Goal: Information Seeking & Learning: Learn about a topic

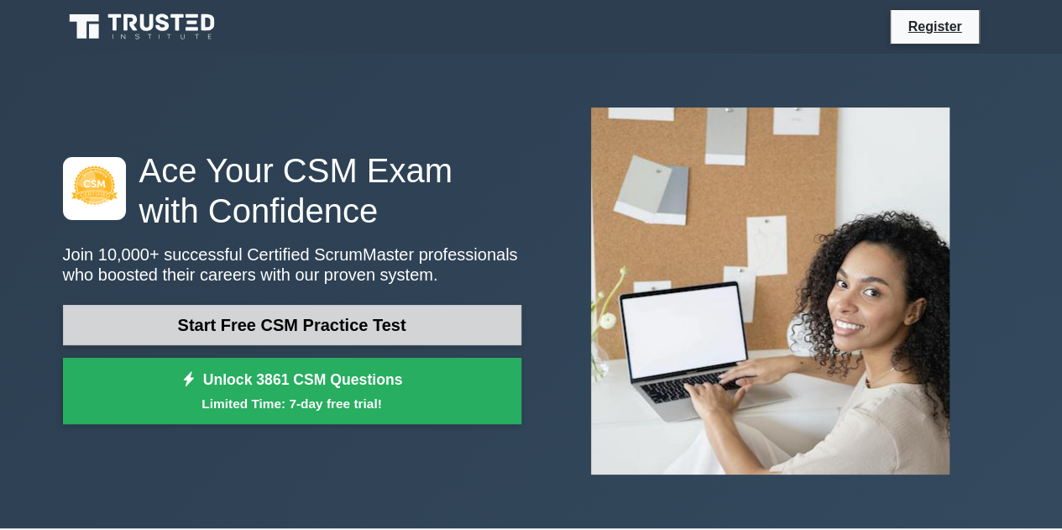
click at [469, 331] on link "Start Free CSM Practice Test" at bounding box center [292, 325] width 458 height 40
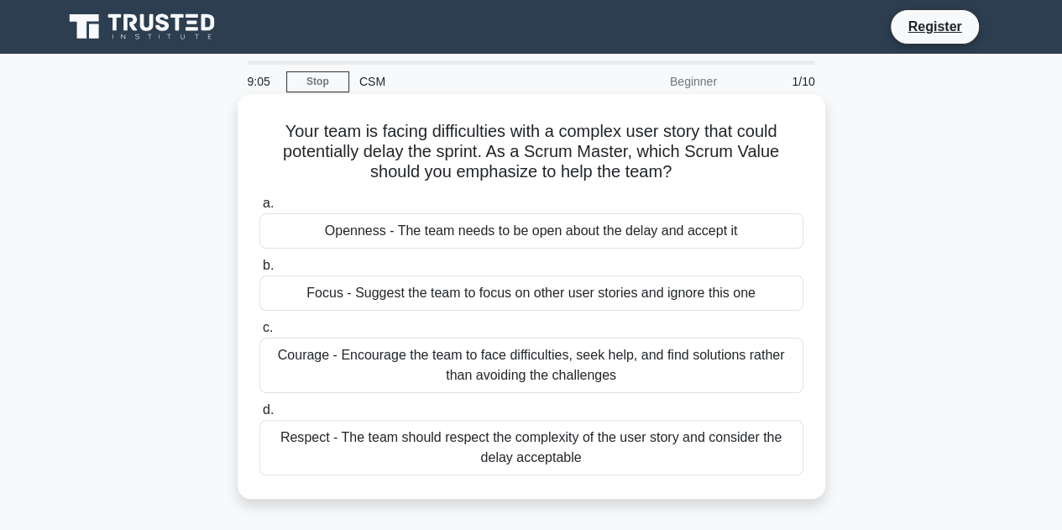
click at [602, 248] on div "Openness - The team needs to be open about the delay and accept it" at bounding box center [531, 230] width 544 height 35
click at [259, 209] on input "a. Openness - The team needs to be open about the delay and accept it" at bounding box center [259, 203] width 0 height 11
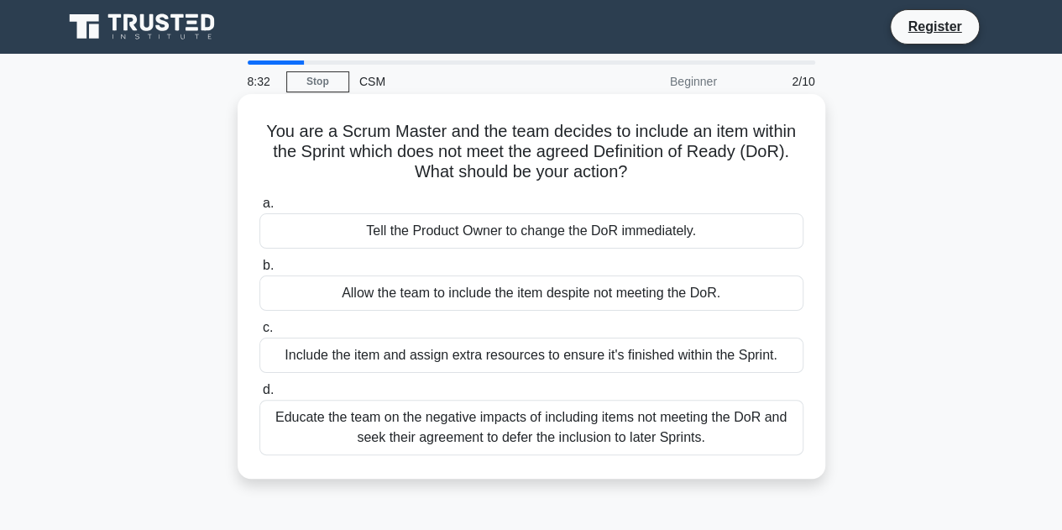
click at [472, 431] on div "Educate the team on the negative impacts of including items not meeting the DoR…" at bounding box center [531, 426] width 544 height 55
click at [259, 395] on input "d. Educate the team on the negative impacts of including items not meeting the …" at bounding box center [259, 389] width 0 height 11
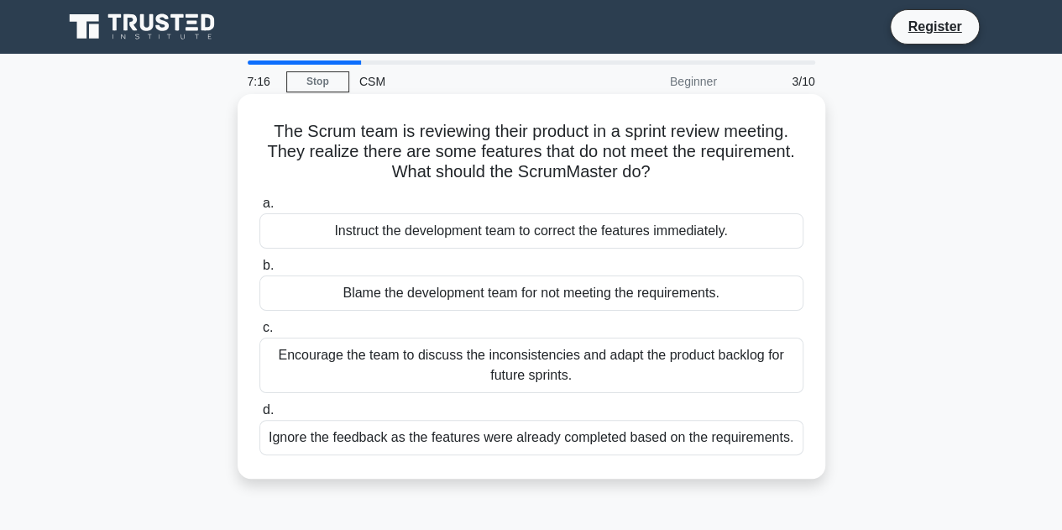
click at [523, 378] on div "Encourage the team to discuss the inconsistencies and adapt the product backlog…" at bounding box center [531, 364] width 544 height 55
click at [259, 333] on input "c. Encourage the team to discuss the inconsistencies and adapt the product back…" at bounding box center [259, 327] width 0 height 11
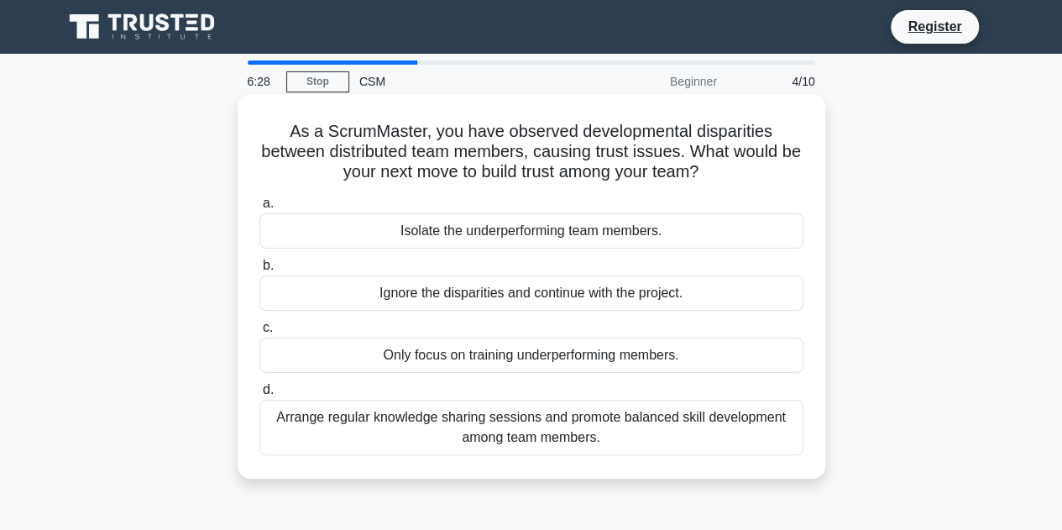
click at [634, 438] on div "Arrange regular knowledge sharing sessions and promote balanced skill developme…" at bounding box center [531, 426] width 544 height 55
click at [259, 395] on input "d. Arrange regular knowledge sharing sessions and promote balanced skill develo…" at bounding box center [259, 389] width 0 height 11
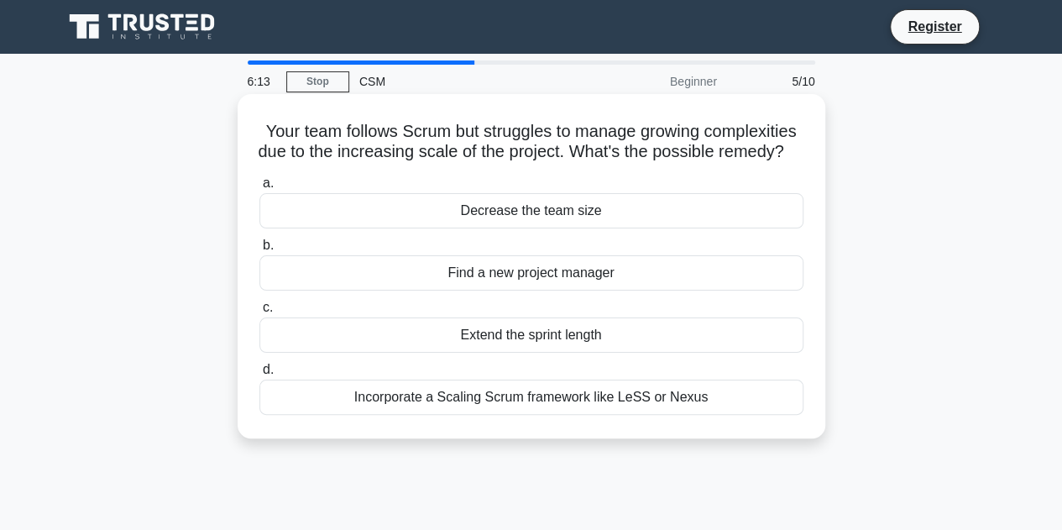
click at [651, 415] on div "Incorporate a Scaling Scrum framework like LeSS or Nexus" at bounding box center [531, 396] width 544 height 35
click at [259, 375] on input "d. Incorporate a Scaling Scrum framework like LeSS or Nexus" at bounding box center [259, 369] width 0 height 11
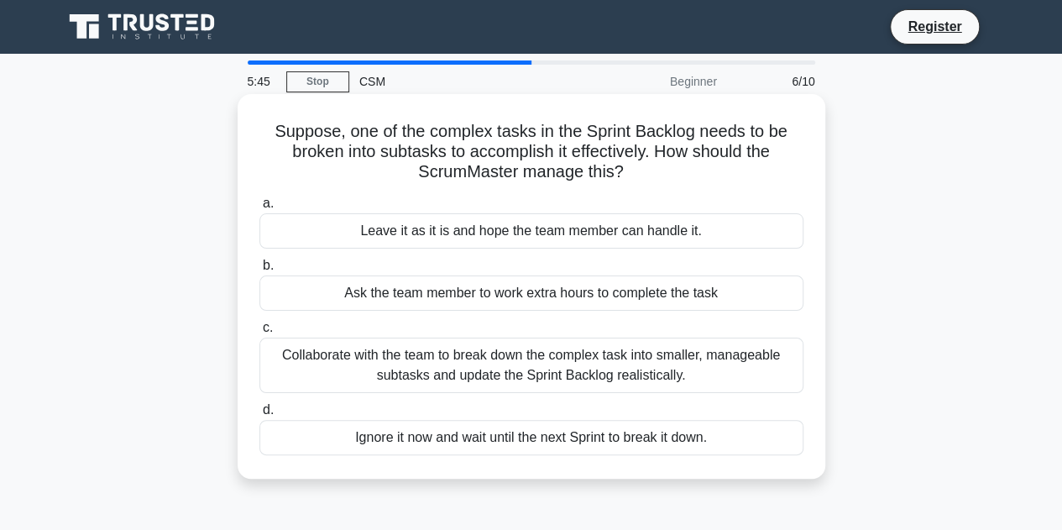
click at [577, 376] on div "Collaborate with the team to break down the complex task into smaller, manageab…" at bounding box center [531, 364] width 544 height 55
click at [259, 333] on input "c. Collaborate with the team to break down the complex task into smaller, manag…" at bounding box center [259, 327] width 0 height 11
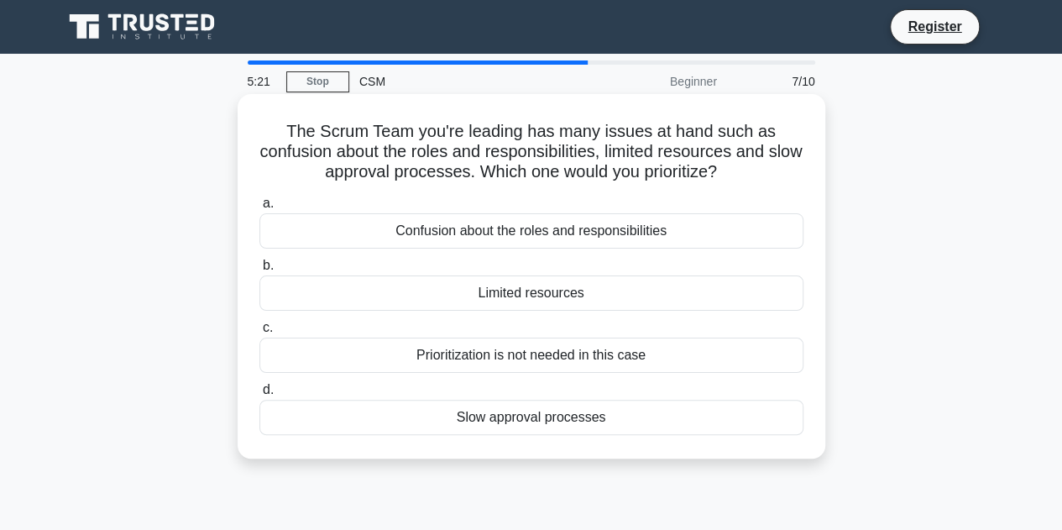
click at [658, 240] on div "Confusion about the roles and responsibilities" at bounding box center [531, 230] width 544 height 35
click at [259, 209] on input "a. Confusion about the roles and responsibilities" at bounding box center [259, 203] width 0 height 11
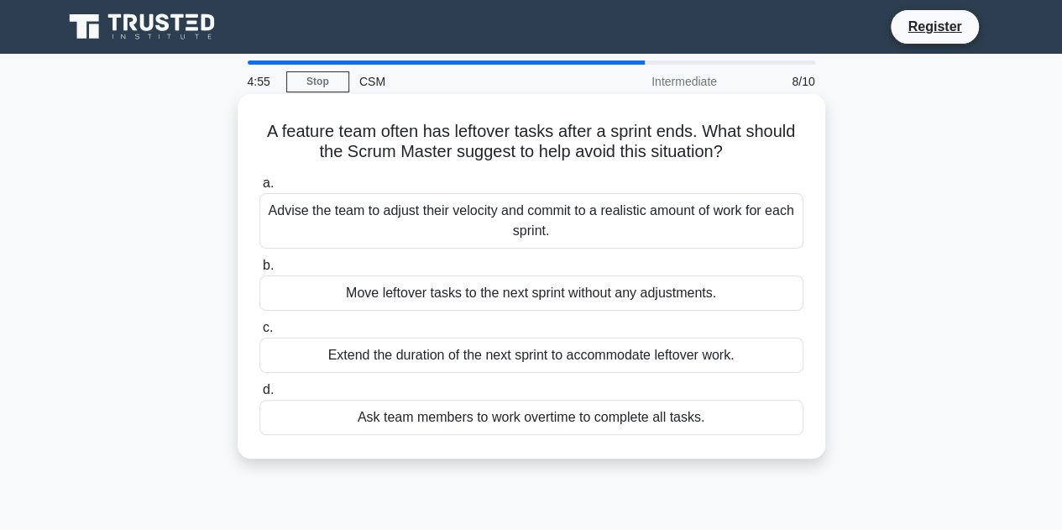
click at [636, 228] on div "Advise the team to adjust their velocity and commit to a realistic amount of wo…" at bounding box center [531, 220] width 544 height 55
click at [259, 189] on input "a. Advise the team to adjust their velocity and commit to a realistic amount of…" at bounding box center [259, 183] width 0 height 11
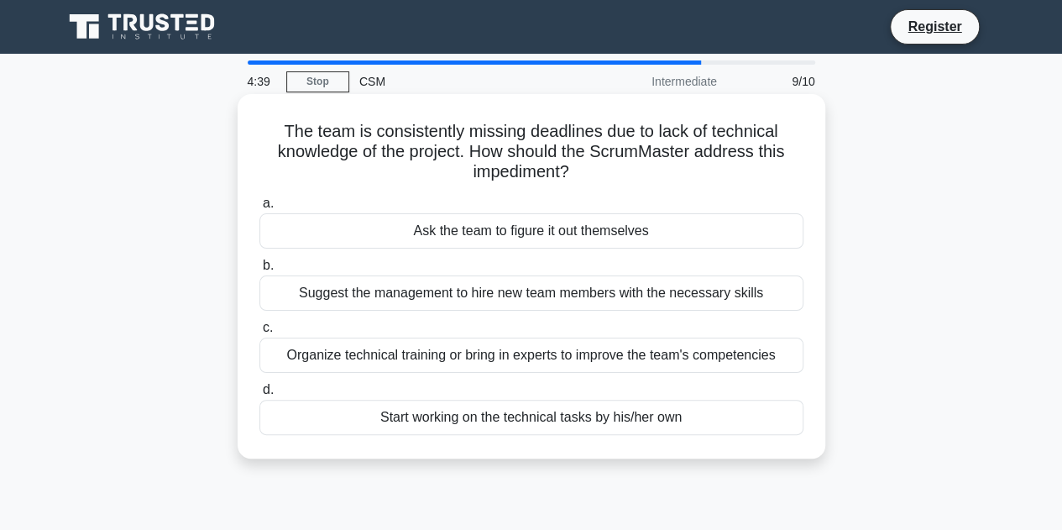
click at [690, 363] on div "Organize technical training or bring in experts to improve the team's competenc…" at bounding box center [531, 354] width 544 height 35
click at [259, 333] on input "c. Organize technical training or bring in experts to improve the team's compet…" at bounding box center [259, 327] width 0 height 11
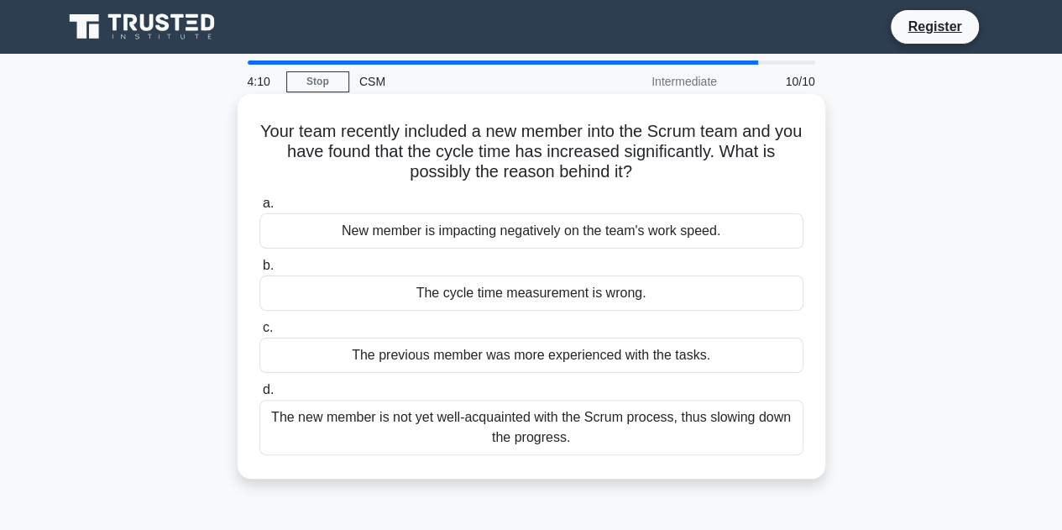
click at [546, 452] on div "The new member is not yet well-acquainted with the Scrum process, thus slowing …" at bounding box center [531, 426] width 544 height 55
click at [259, 395] on input "d. The new member is not yet well-acquainted with the Scrum process, thus slowi…" at bounding box center [259, 389] width 0 height 11
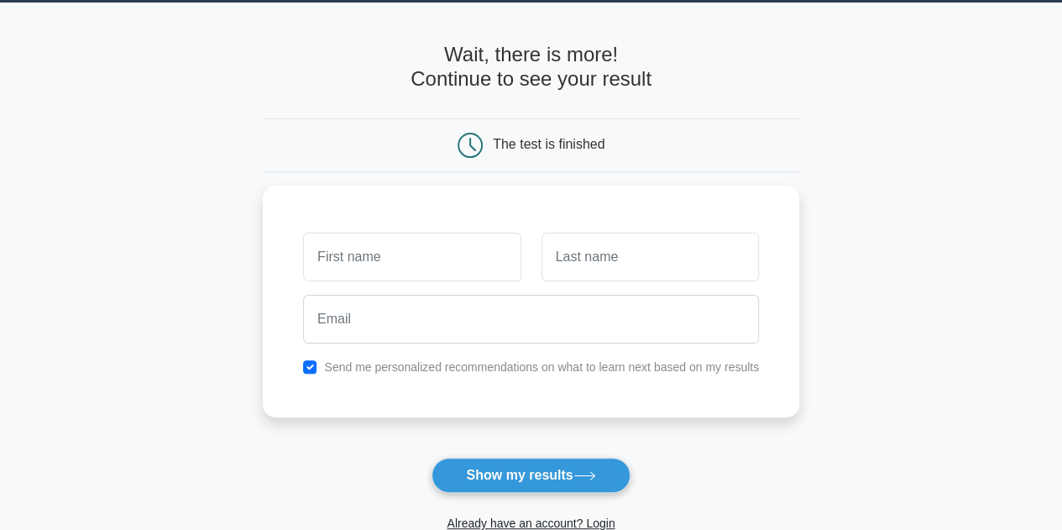
scroll to position [52, 0]
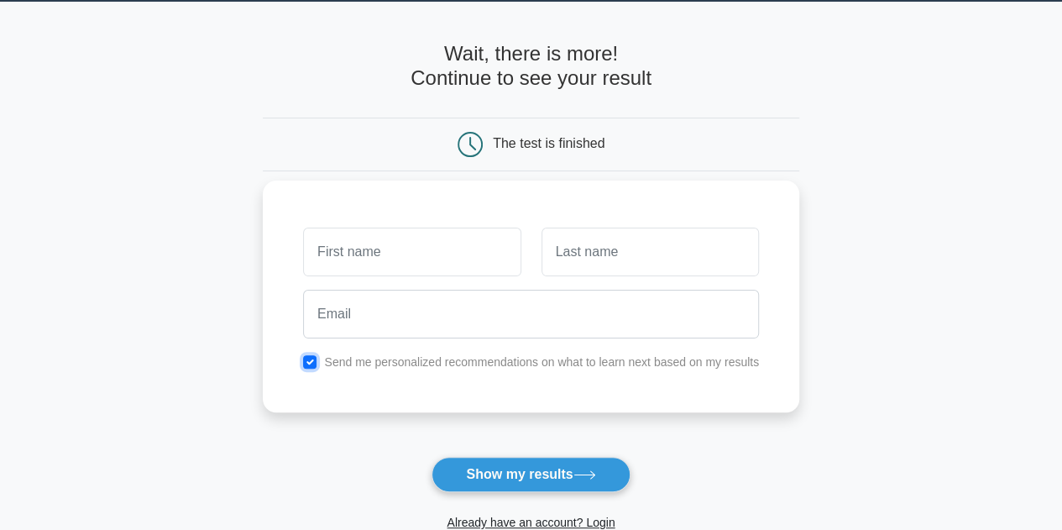
click at [309, 368] on input "checkbox" at bounding box center [309, 361] width 13 height 13
checkbox input "false"
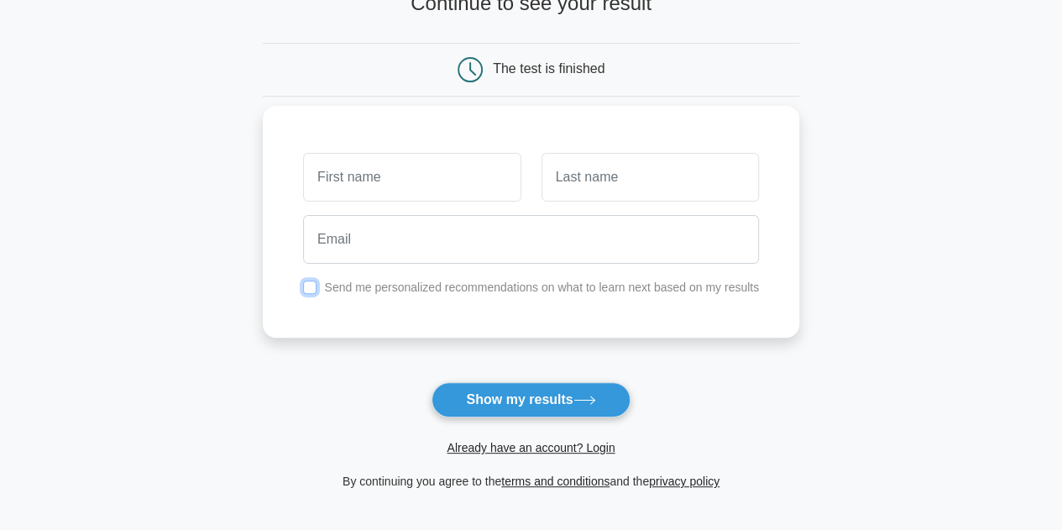
scroll to position [124, 0]
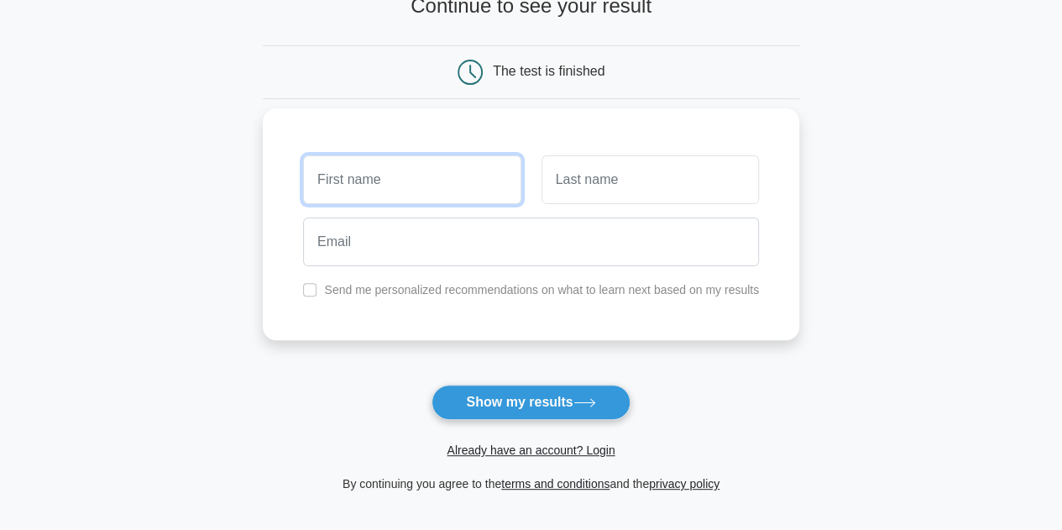
click at [445, 184] on input "text" at bounding box center [411, 179] width 217 height 49
type input "priya"
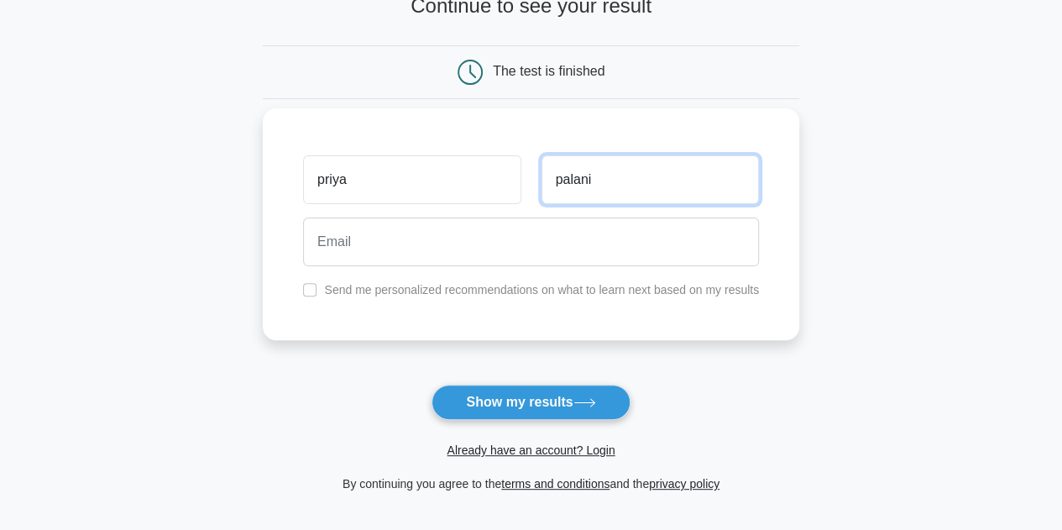
type input "palani"
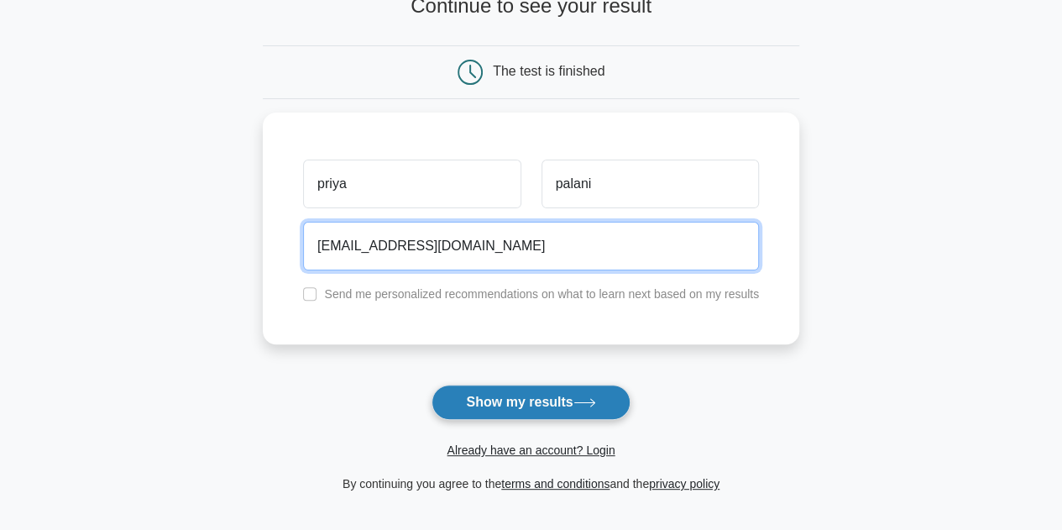
type input "kanipriya2785@gmail.com"
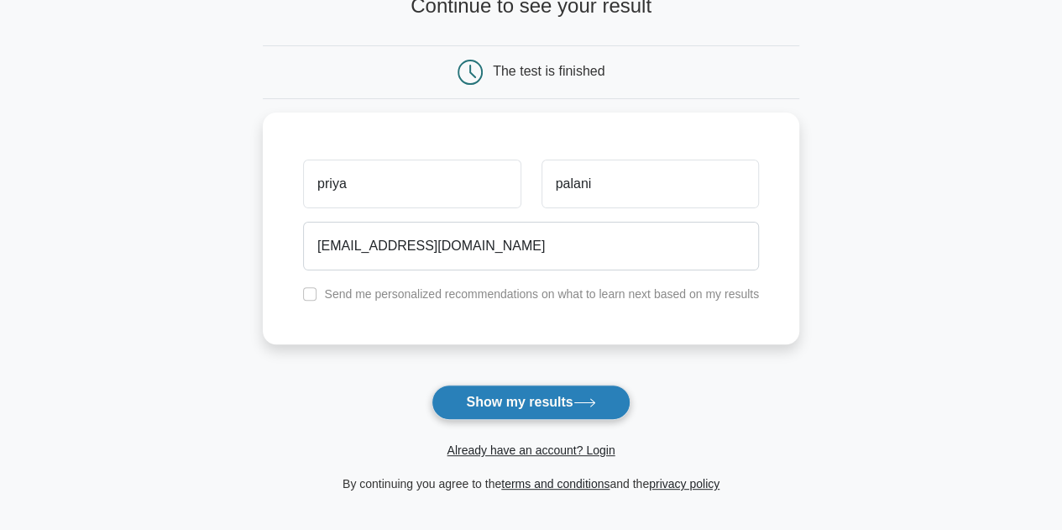
click at [528, 400] on button "Show my results" at bounding box center [530, 401] width 198 height 35
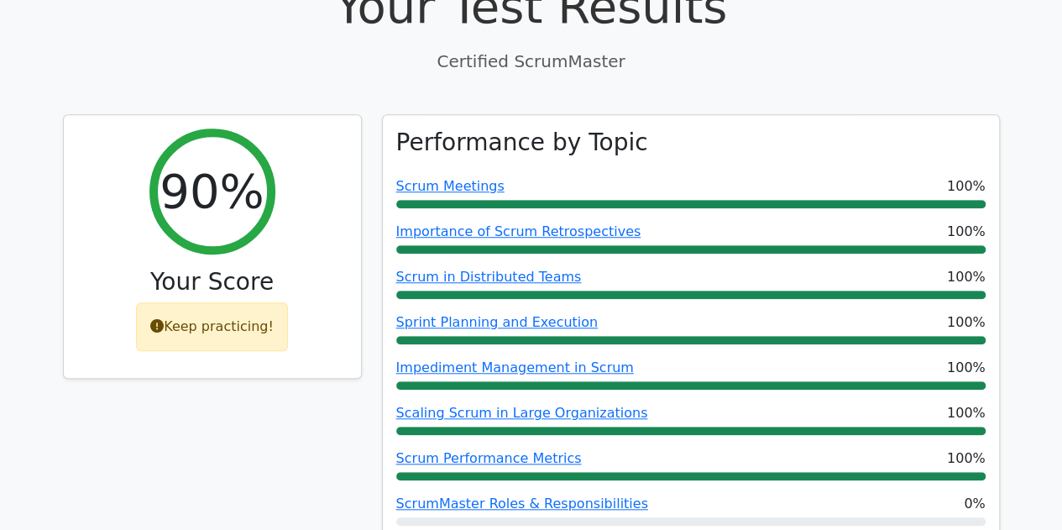
scroll to position [564, 0]
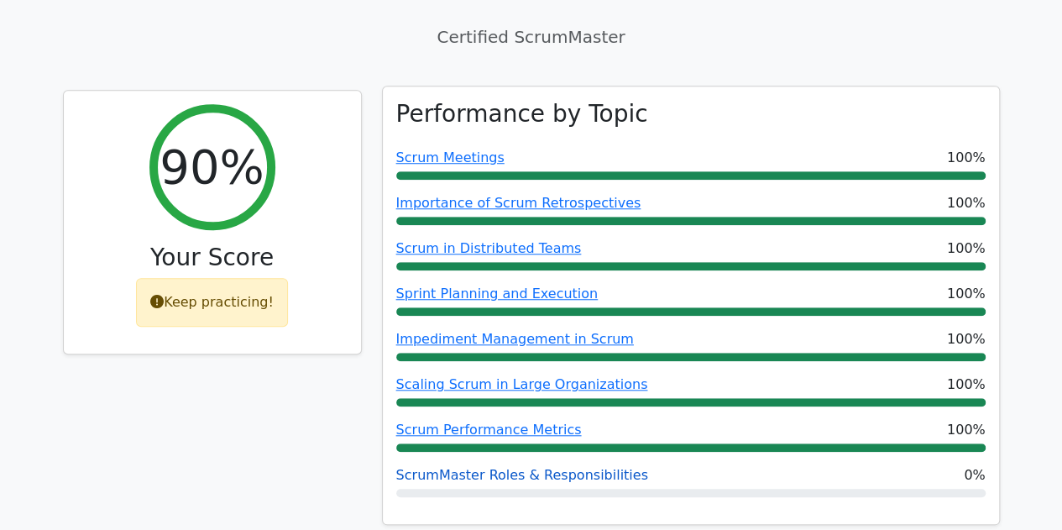
click at [516, 467] on link "ScrumMaster Roles & Responsibilities" at bounding box center [522, 475] width 252 height 16
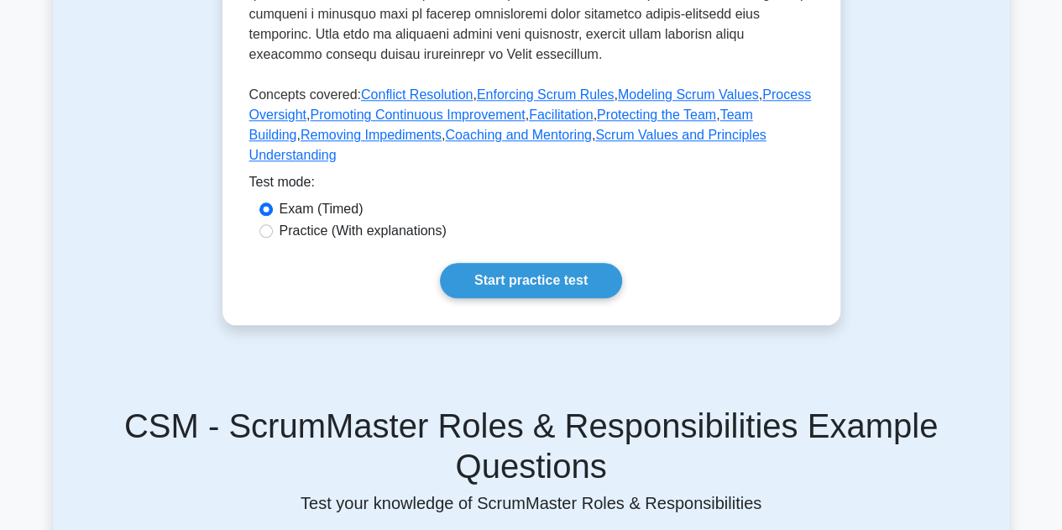
scroll to position [851, 0]
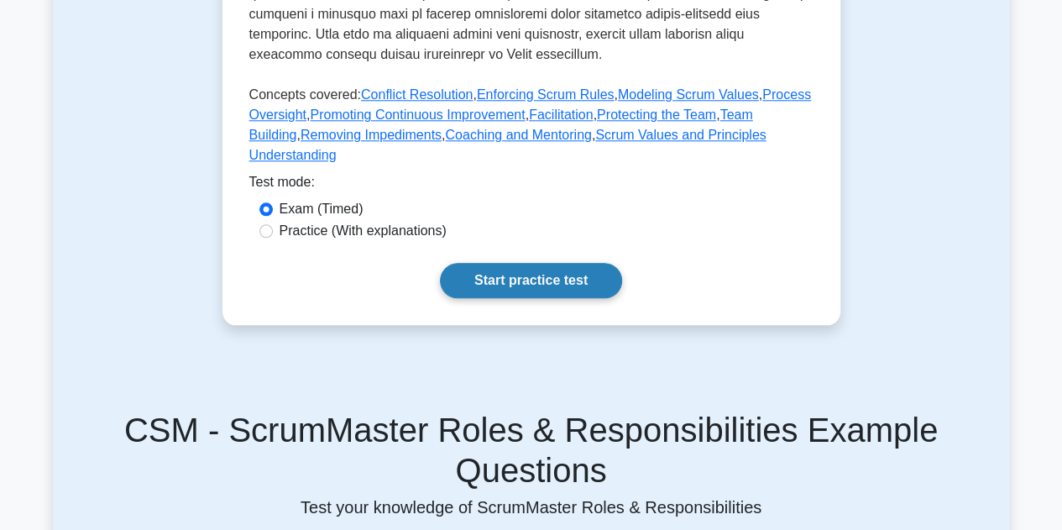
click at [530, 263] on link "Start practice test" at bounding box center [531, 280] width 182 height 35
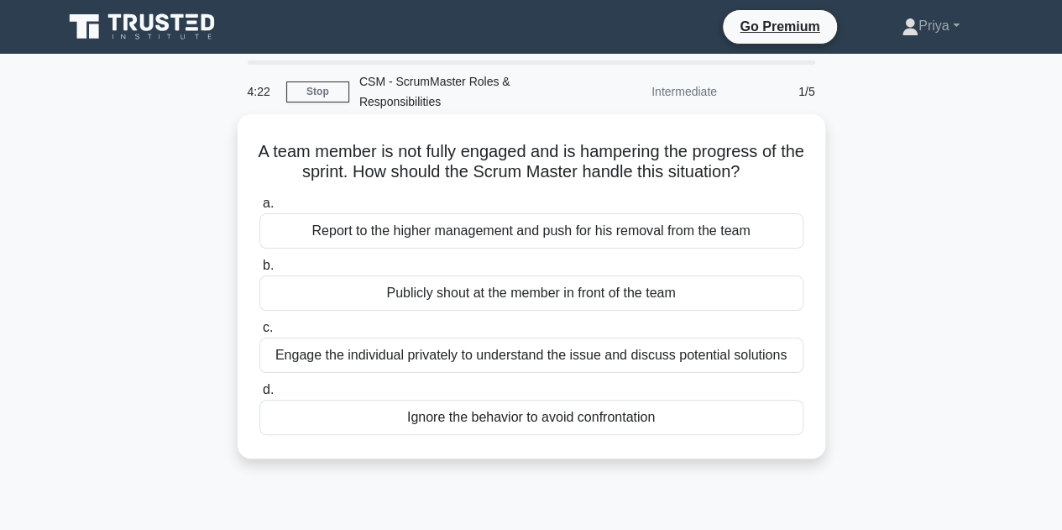
click at [558, 354] on div "Engage the individual privately to understand the issue and discuss potential s…" at bounding box center [531, 354] width 544 height 35
click at [259, 333] on input "c. Engage the individual privately to understand the issue and discuss potentia…" at bounding box center [259, 327] width 0 height 11
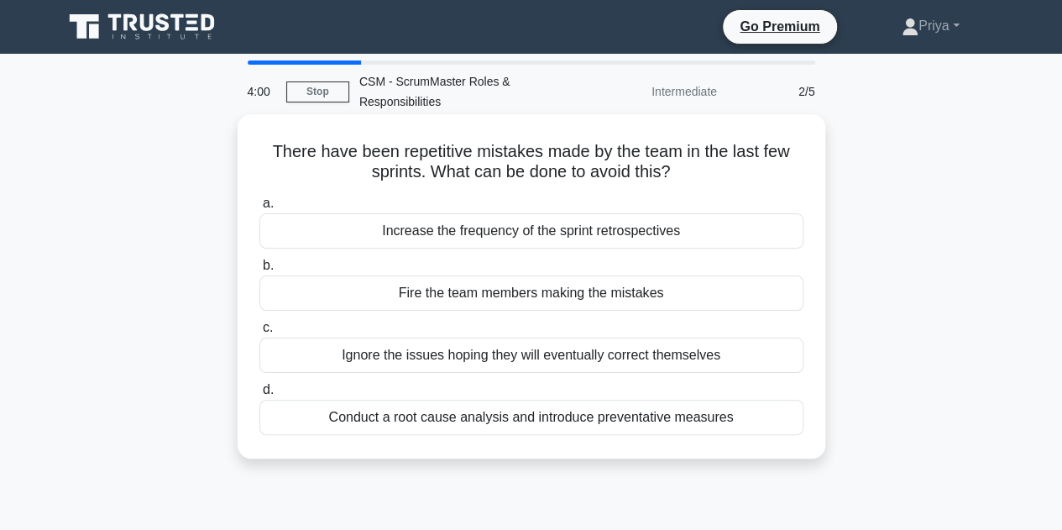
click at [723, 431] on div "Conduct a root cause analysis and introduce preventative measures" at bounding box center [531, 416] width 544 height 35
click at [259, 395] on input "d. Conduct a root cause analysis and introduce preventative measures" at bounding box center [259, 389] width 0 height 11
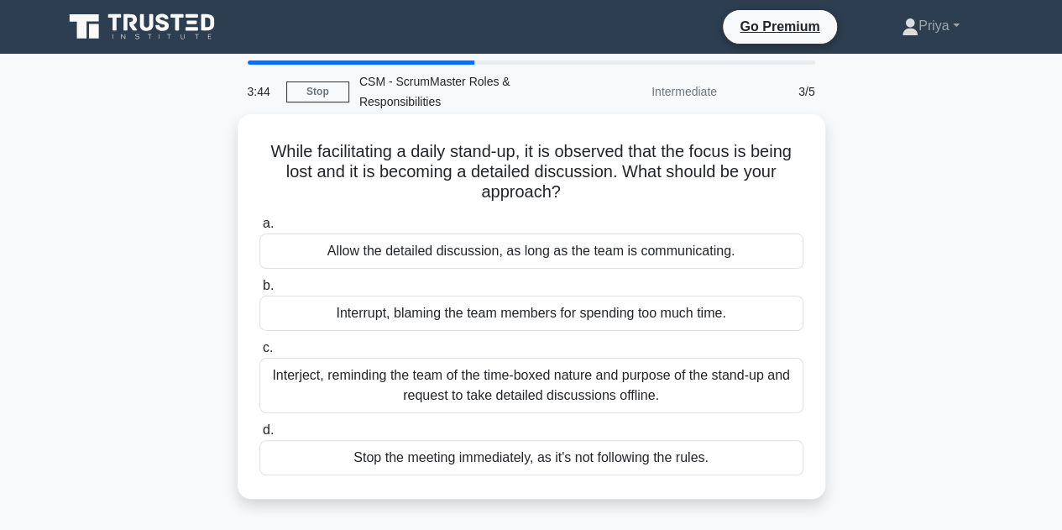
click at [586, 400] on div "Interject, reminding the team of the time-boxed nature and purpose of the stand…" at bounding box center [531, 385] width 544 height 55
click at [259, 353] on input "c. Interject, reminding the team of the time-boxed nature and purpose of the st…" at bounding box center [259, 347] width 0 height 11
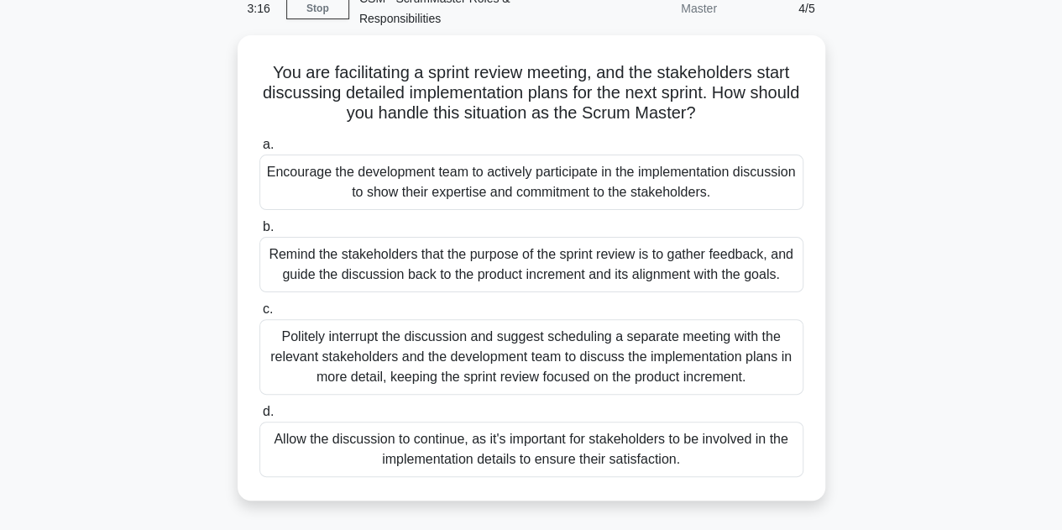
scroll to position [82, 0]
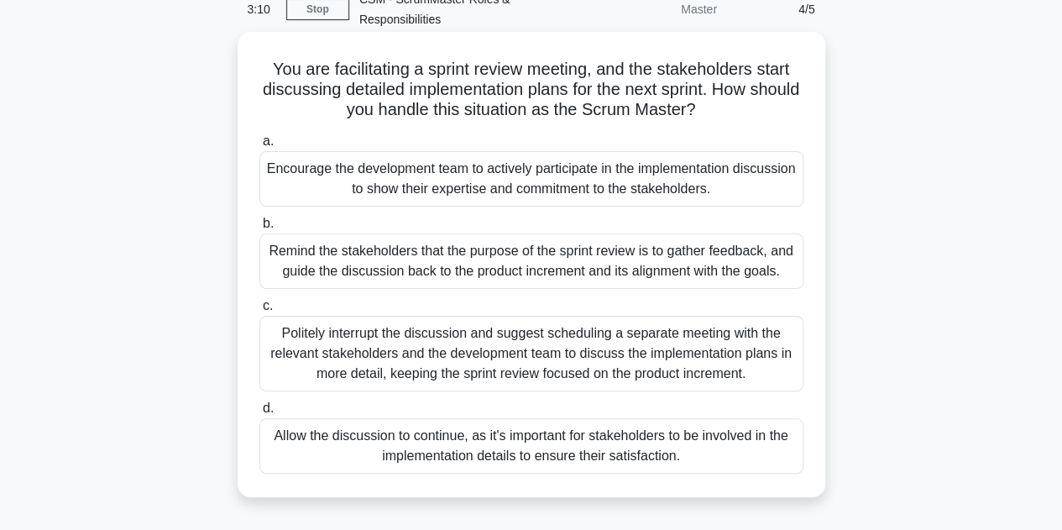
click at [722, 362] on div "Politely interrupt the discussion and suggest scheduling a separate meeting wit…" at bounding box center [531, 354] width 544 height 76
click at [259, 311] on input "c. Politely interrupt the discussion and suggest scheduling a separate meeting …" at bounding box center [259, 305] width 0 height 11
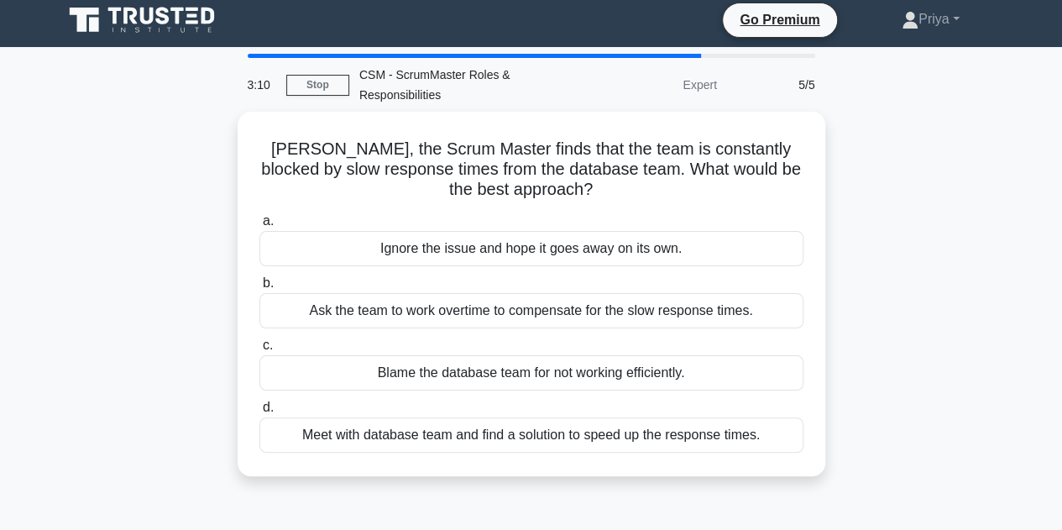
scroll to position [0, 0]
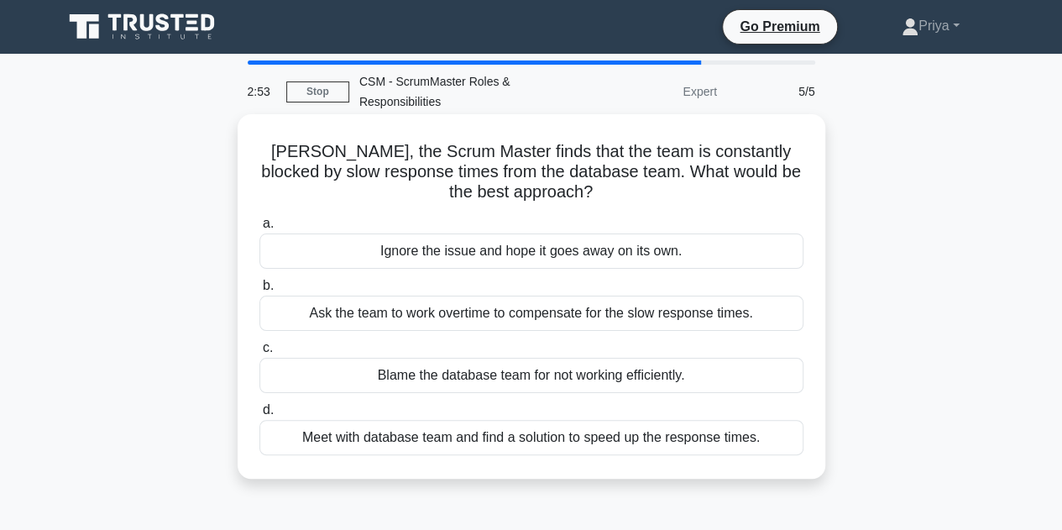
click at [665, 451] on div "Meet with database team and find a solution to speed up the response times." at bounding box center [531, 437] width 544 height 35
click at [259, 415] on input "d. Meet with database team and find a solution to speed up the response times." at bounding box center [259, 409] width 0 height 11
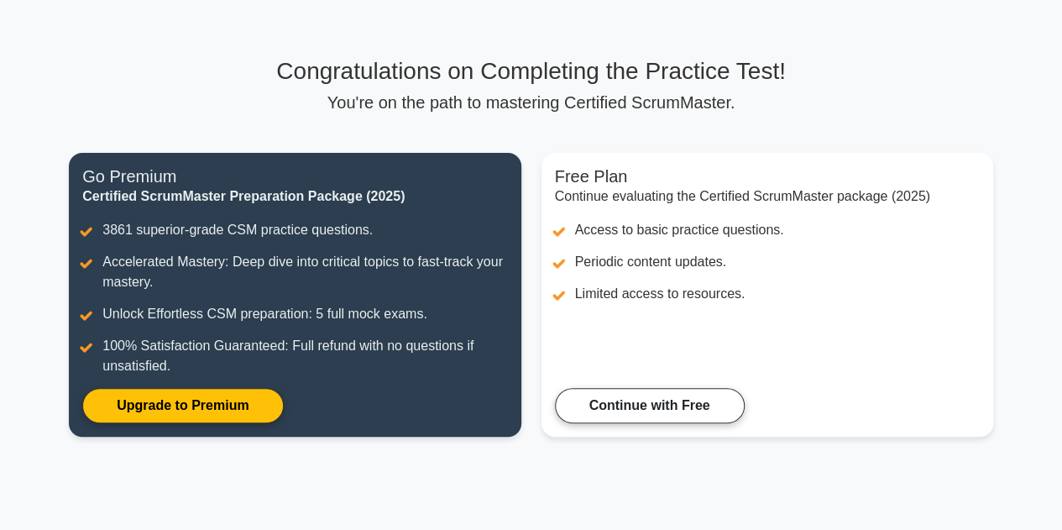
scroll to position [66, 0]
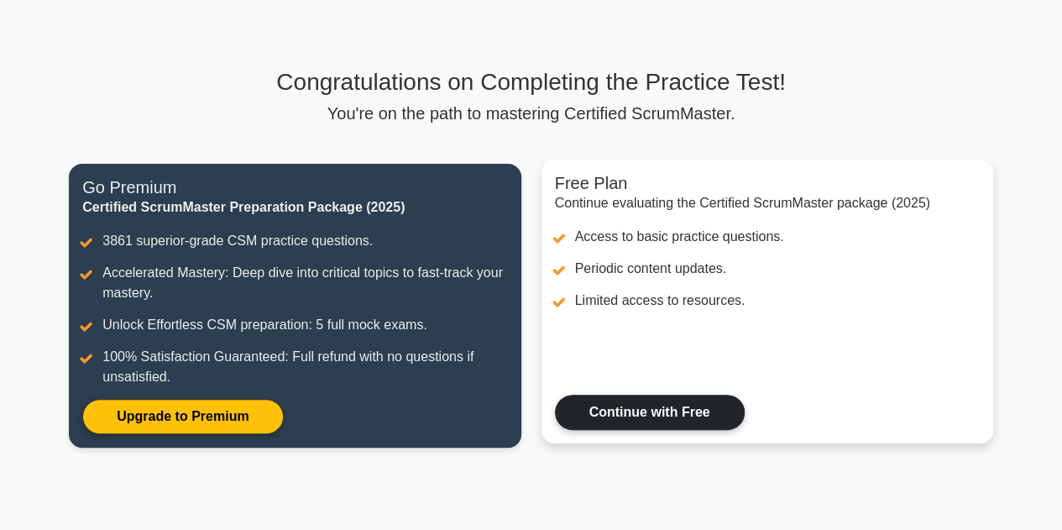
click at [679, 424] on link "Continue with Free" at bounding box center [650, 411] width 190 height 35
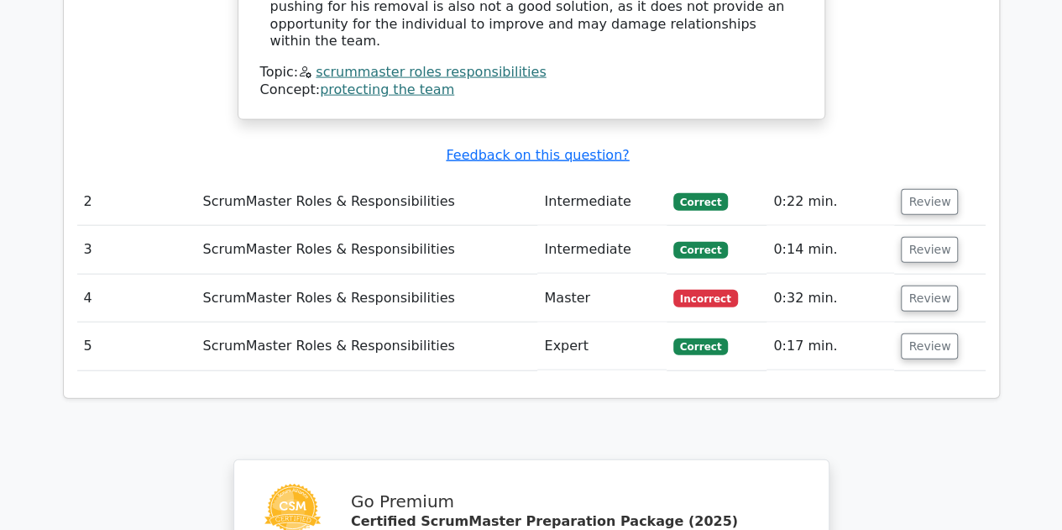
scroll to position [1861, 0]
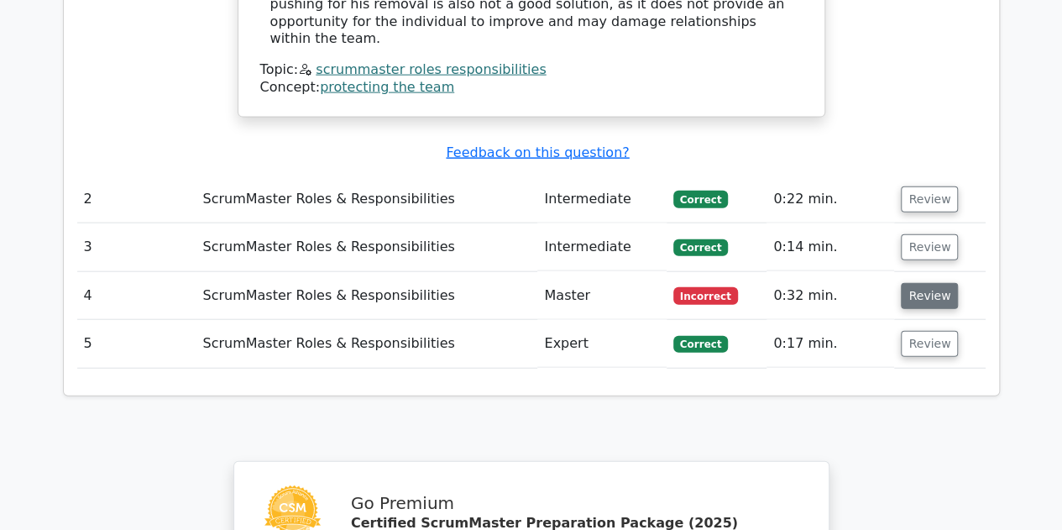
click at [920, 283] on button "Review" at bounding box center [928, 296] width 57 height 26
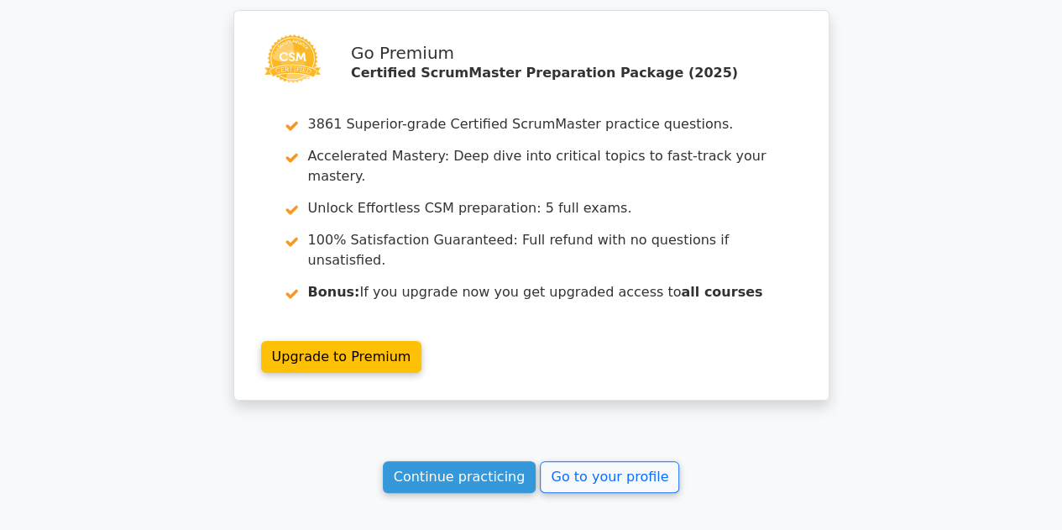
scroll to position [3179, 0]
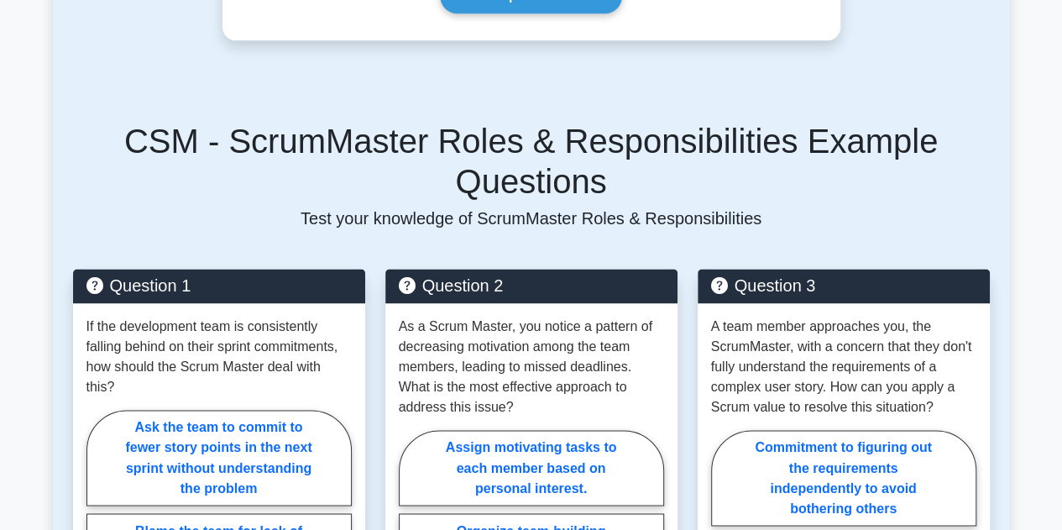
scroll to position [1136, 0]
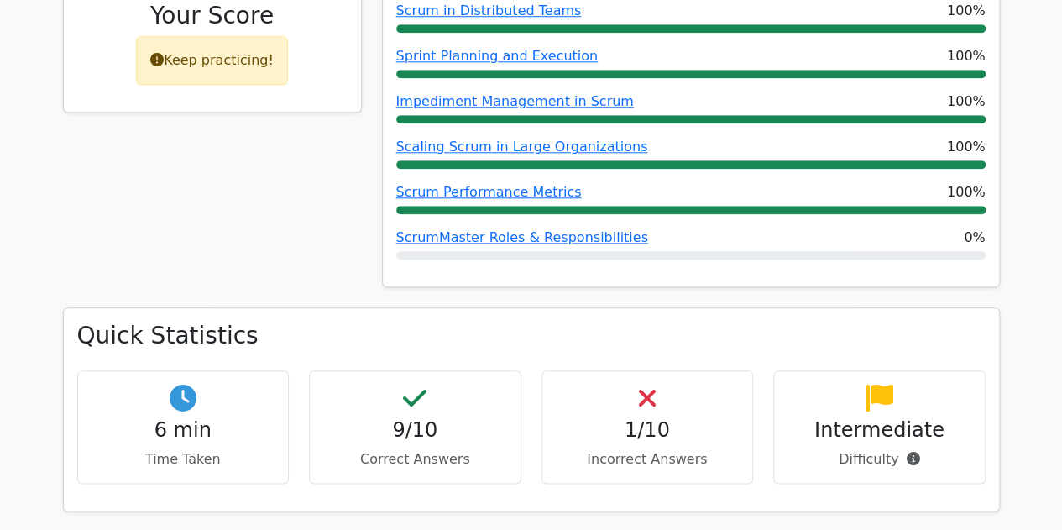
scroll to position [475, 0]
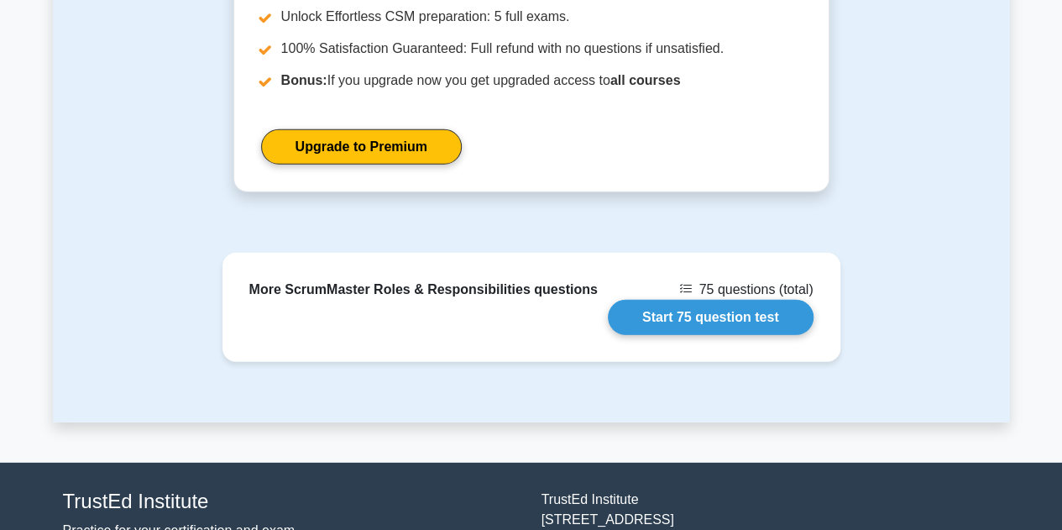
scroll to position [2219, 0]
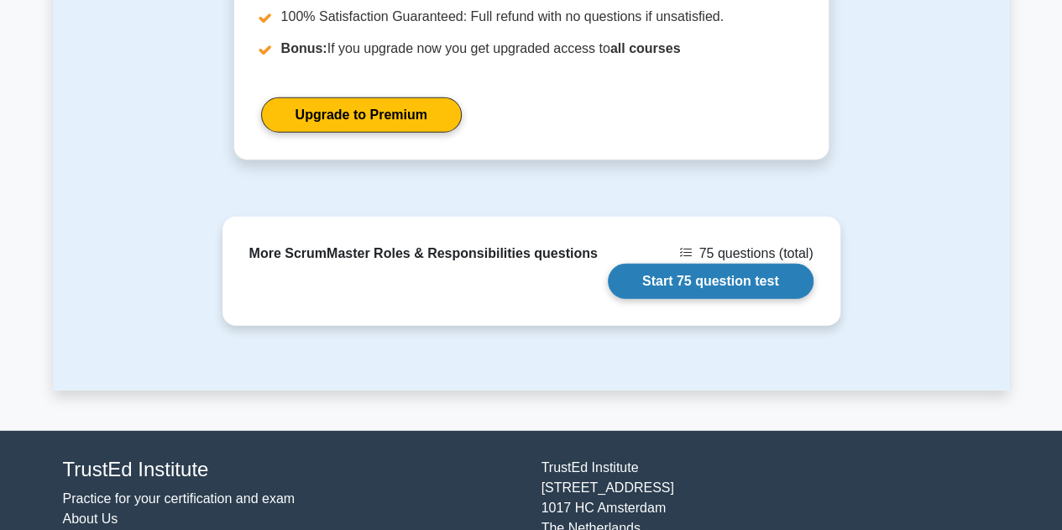
click at [744, 264] on link "Start 75 question test" at bounding box center [711, 281] width 206 height 35
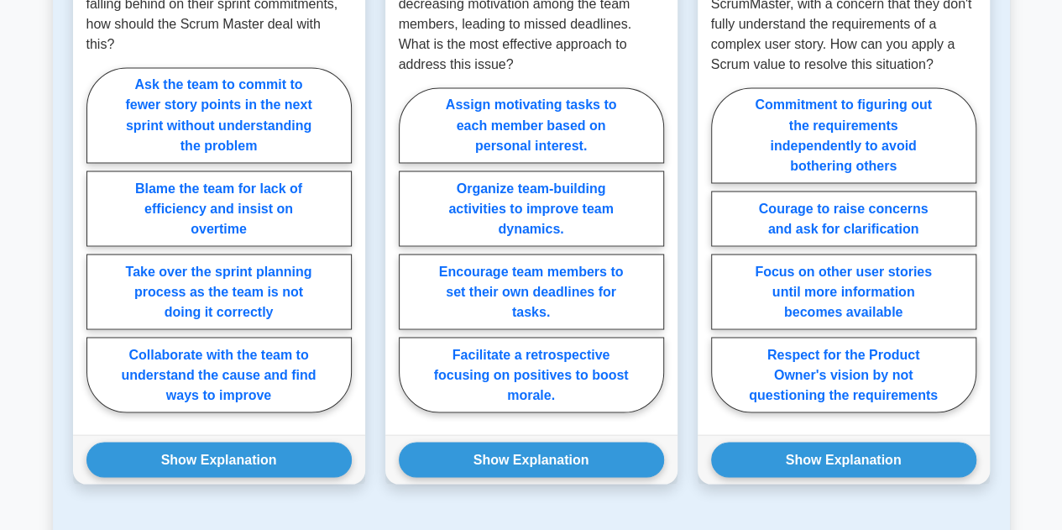
scroll to position [1480, 0]
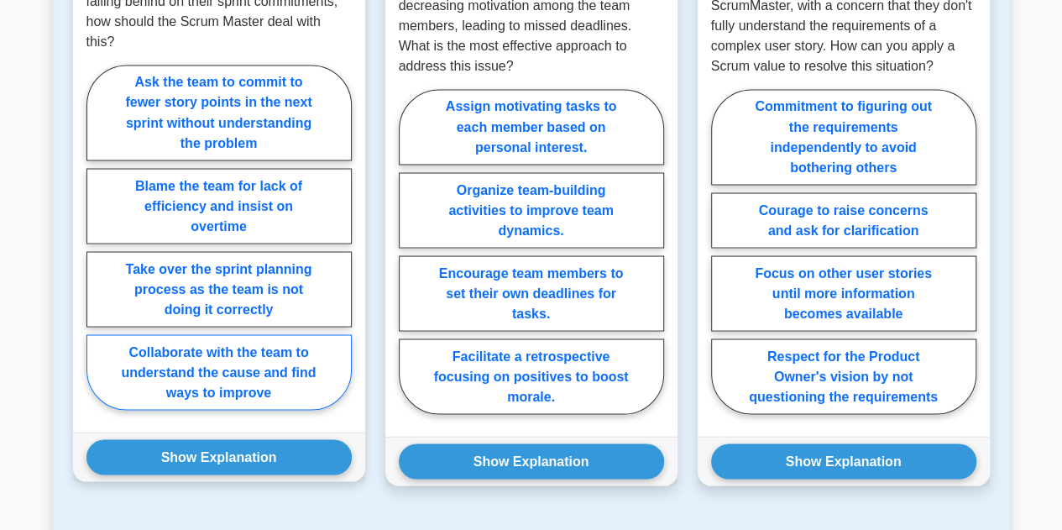
click at [267, 334] on label "Collaborate with the team to understand the cause and find ways to improve" at bounding box center [218, 372] width 265 height 76
click at [97, 248] on input "Collaborate with the team to understand the cause and find ways to improve" at bounding box center [91, 242] width 11 height 11
radio input "true"
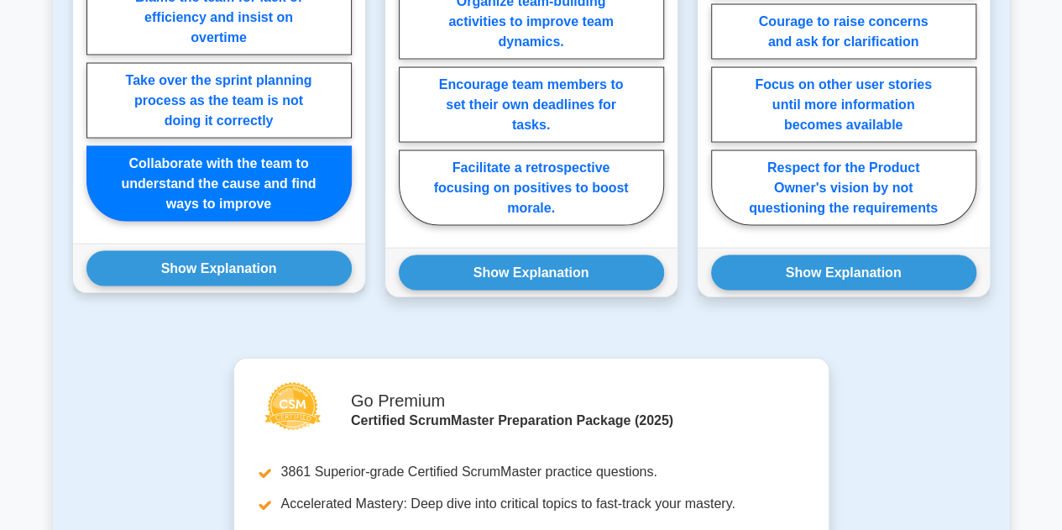
scroll to position [1669, 0]
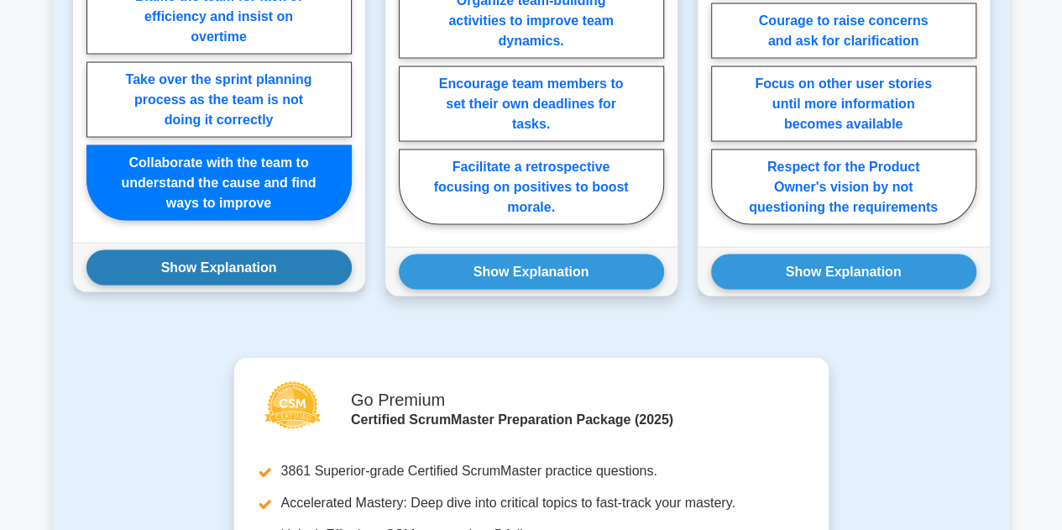
click at [287, 250] on button "Show Explanation" at bounding box center [218, 267] width 265 height 35
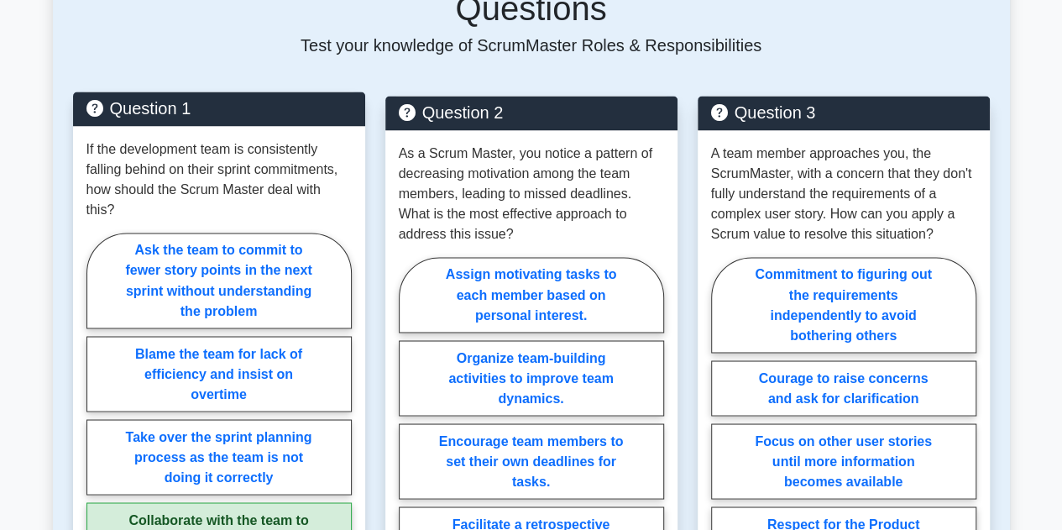
scroll to position [1318, 0]
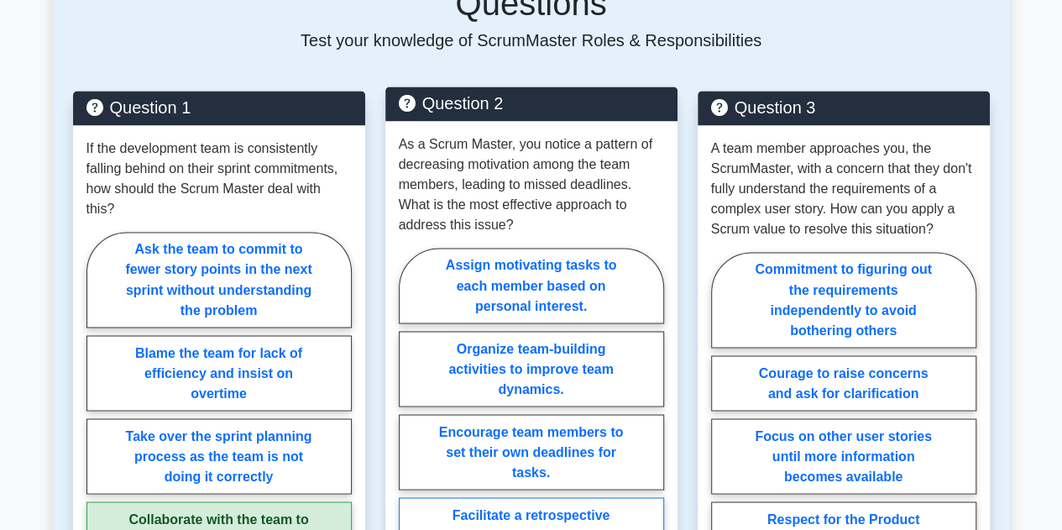
click at [569, 497] on label "Facilitate a retrospective focusing on positives to boost morale." at bounding box center [531, 535] width 265 height 76
click at [410, 420] on input "Facilitate a retrospective focusing on positives to boost morale." at bounding box center [404, 415] width 11 height 11
radio input "true"
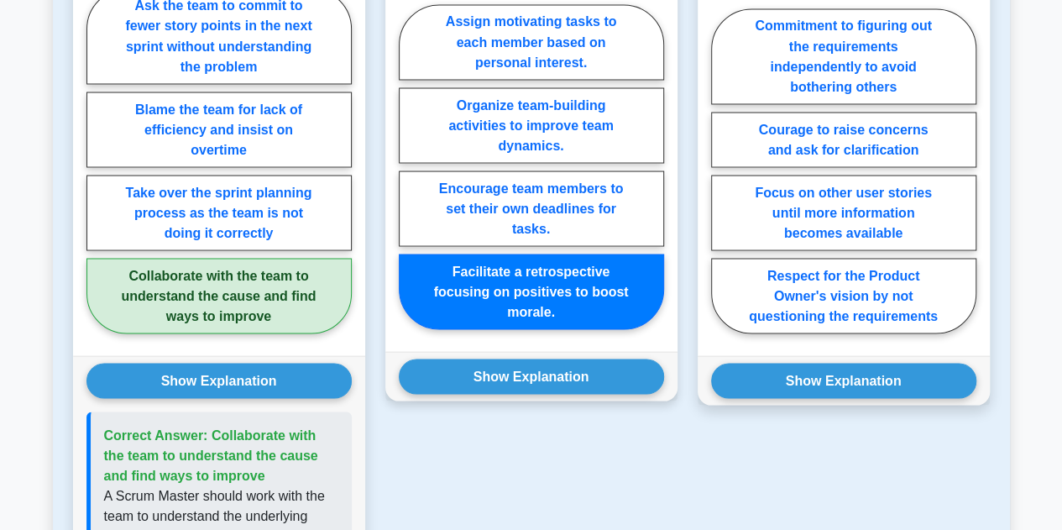
scroll to position [1565, 0]
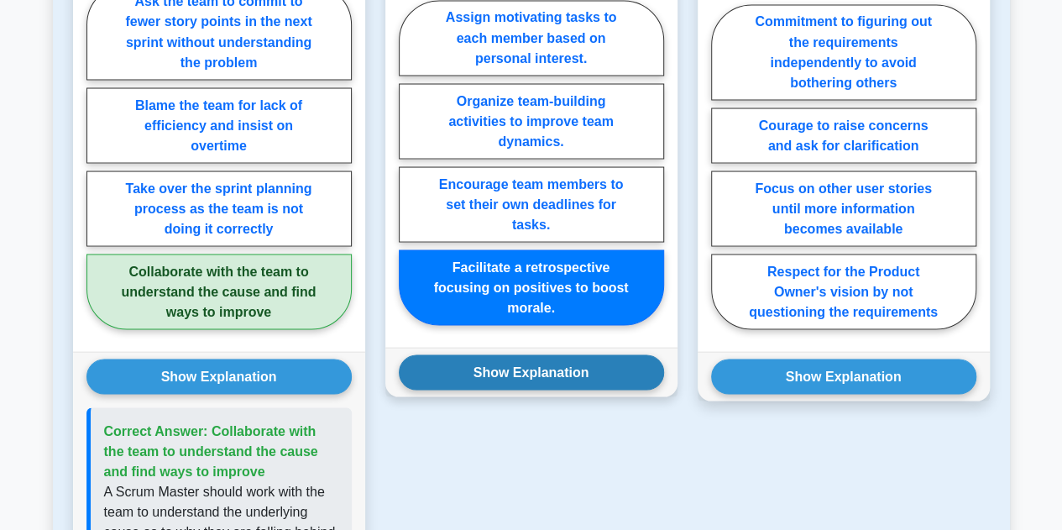
click at [519, 354] on button "Show Explanation" at bounding box center [531, 371] width 265 height 35
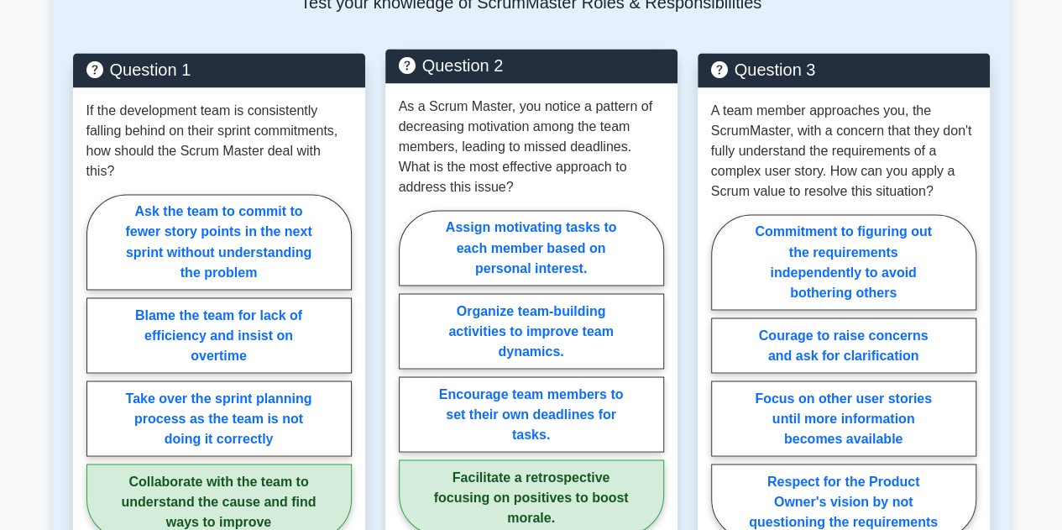
scroll to position [1354, 0]
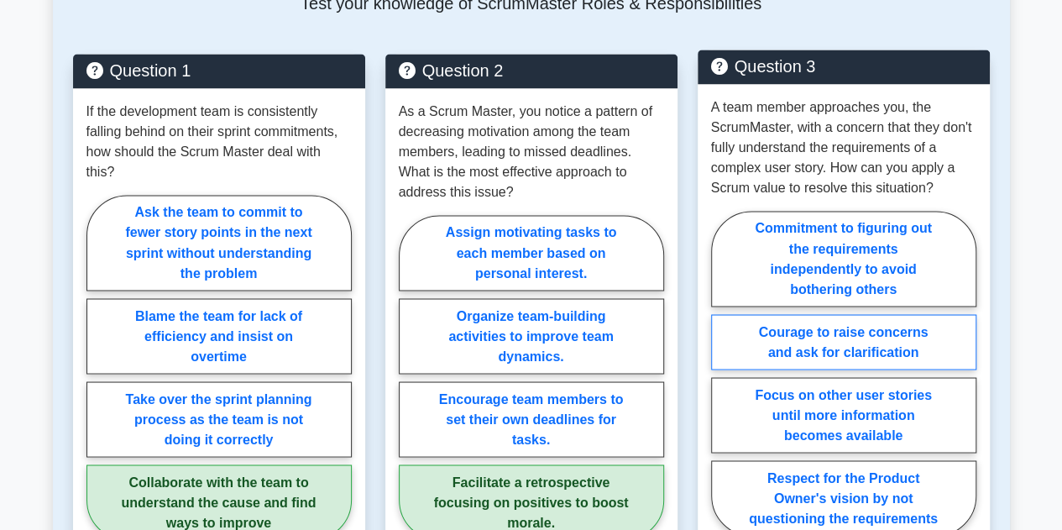
click at [869, 314] on label "Courage to raise concerns and ask for clarification" at bounding box center [843, 341] width 265 height 55
click at [722, 373] on input "Courage to raise concerns and ask for clarification" at bounding box center [716, 378] width 11 height 11
radio input "true"
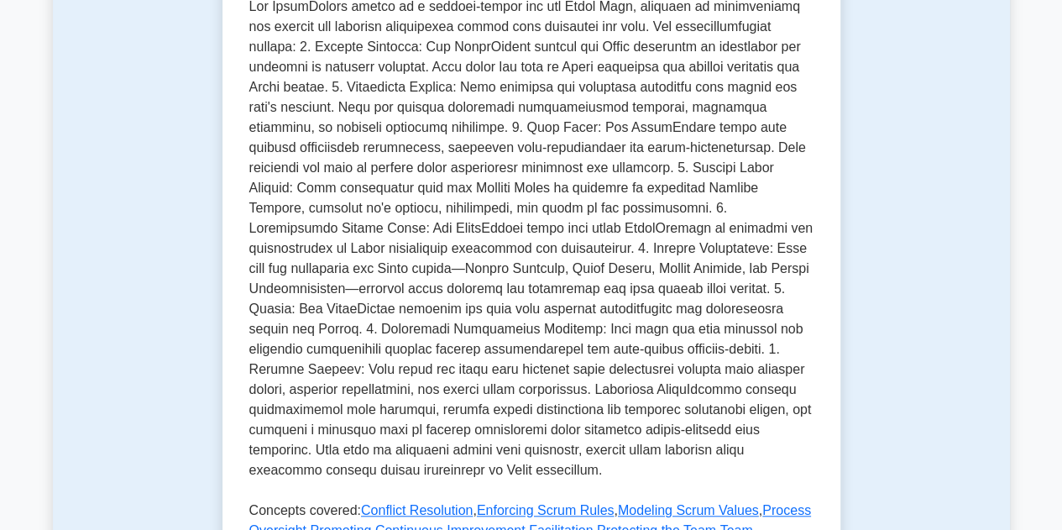
scroll to position [0, 0]
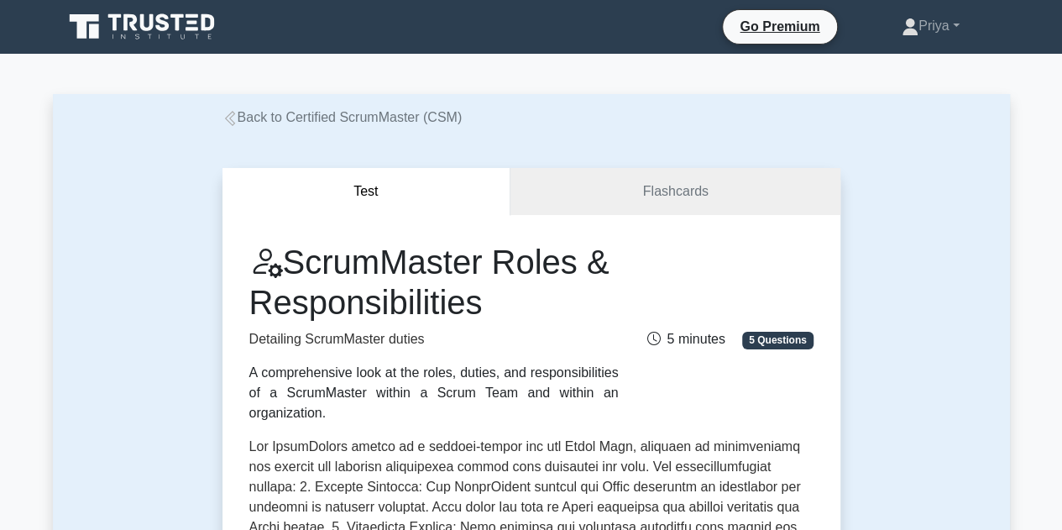
click at [336, 113] on link "Back to Certified ScrumMaster (CSM)" at bounding box center [342, 117] width 240 height 14
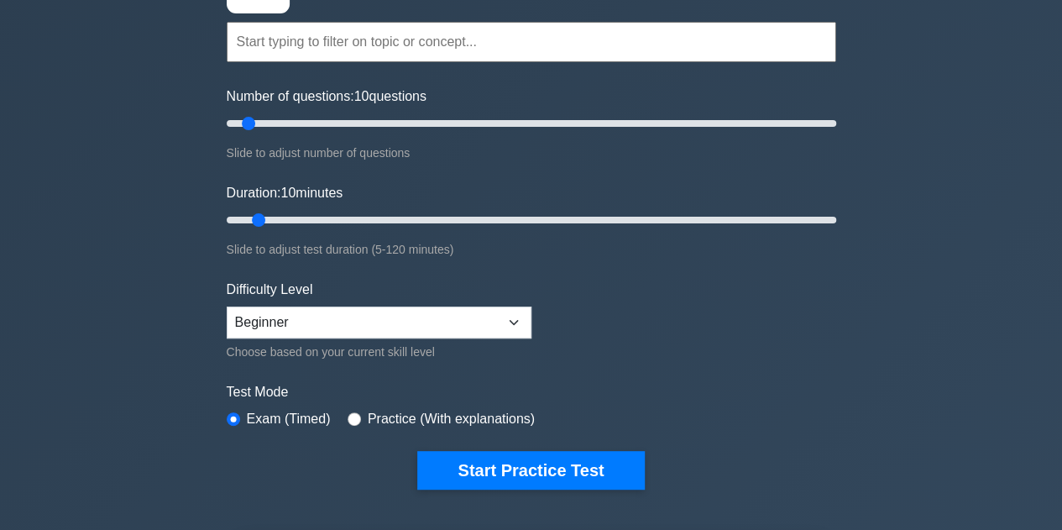
scroll to position [133, 0]
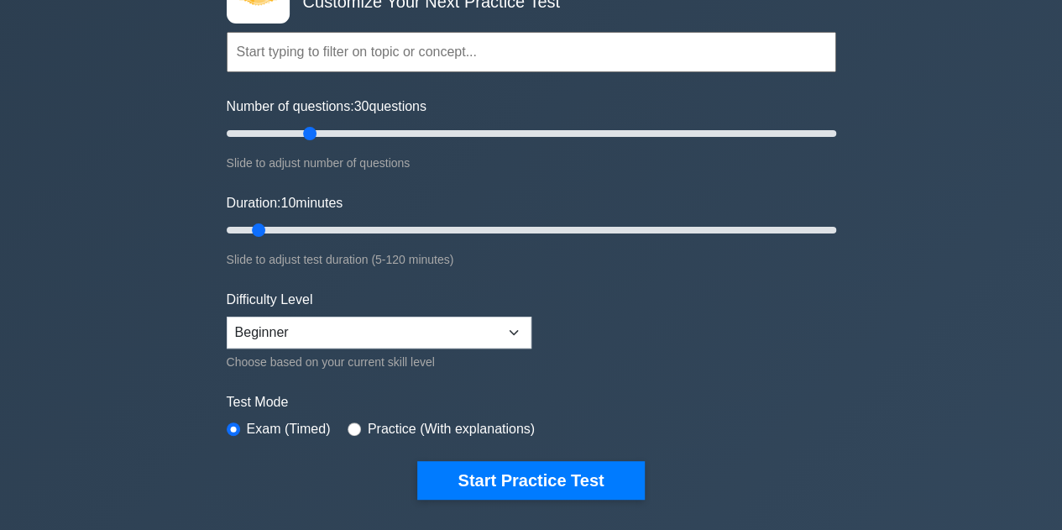
type input "30"
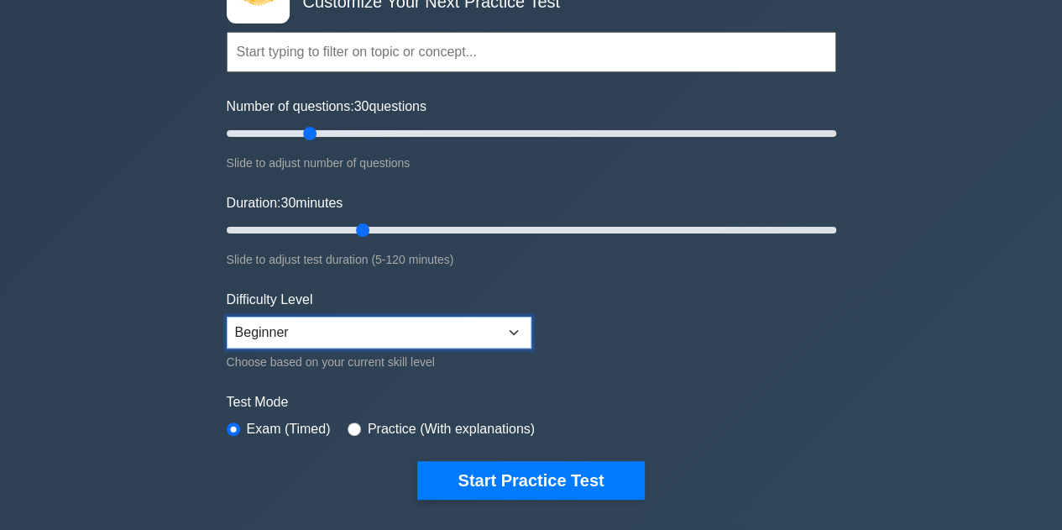
click at [384, 329] on select "Beginner Intermediate Expert" at bounding box center [379, 332] width 305 height 32
select select "intermediate"
click at [227, 316] on select "Beginner Intermediate Expert" at bounding box center [379, 332] width 305 height 32
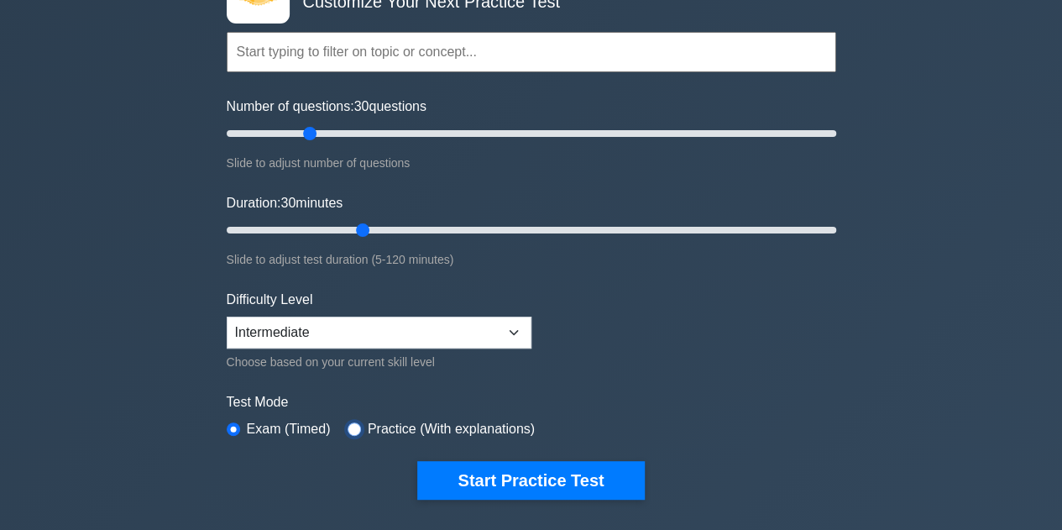
click at [350, 425] on input "radio" at bounding box center [353, 428] width 13 height 13
radio input "true"
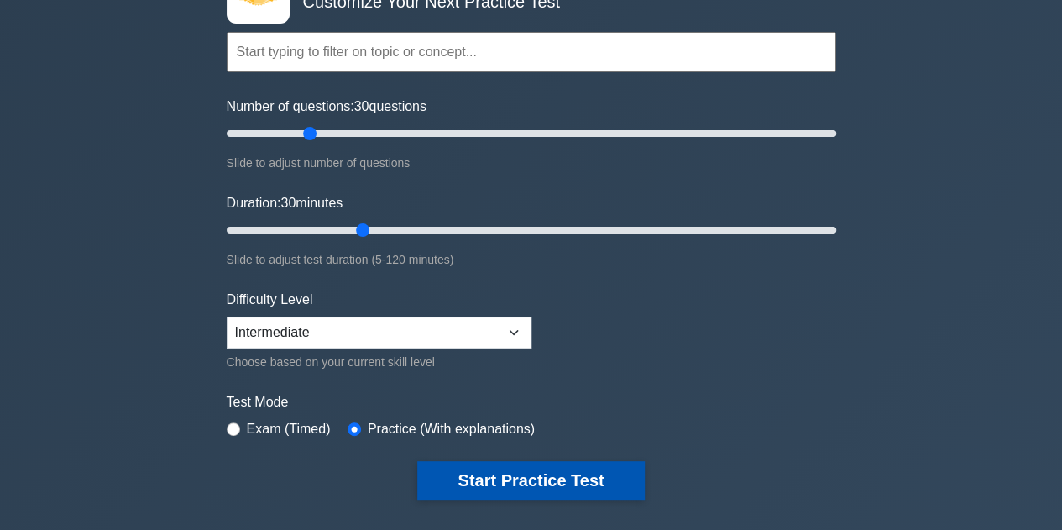
click at [461, 481] on button "Start Practice Test" at bounding box center [530, 480] width 227 height 39
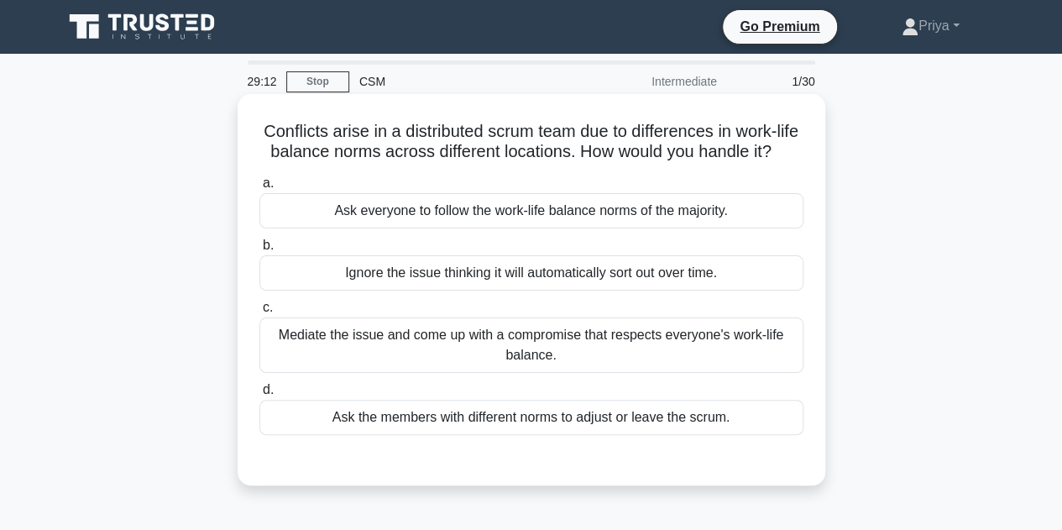
click at [539, 363] on div "Mediate the issue and come up with a compromise that respects everyone's work-l…" at bounding box center [531, 344] width 544 height 55
click at [259, 313] on input "c. Mediate the issue and come up with a compromise that respects everyone's wor…" at bounding box center [259, 307] width 0 height 11
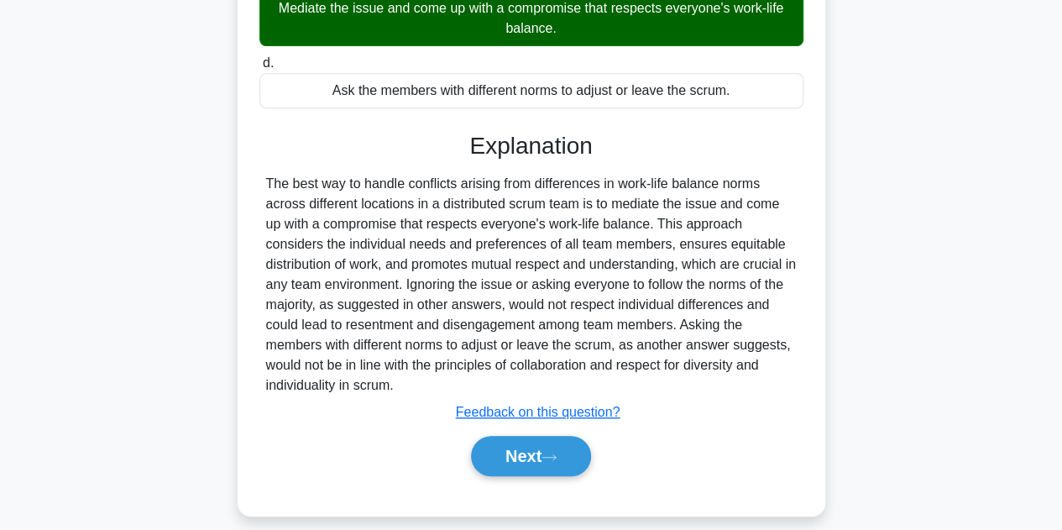
scroll to position [312, 0]
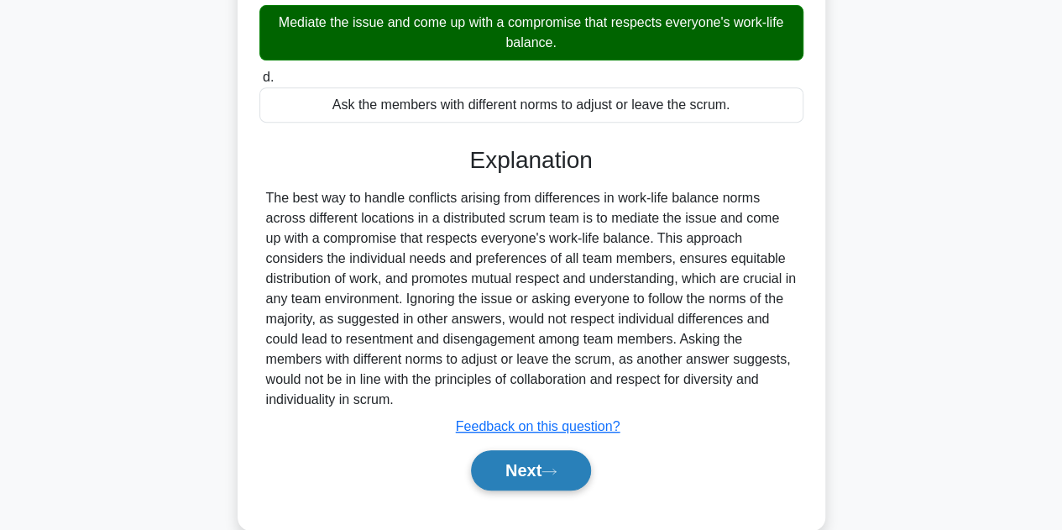
click at [574, 490] on button "Next" at bounding box center [531, 470] width 120 height 40
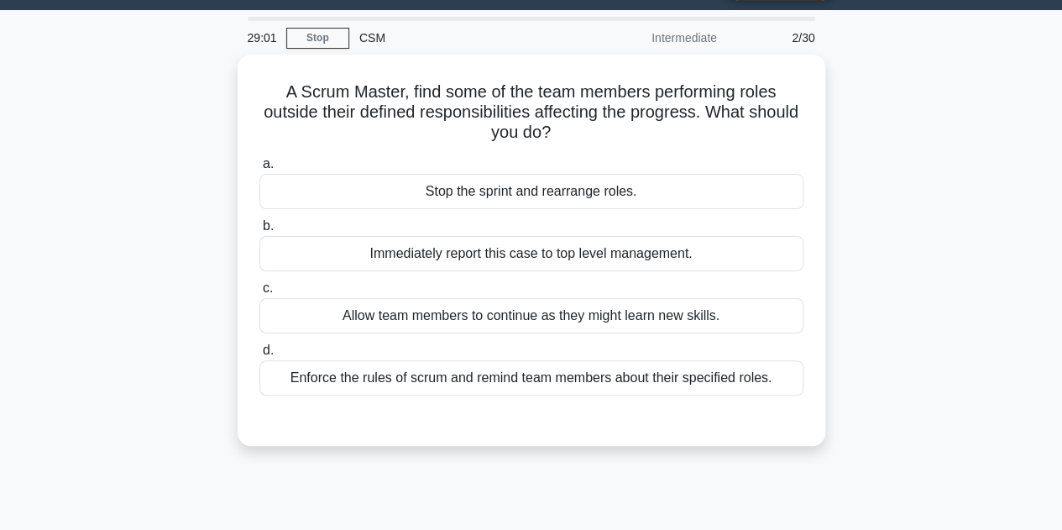
scroll to position [44, 0]
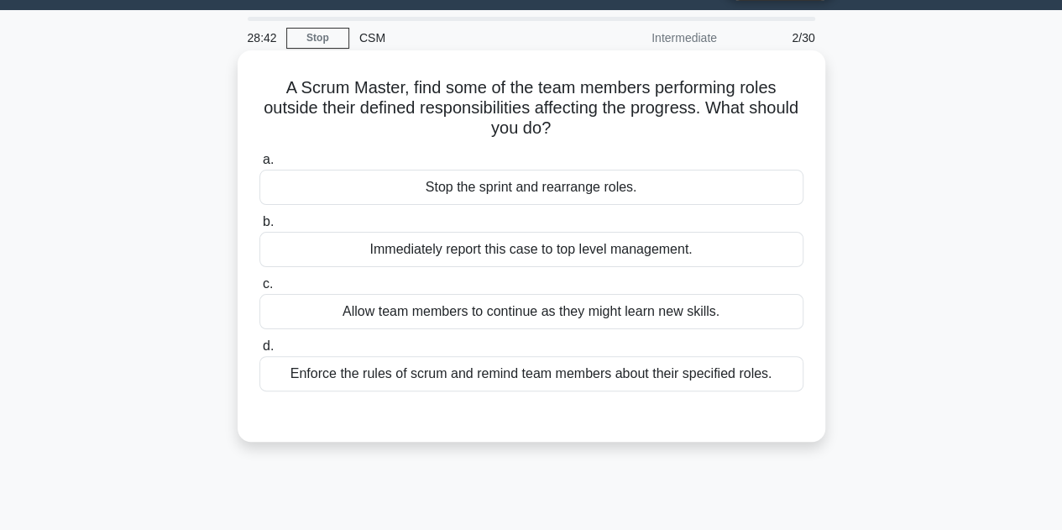
click at [574, 378] on div "Enforce the rules of scrum and remind team members about their specified roles." at bounding box center [531, 373] width 544 height 35
click at [259, 352] on input "d. Enforce the rules of scrum and remind team members about their specified rol…" at bounding box center [259, 346] width 0 height 11
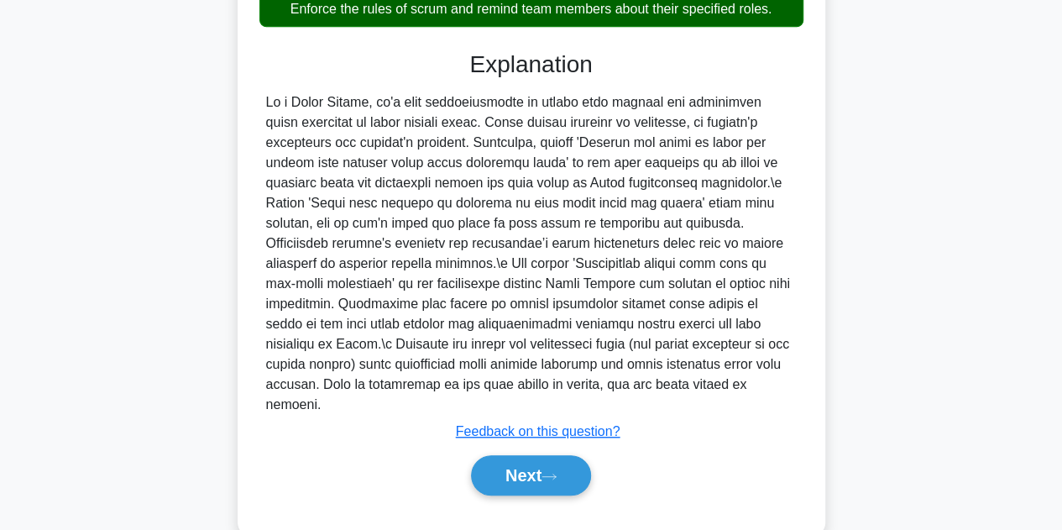
scroll to position [411, 0]
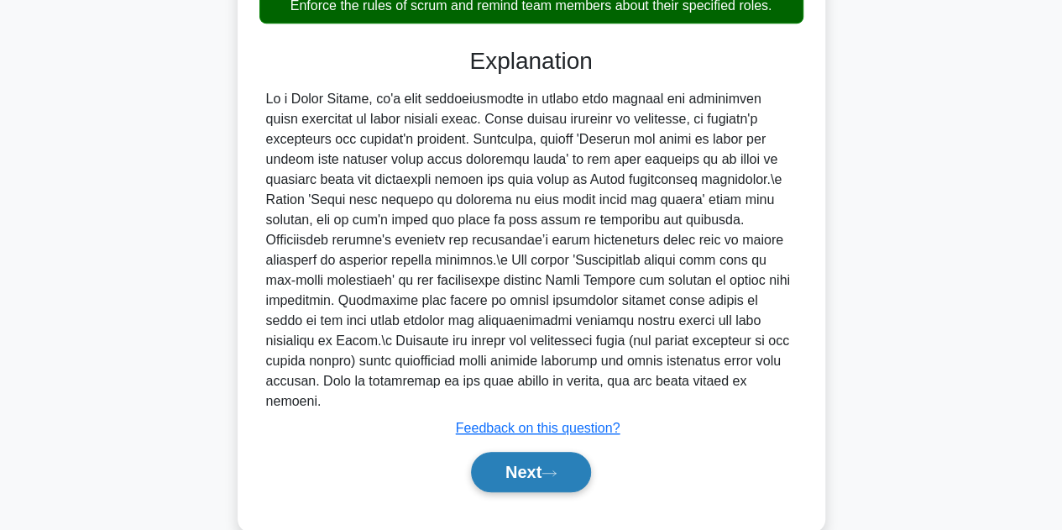
click at [556, 470] on icon at bounding box center [548, 472] width 13 height 5
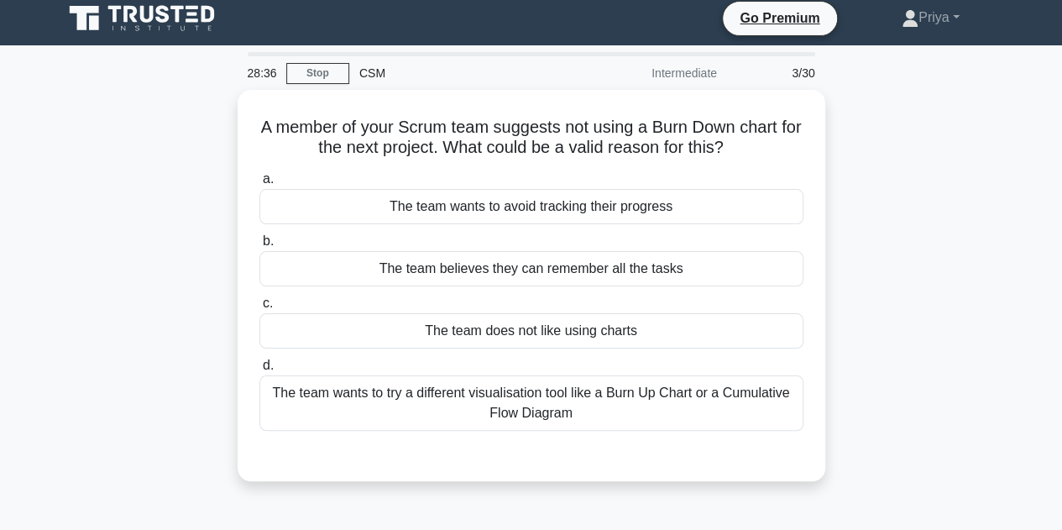
scroll to position [4, 0]
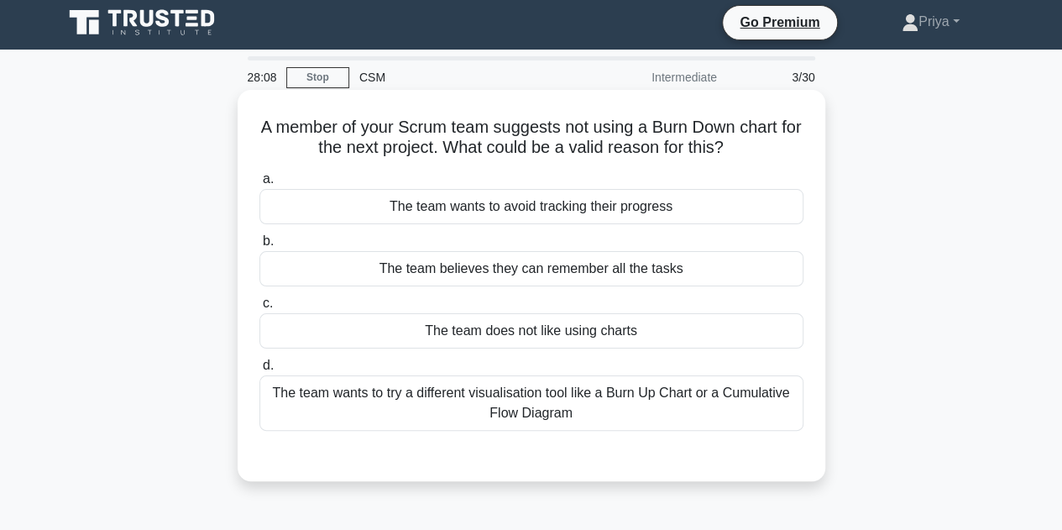
drag, startPoint x: 608, startPoint y: 399, endPoint x: 562, endPoint y: 415, distance: 49.1
click at [592, 407] on div "The team wants to try a different visualisation tool like a Burn Up Chart or a …" at bounding box center [531, 402] width 544 height 55
click at [441, 401] on div "The team wants to try a different visualisation tool like a Burn Up Chart or a …" at bounding box center [531, 402] width 544 height 55
click at [259, 371] on input "d. The team wants to try a different visualisation tool like a Burn Up Chart or…" at bounding box center [259, 365] width 0 height 11
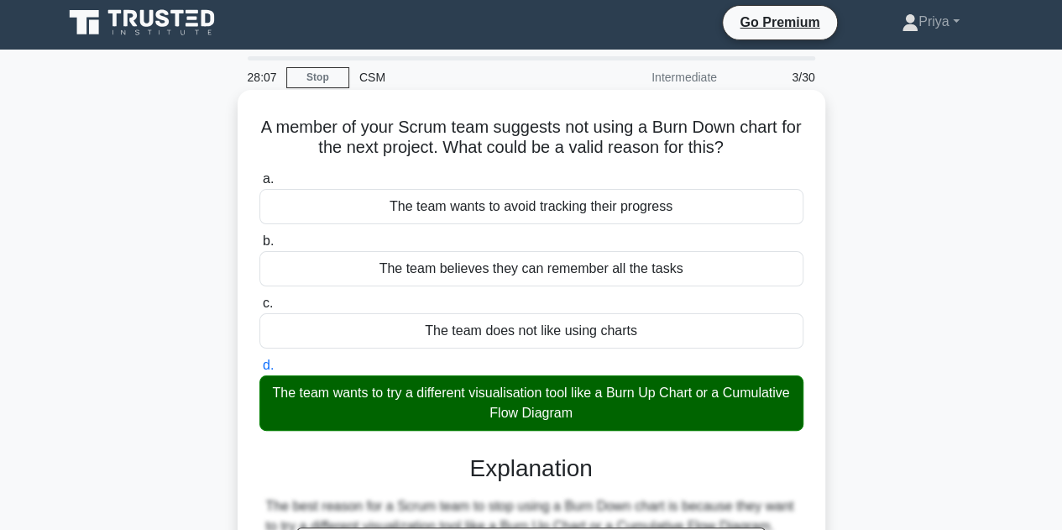
click at [440, 393] on div "The team wants to try a different visualisation tool like a Burn Up Chart or a …" at bounding box center [531, 402] width 544 height 55
click at [259, 371] on input "d. The team wants to try a different visualisation tool like a Burn Up Chart or…" at bounding box center [259, 365] width 0 height 11
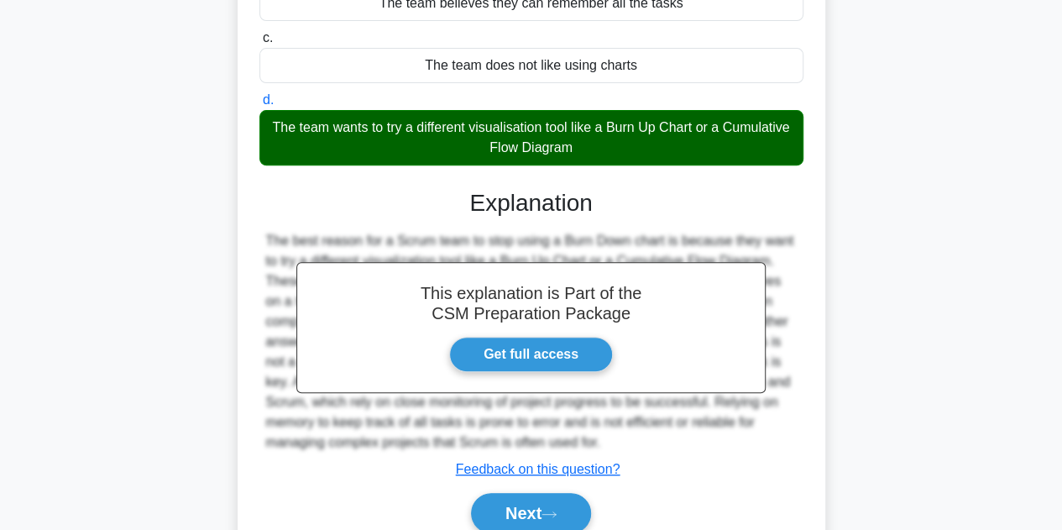
scroll to position [340, 0]
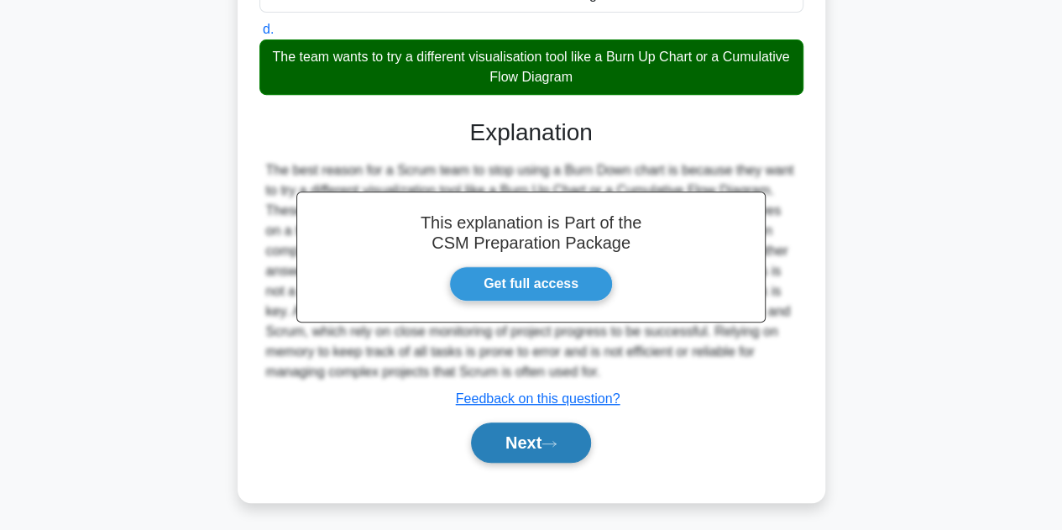
click at [556, 439] on icon at bounding box center [548, 443] width 15 height 9
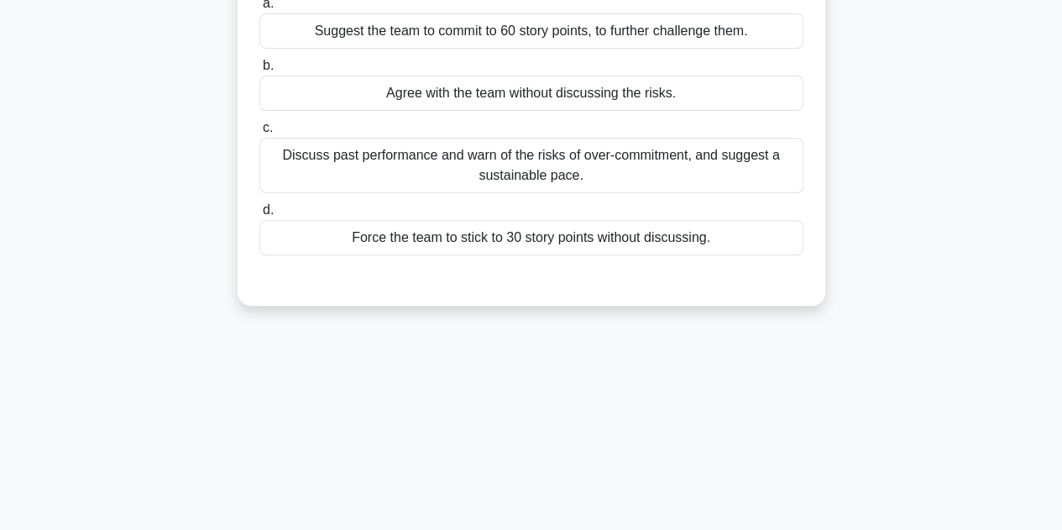
scroll to position [4, 0]
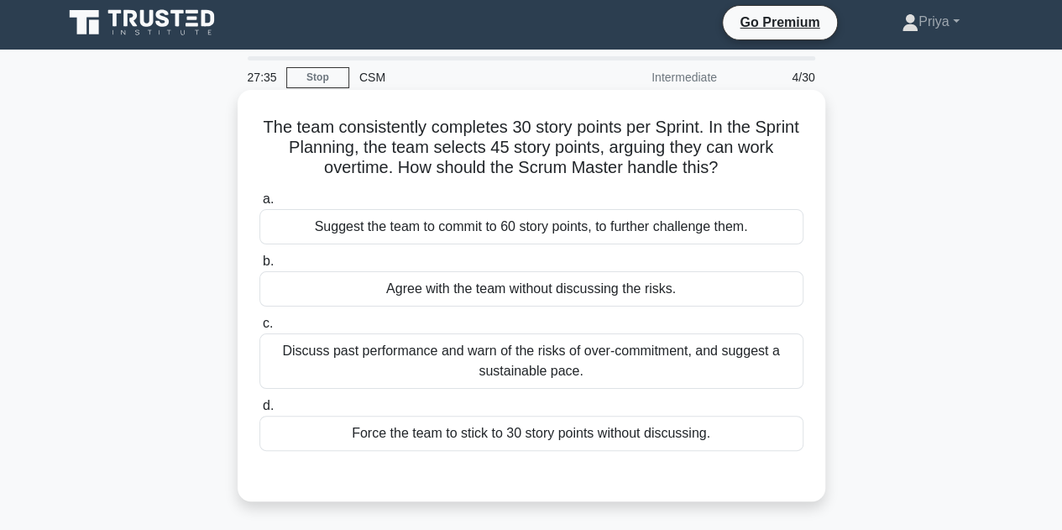
click at [573, 360] on div "Discuss past performance and warn of the risks of over-commitment, and suggest …" at bounding box center [531, 360] width 544 height 55
click at [259, 329] on input "c. Discuss past performance and warn of the risks of over-commitment, and sugge…" at bounding box center [259, 323] width 0 height 11
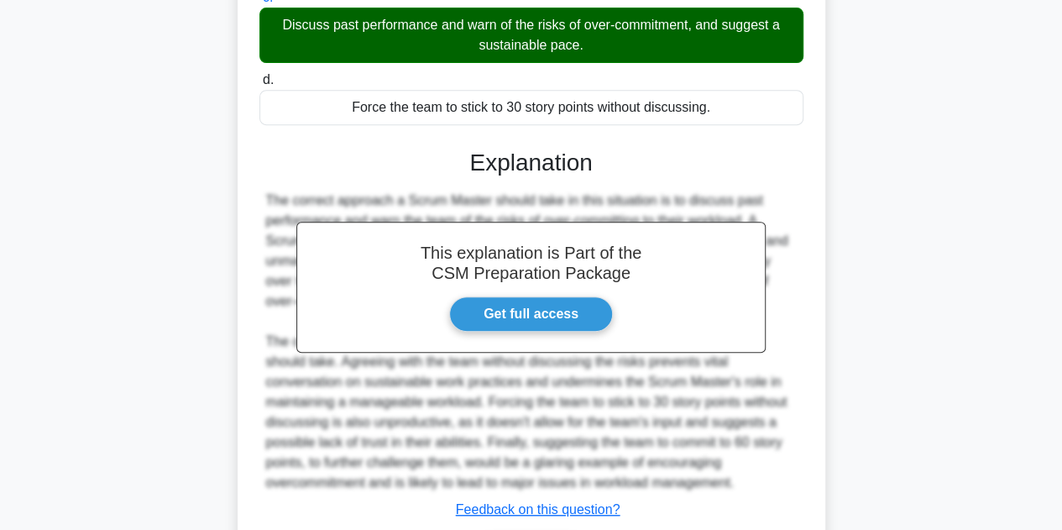
scroll to position [424, 0]
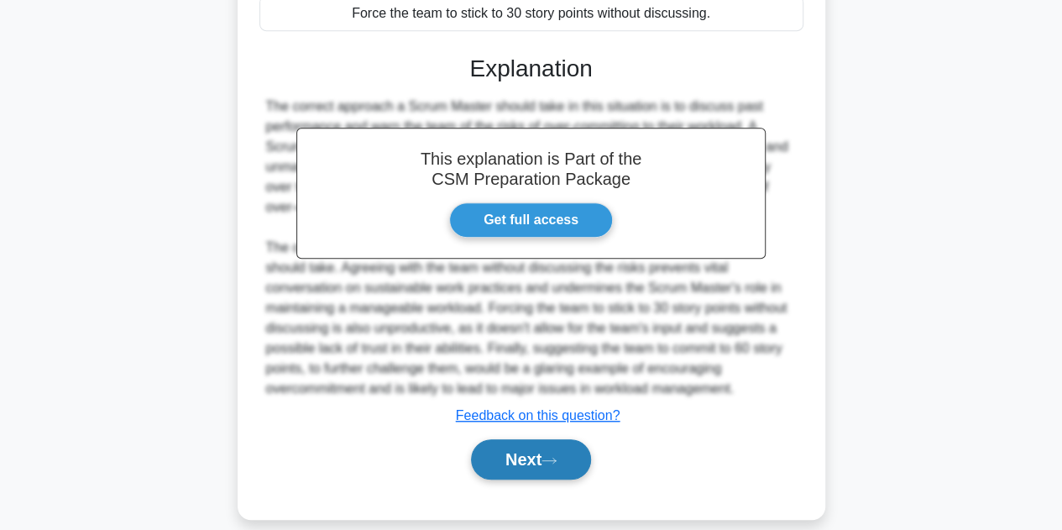
click at [570, 459] on button "Next" at bounding box center [531, 459] width 120 height 40
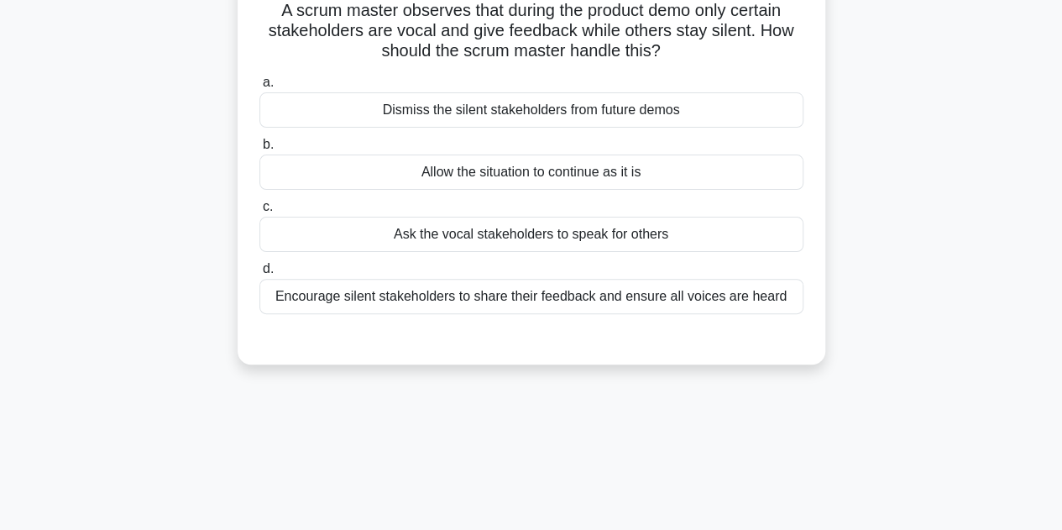
scroll to position [41, 0]
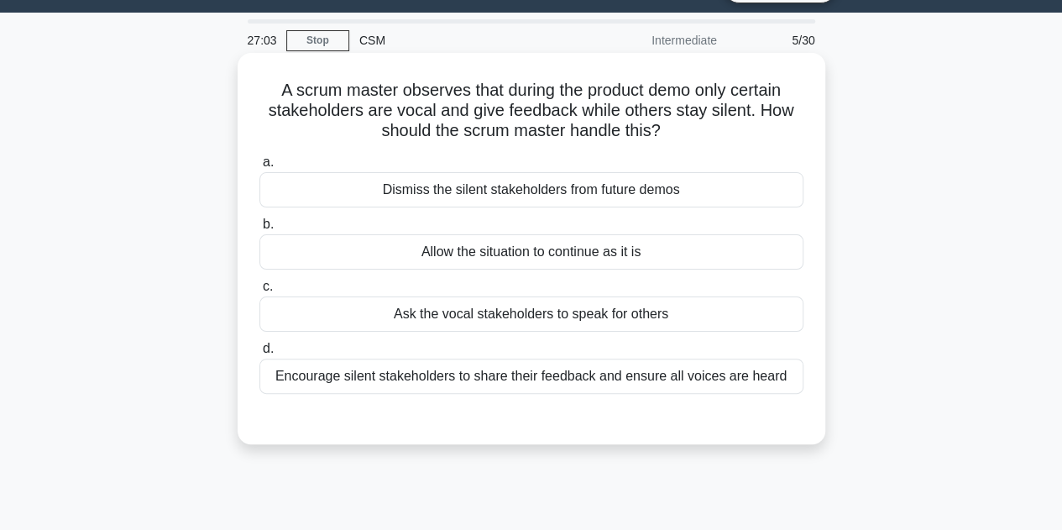
click at [728, 382] on div "Encourage silent stakeholders to share their feedback and ensure all voices are…" at bounding box center [531, 375] width 544 height 35
click at [259, 354] on input "d. Encourage silent stakeholders to share their feedback and ensure all voices …" at bounding box center [259, 348] width 0 height 11
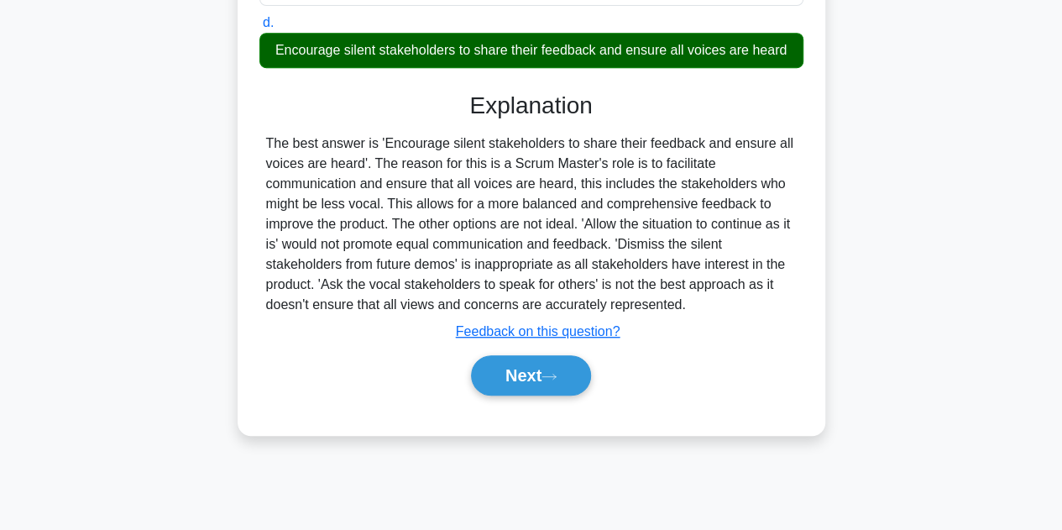
scroll to position [377, 0]
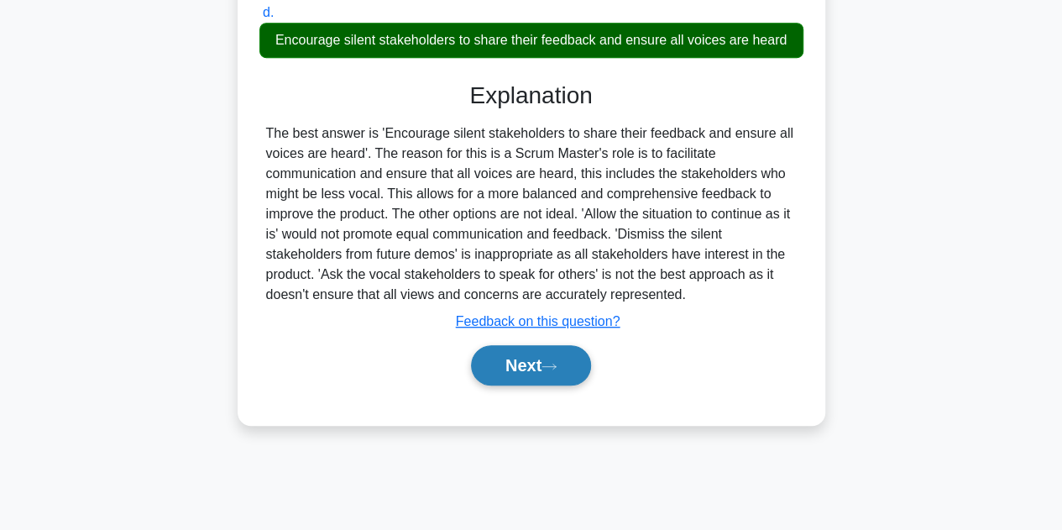
click at [586, 372] on button "Next" at bounding box center [531, 365] width 120 height 40
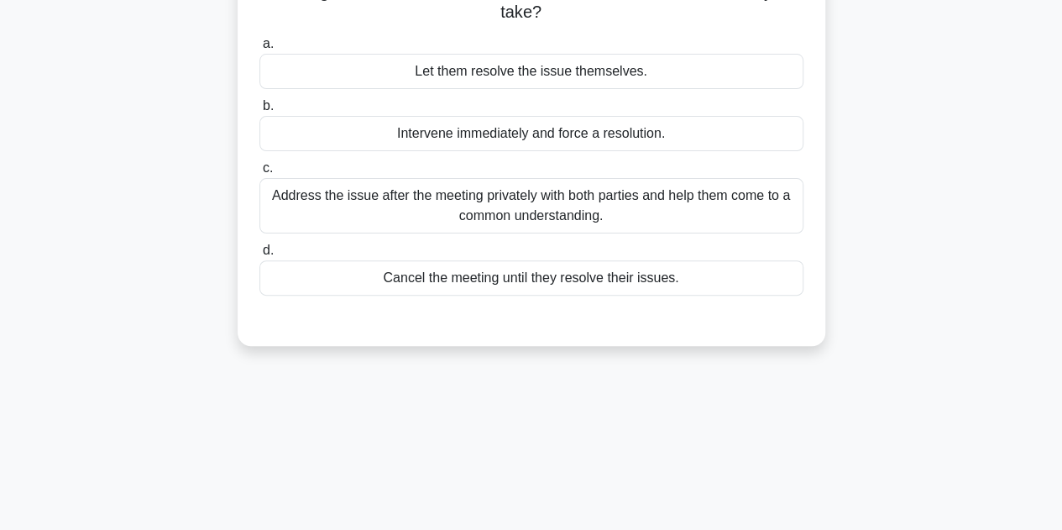
scroll to position [41, 0]
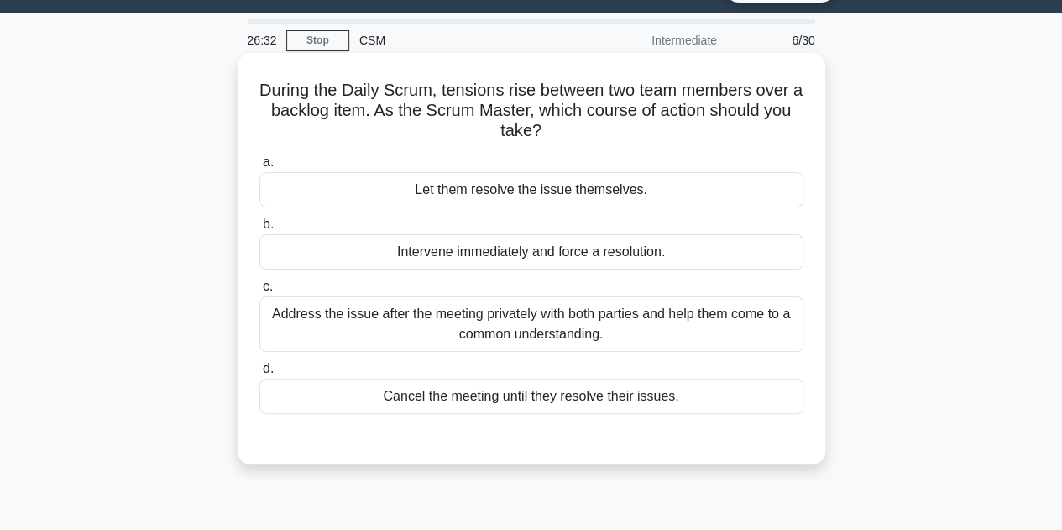
click at [657, 328] on div "Address the issue after the meeting privately with both parties and help them c…" at bounding box center [531, 323] width 544 height 55
click at [259, 292] on input "c. Address the issue after the meeting privately with both parties and help the…" at bounding box center [259, 286] width 0 height 11
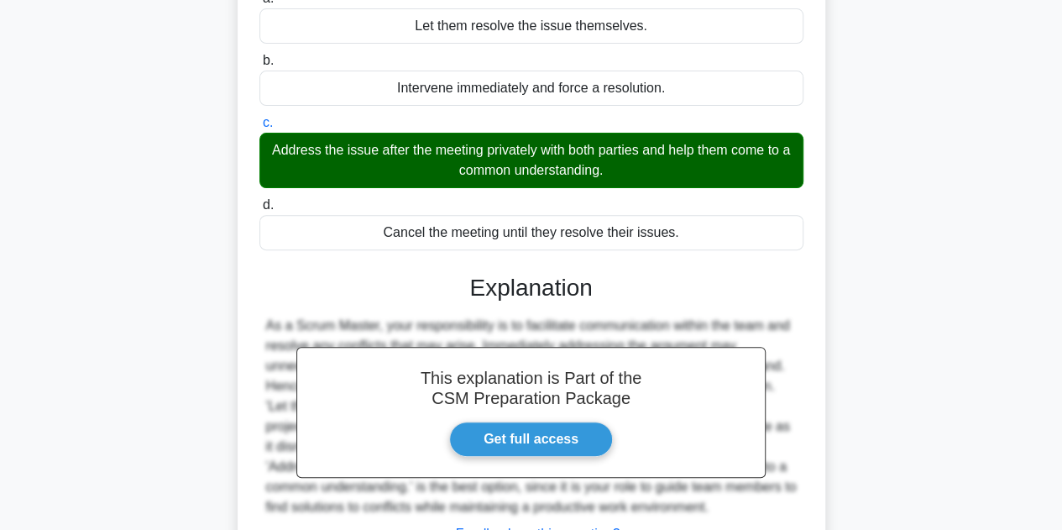
scroll to position [377, 0]
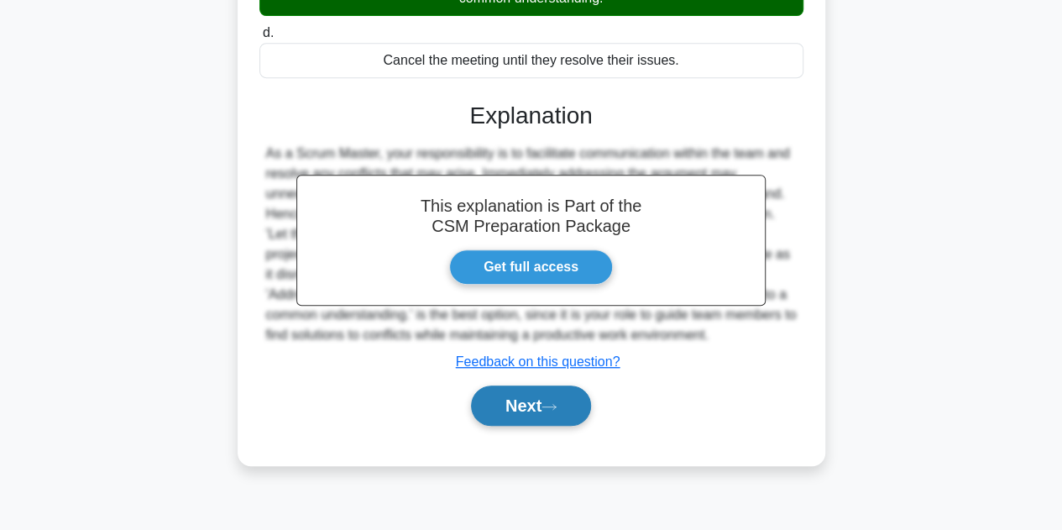
click at [500, 416] on button "Next" at bounding box center [531, 405] width 120 height 40
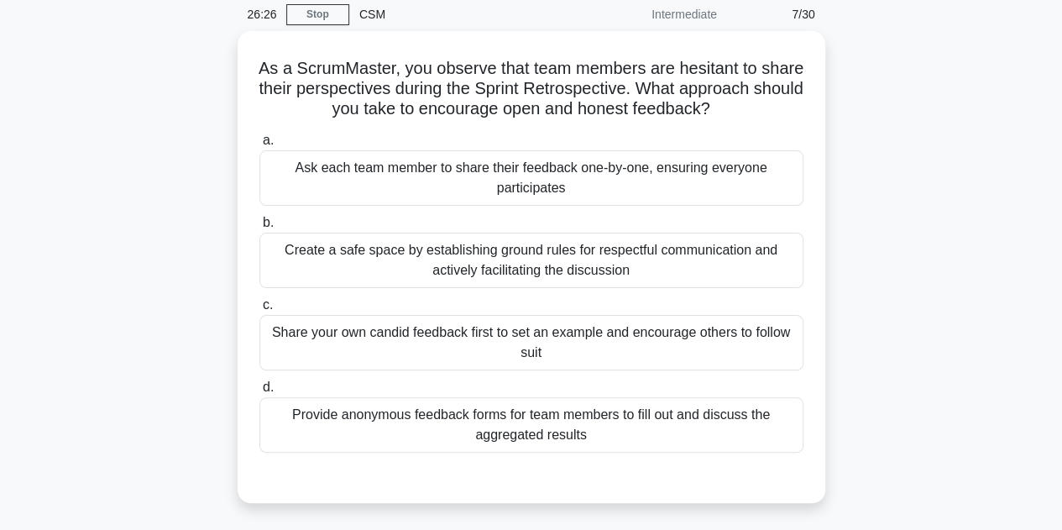
scroll to position [41, 0]
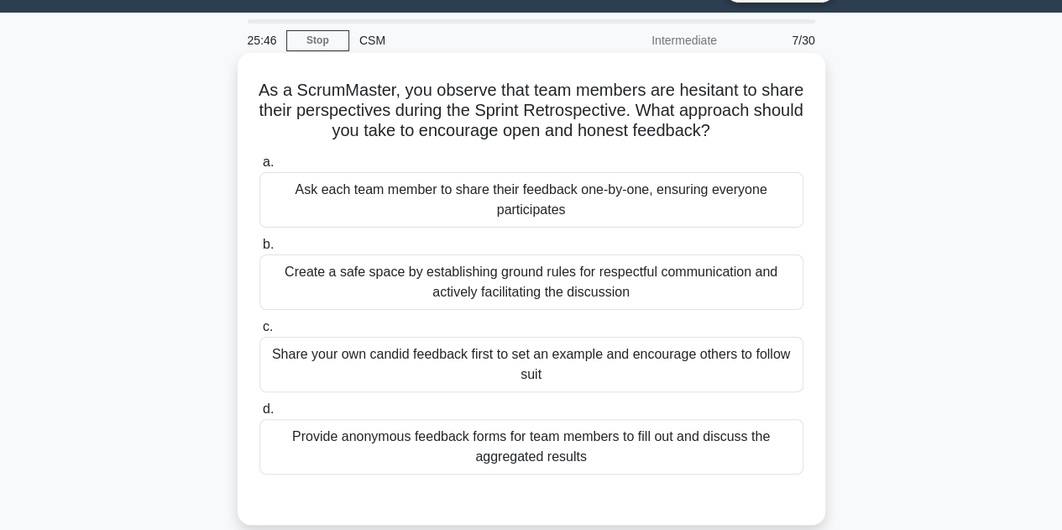
click at [634, 287] on div "Create a safe space by establishing ground rules for respectful communication a…" at bounding box center [531, 281] width 544 height 55
click at [259, 250] on input "b. Create a safe space by establishing ground rules for respectful communicatio…" at bounding box center [259, 244] width 0 height 11
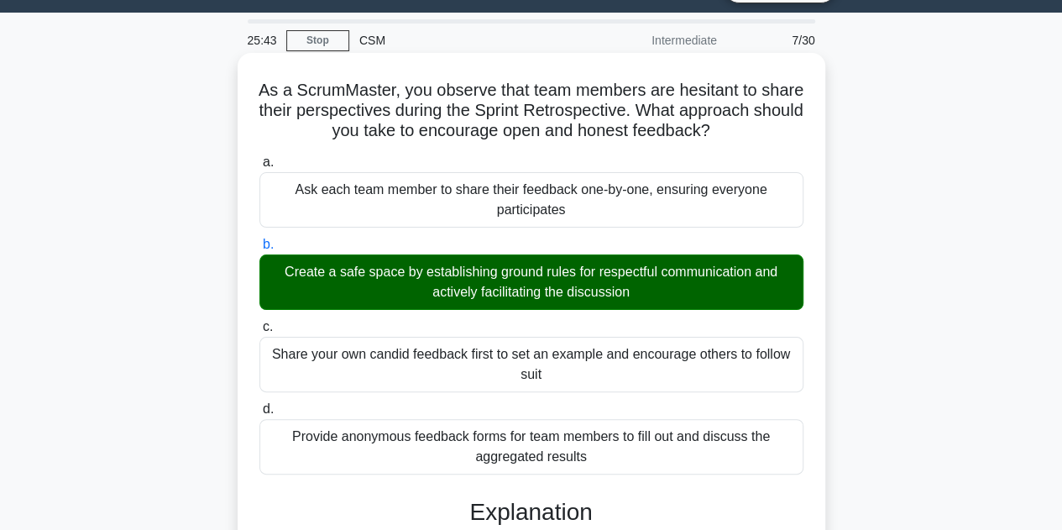
click at [707, 368] on div "Share your own candid feedback first to set an example and encourage others to …" at bounding box center [531, 364] width 544 height 55
click at [259, 332] on input "c. Share your own candid feedback first to set an example and encourage others …" at bounding box center [259, 326] width 0 height 11
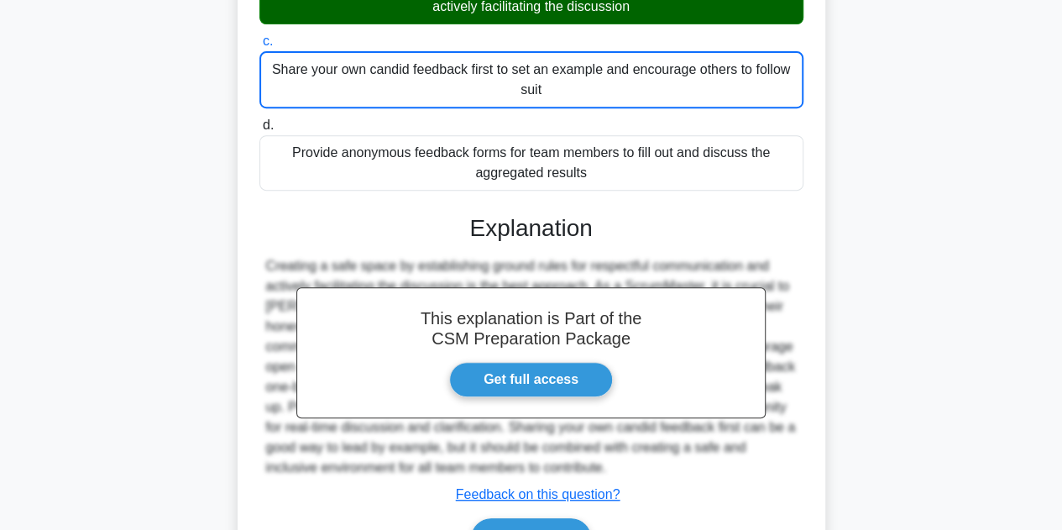
scroll to position [425, 0]
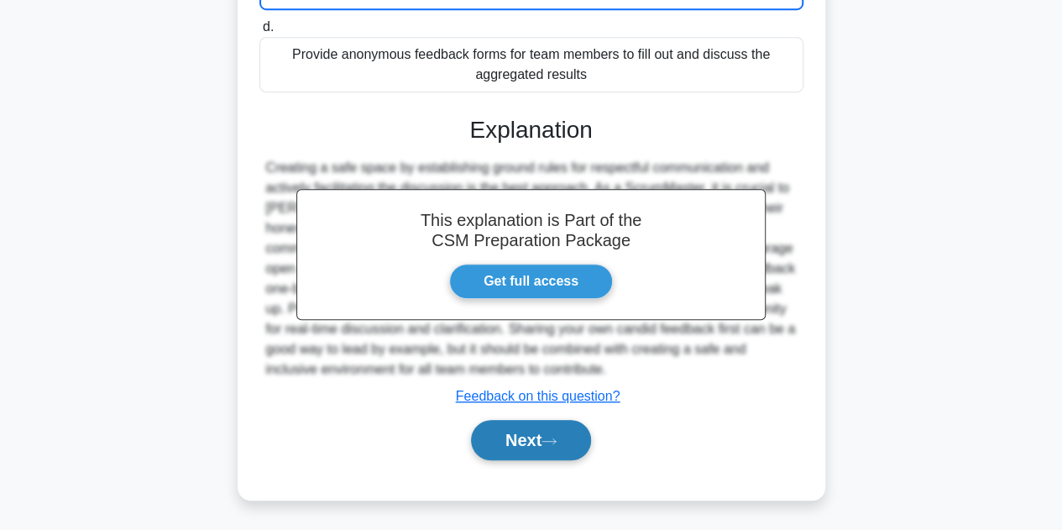
click at [508, 458] on button "Next" at bounding box center [531, 440] width 120 height 40
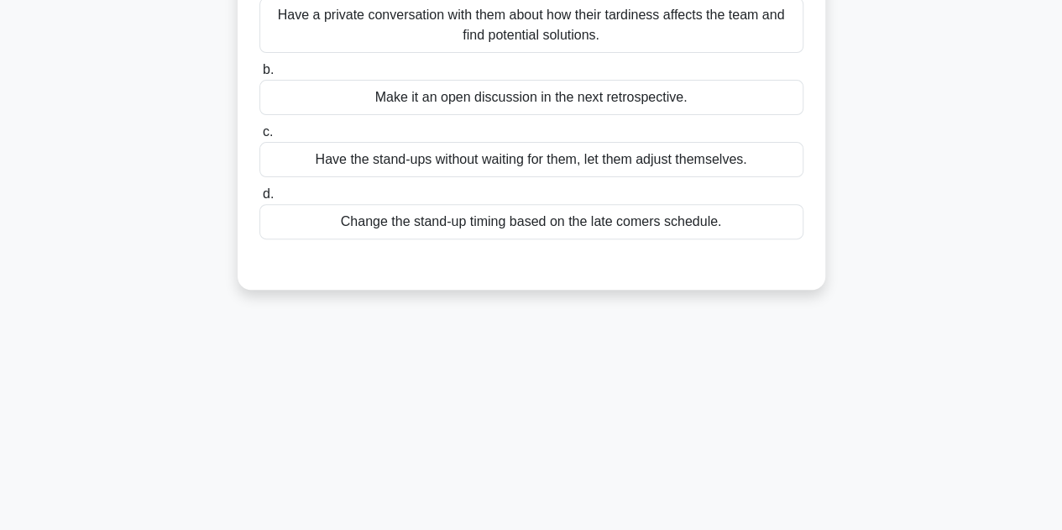
scroll to position [41, 0]
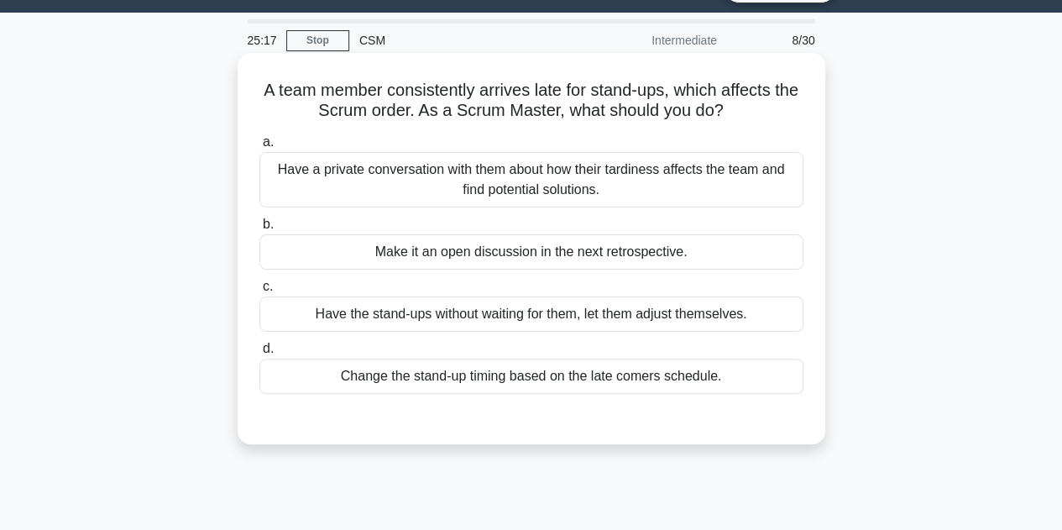
click at [561, 318] on div "Have the stand-ups without waiting for them, let them adjust themselves." at bounding box center [531, 313] width 544 height 35
click at [259, 292] on input "c. Have the stand-ups without waiting for them, let them adjust themselves." at bounding box center [259, 286] width 0 height 11
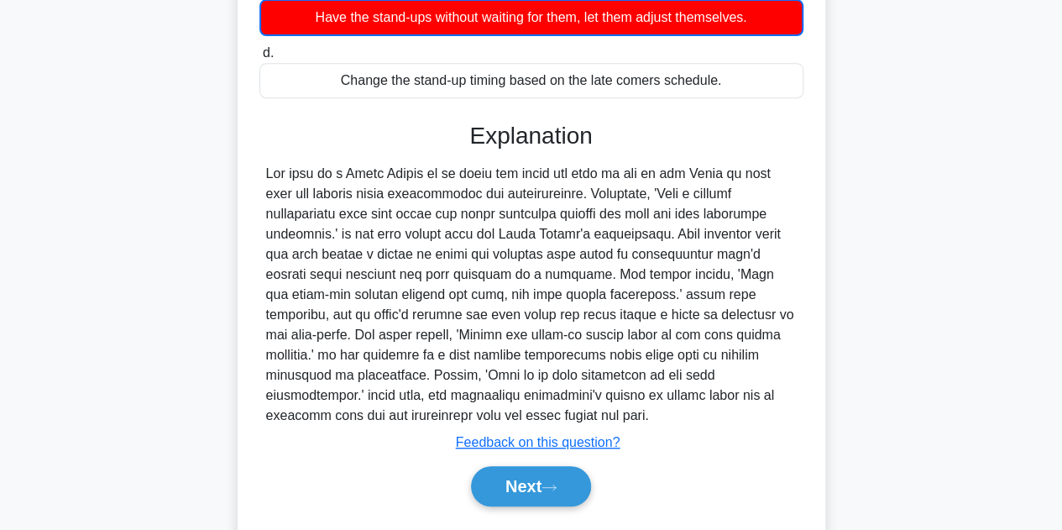
scroll to position [384, 0]
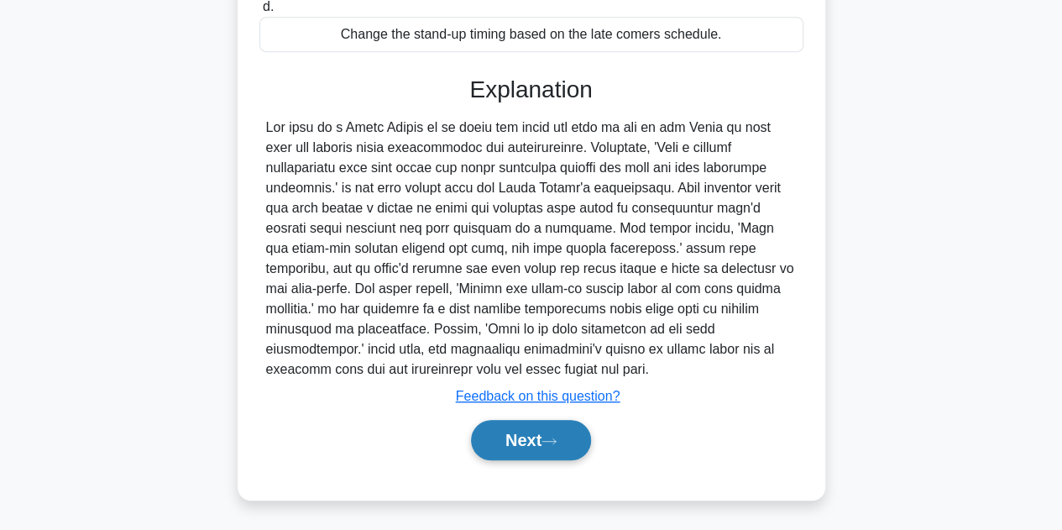
click at [535, 443] on button "Next" at bounding box center [531, 440] width 120 height 40
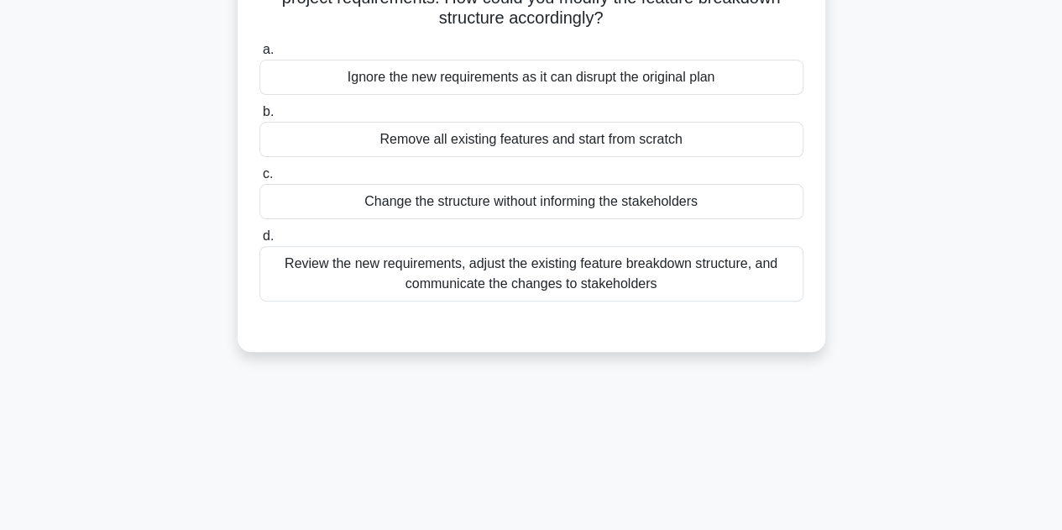
scroll to position [0, 0]
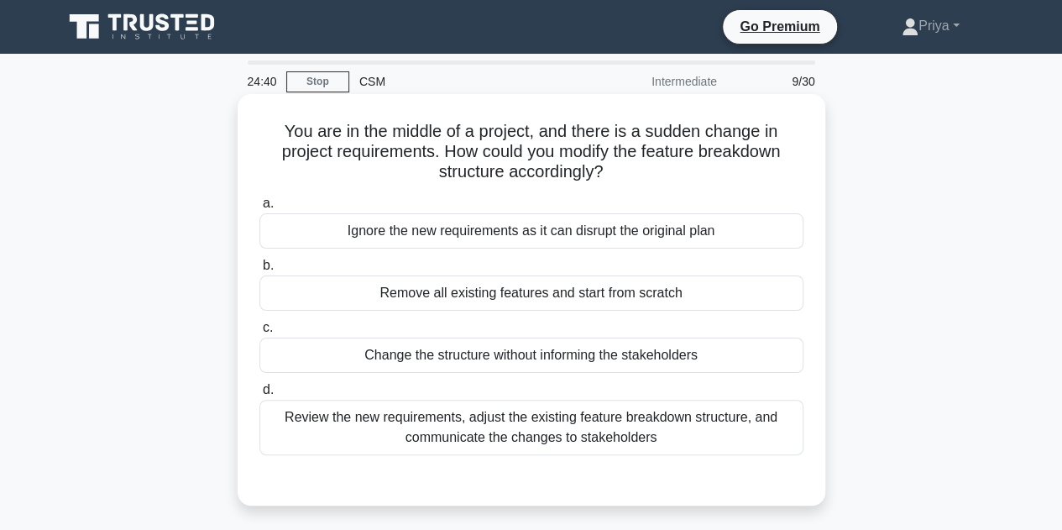
click at [617, 439] on div "Review the new requirements, adjust the existing feature breakdown structure, a…" at bounding box center [531, 426] width 544 height 55
click at [259, 395] on input "d. Review the new requirements, adjust the existing feature breakdown structure…" at bounding box center [259, 389] width 0 height 11
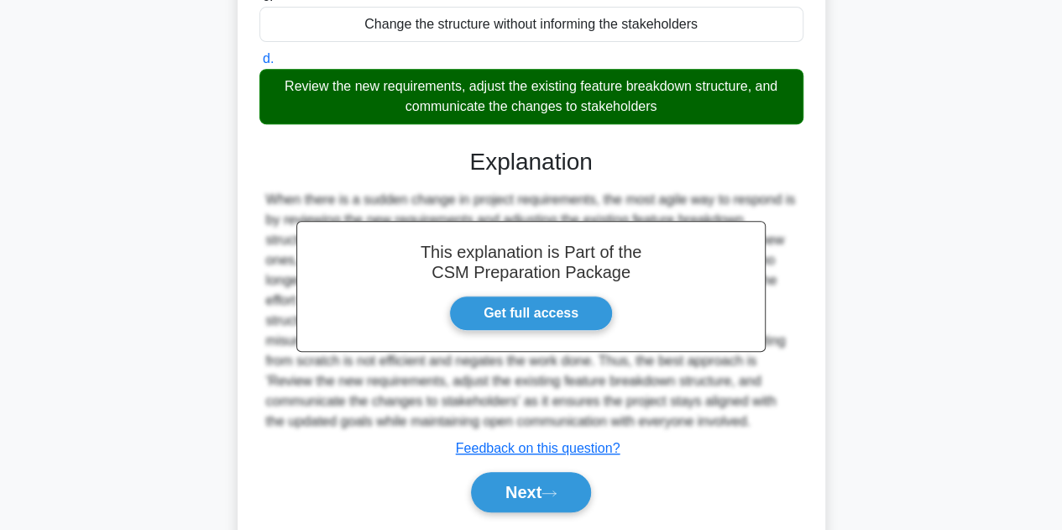
scroll to position [336, 0]
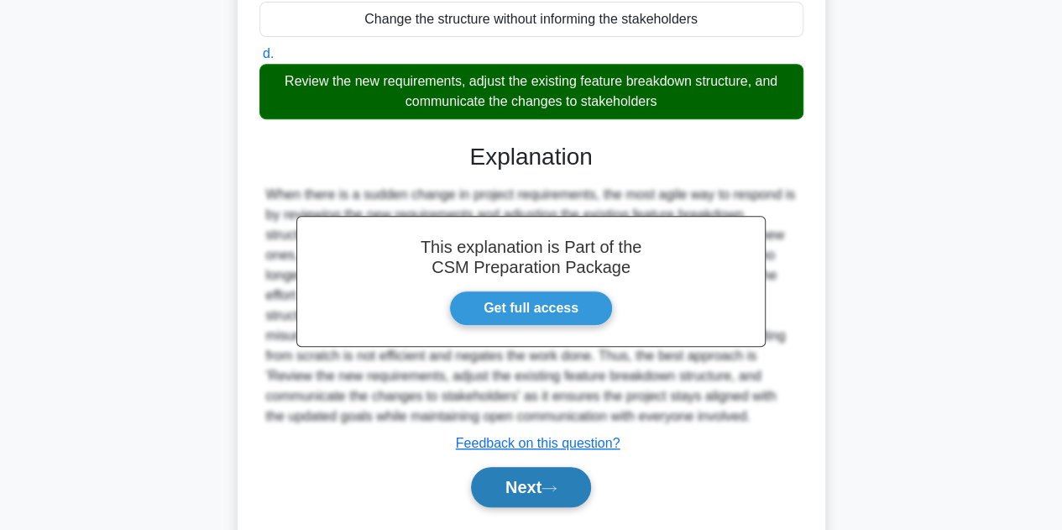
click at [549, 495] on button "Next" at bounding box center [531, 487] width 120 height 40
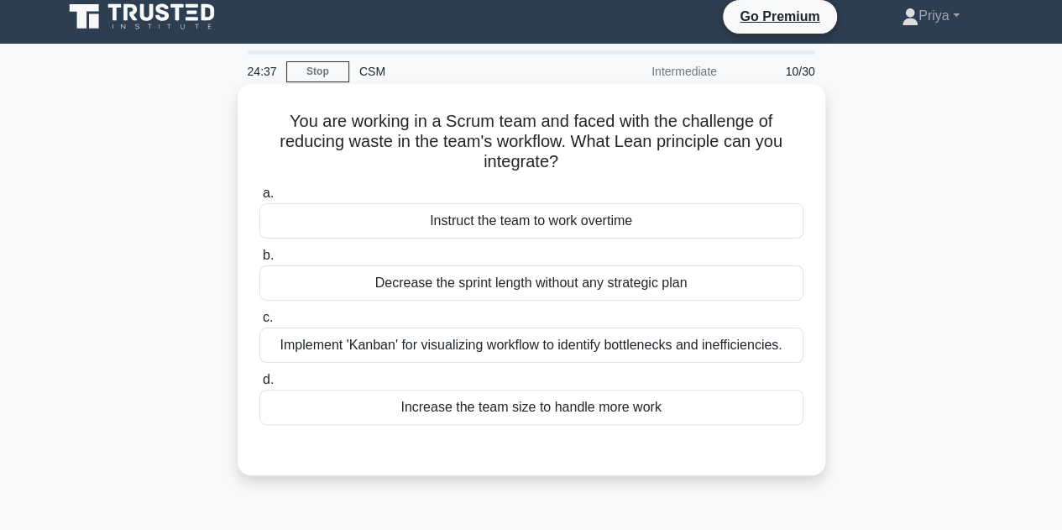
scroll to position [0, 0]
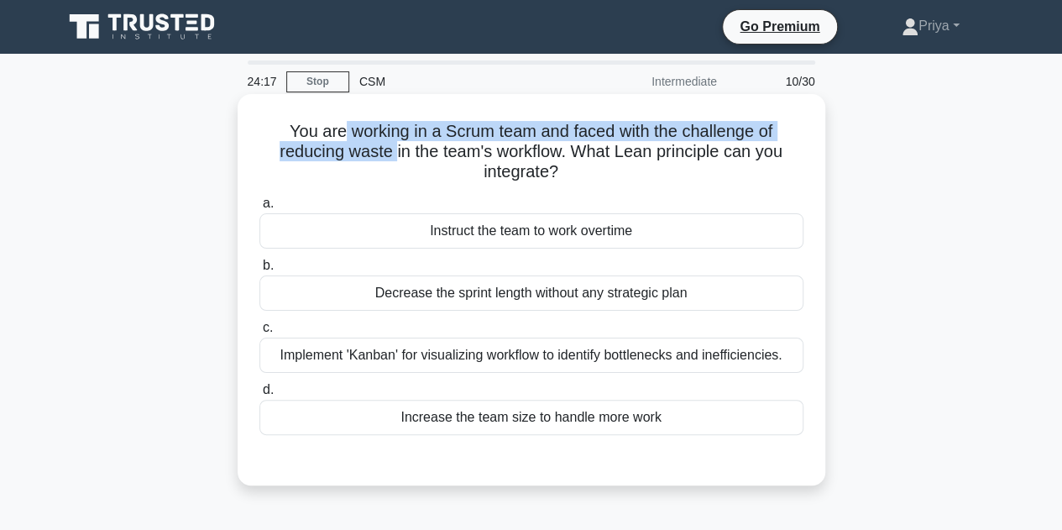
drag, startPoint x: 336, startPoint y: 128, endPoint x: 390, endPoint y: 149, distance: 58.1
click at [390, 149] on h5 "You are working in a Scrum team and faced with the challenge of reducing waste …" at bounding box center [531, 152] width 547 height 62
click at [713, 128] on h5 "You are working in a Scrum team and faced with the challenge of reducing waste …" at bounding box center [531, 152] width 547 height 62
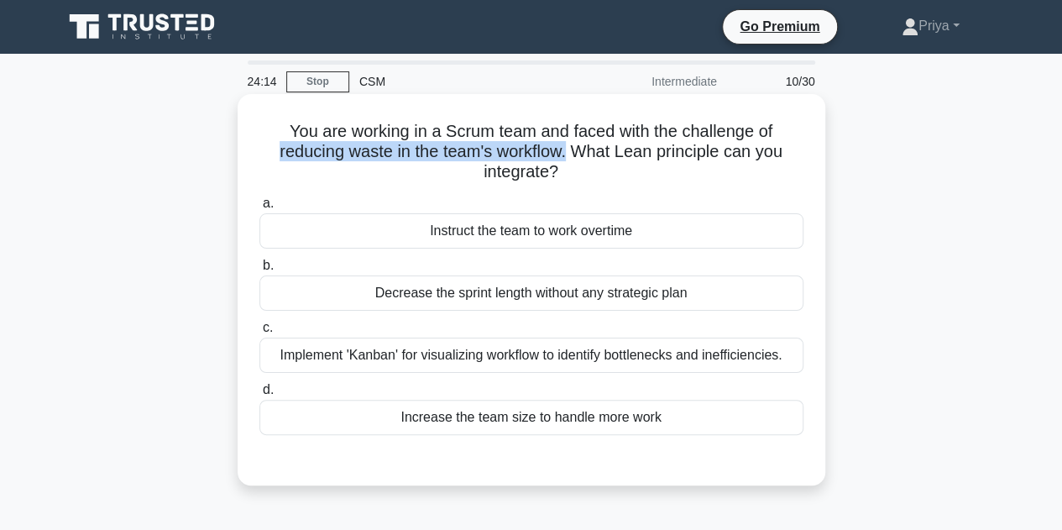
drag, startPoint x: 272, startPoint y: 154, endPoint x: 568, endPoint y: 147, distance: 296.3
click at [568, 147] on h5 "You are working in a Scrum team and faced with the challenge of reducing waste …" at bounding box center [531, 152] width 547 height 62
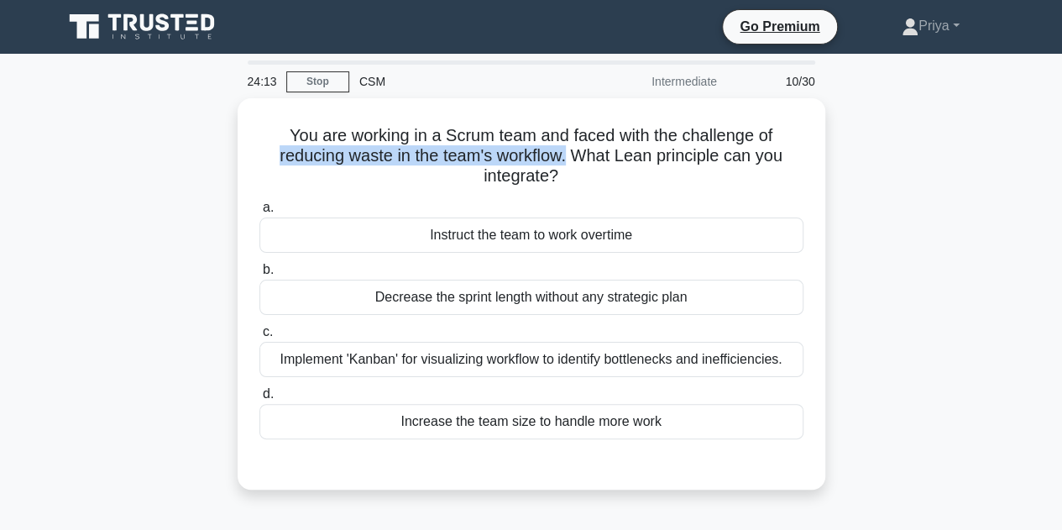
copy h5 "reducing waste in the team's workflow."
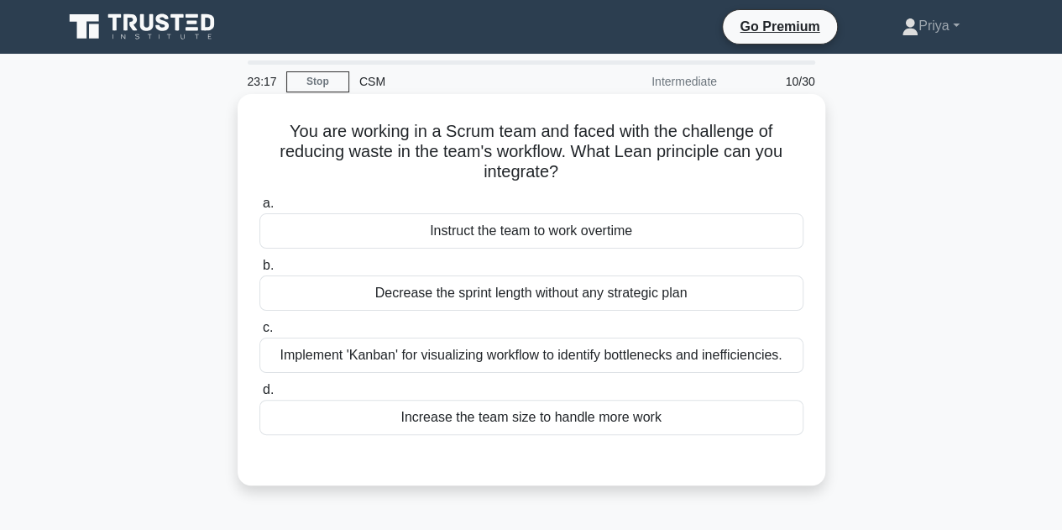
click at [596, 354] on div "Implement 'Kanban' for visualizing workflow to identify bottlenecks and ineffic…" at bounding box center [531, 354] width 544 height 35
click at [259, 333] on input "c. Implement 'Kanban' for visualizing workflow to identify bottlenecks and inef…" at bounding box center [259, 327] width 0 height 11
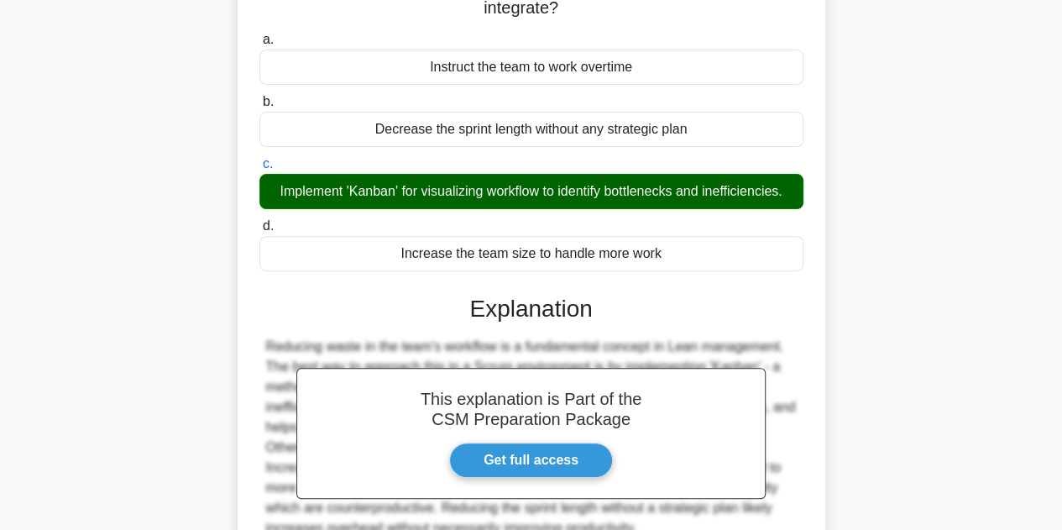
scroll to position [377, 0]
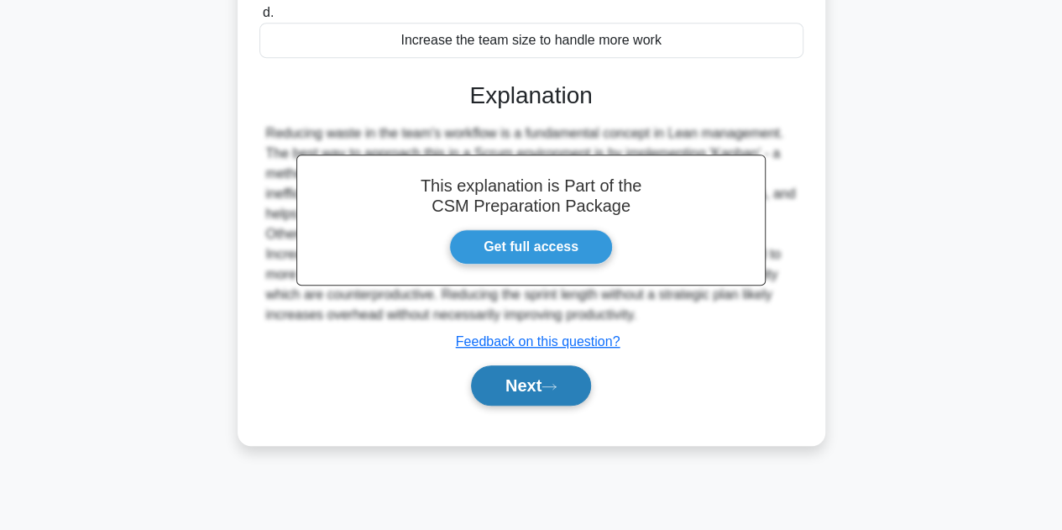
click at [554, 379] on button "Next" at bounding box center [531, 385] width 120 height 40
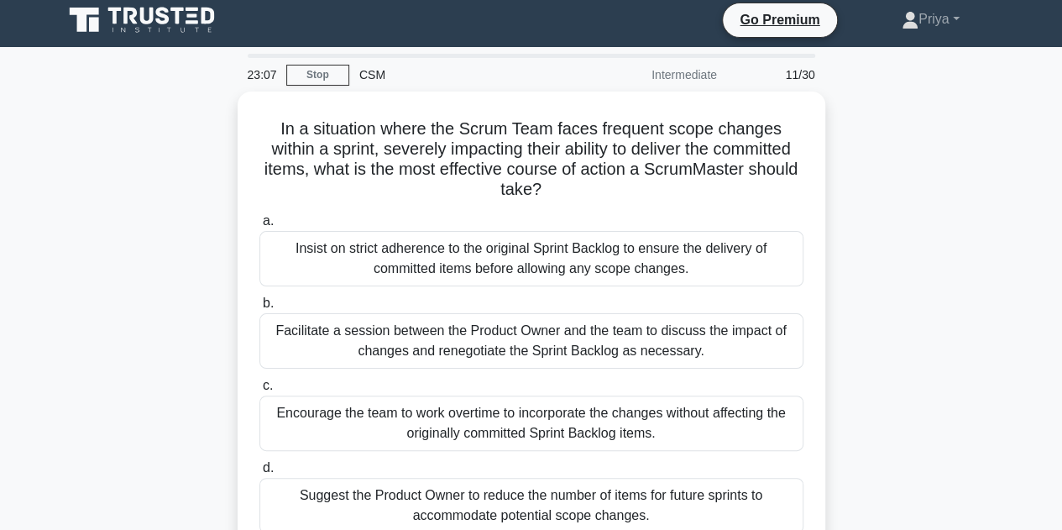
scroll to position [0, 0]
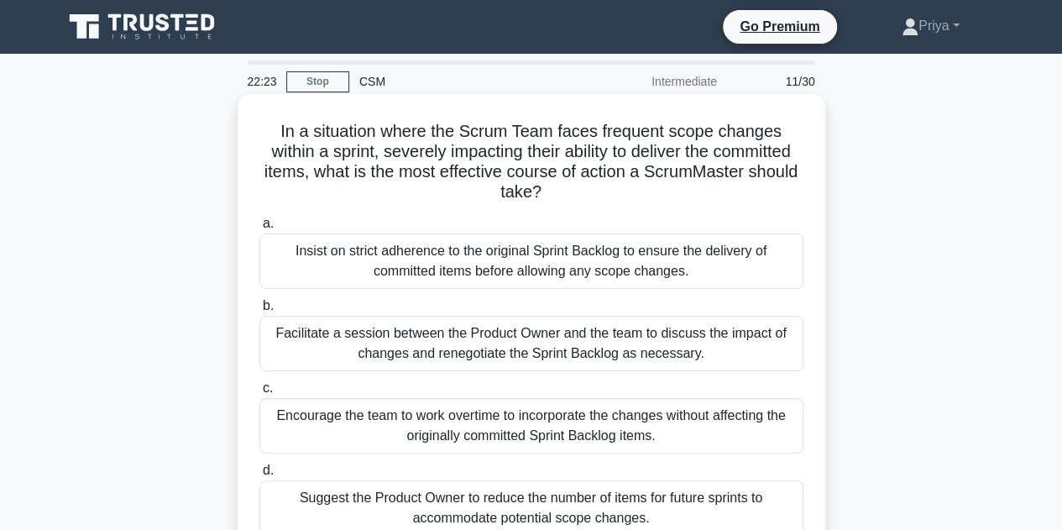
click at [702, 352] on div "Facilitate a session between the Product Owner and the team to discuss the impa…" at bounding box center [531, 343] width 544 height 55
click at [259, 311] on input "b. Facilitate a session between the Product Owner and the team to discuss the i…" at bounding box center [259, 305] width 0 height 11
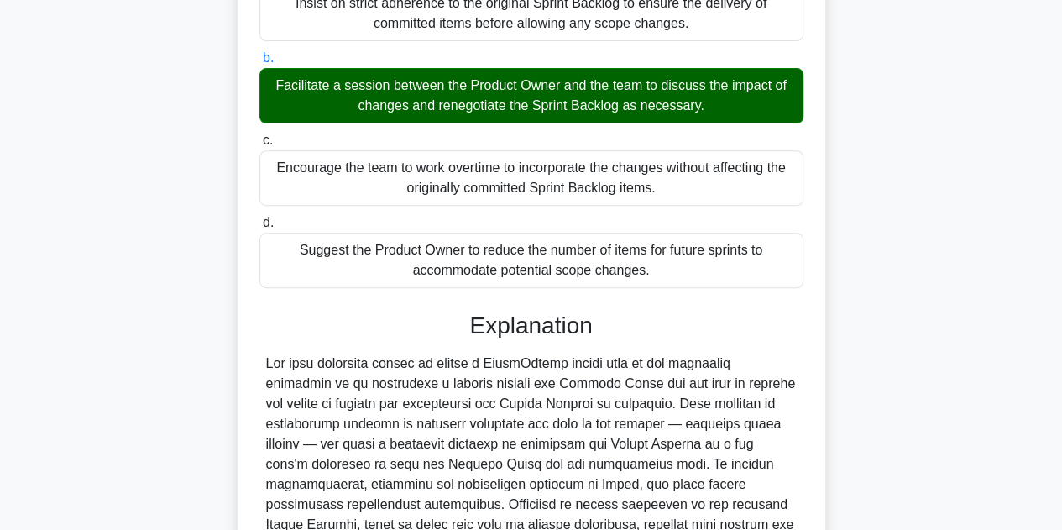
scroll to position [504, 0]
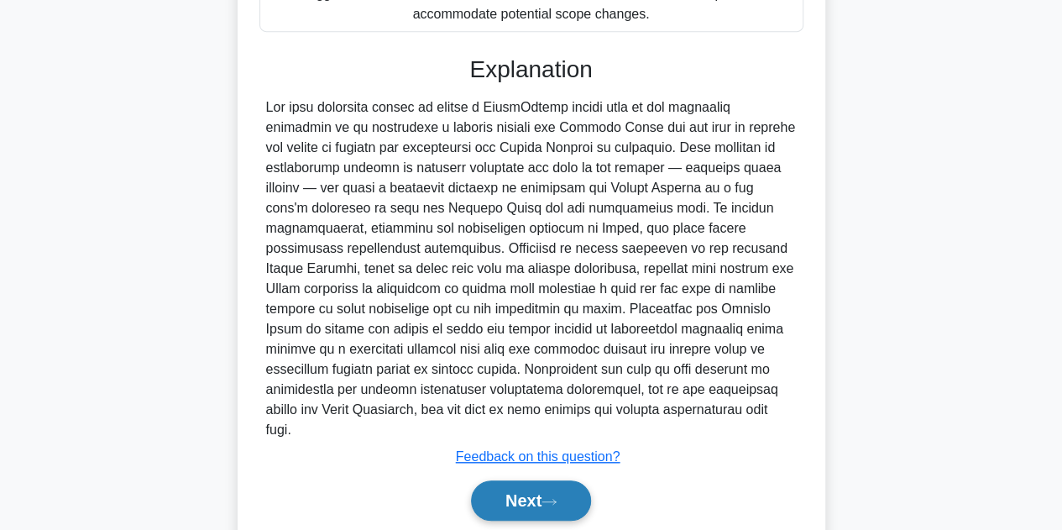
click at [582, 481] on button "Next" at bounding box center [531, 500] width 120 height 40
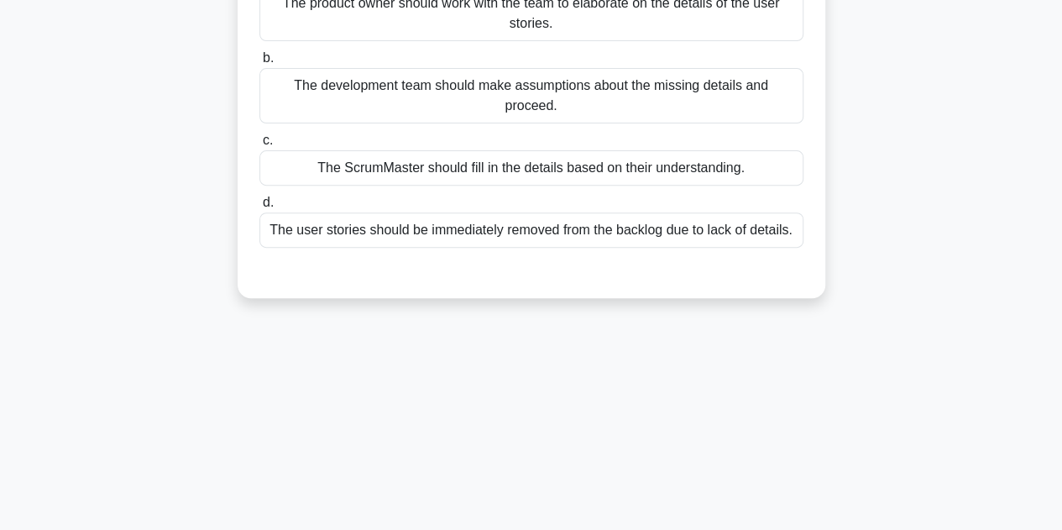
scroll to position [41, 0]
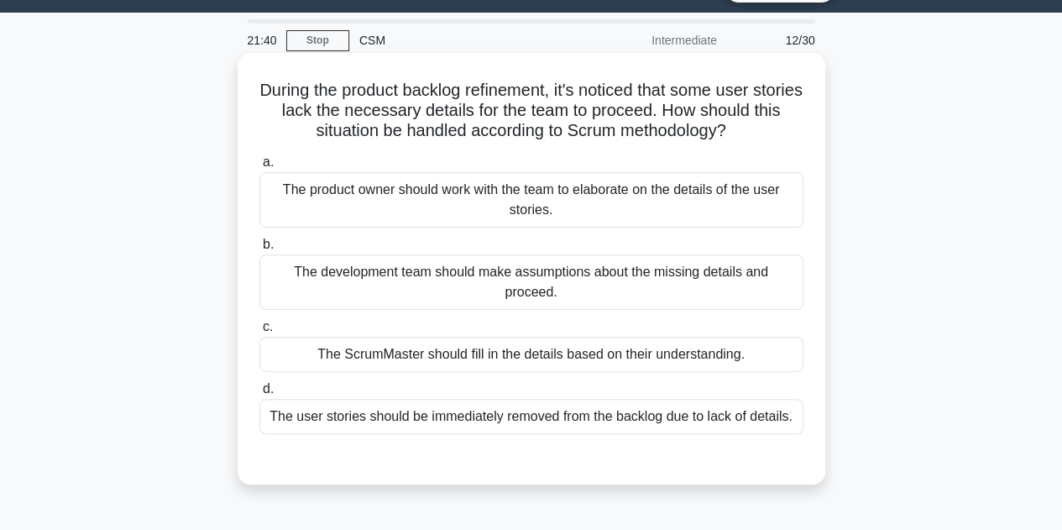
click at [633, 191] on div "The product owner should work with the team to elaborate on the details of the …" at bounding box center [531, 199] width 544 height 55
click at [259, 168] on input "a. The product owner should work with the team to elaborate on the details of t…" at bounding box center [259, 162] width 0 height 11
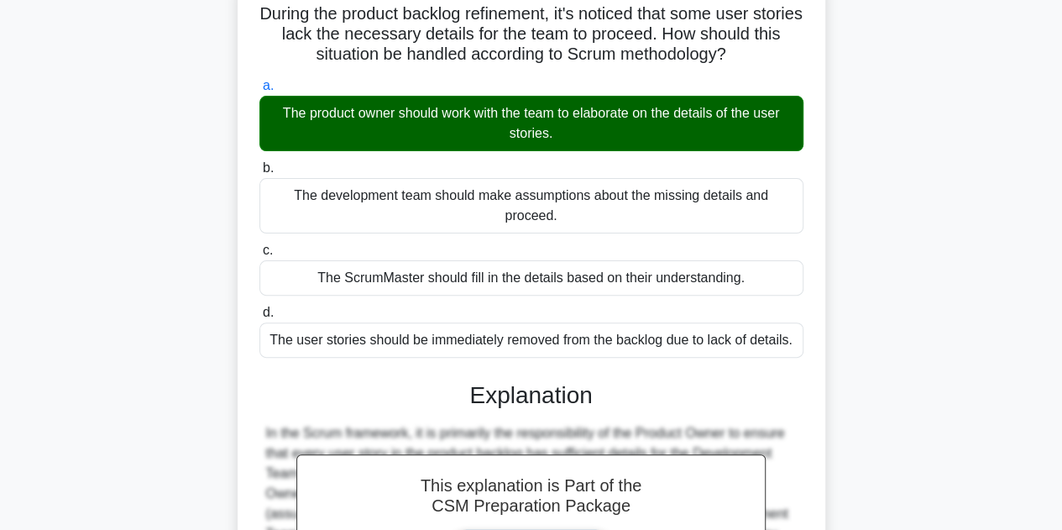
scroll to position [293, 0]
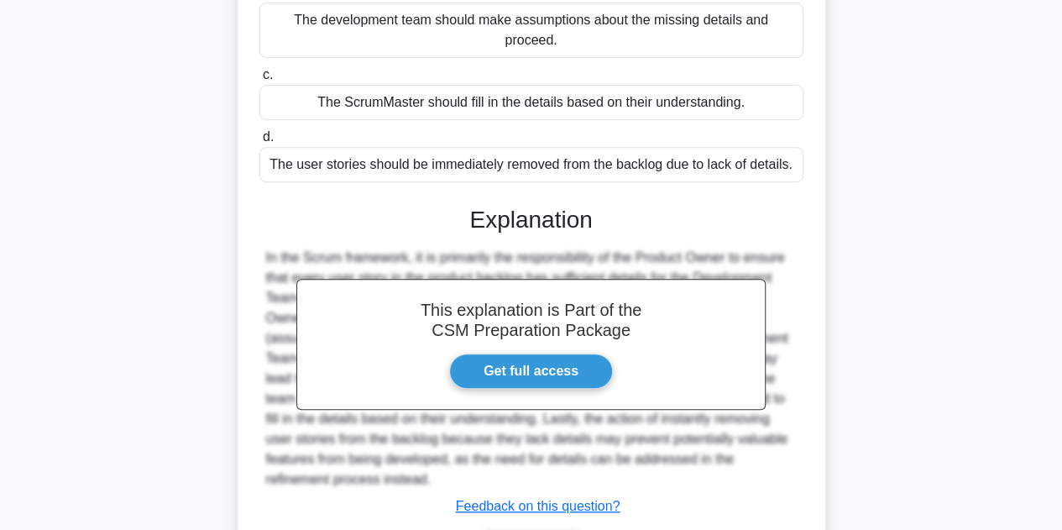
drag, startPoint x: 514, startPoint y: 518, endPoint x: 527, endPoint y: 499, distance: 22.3
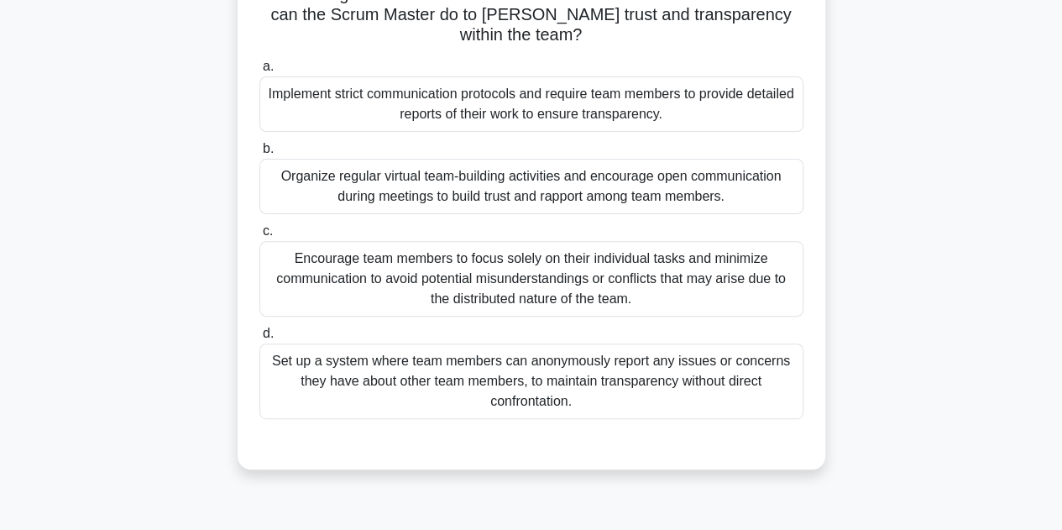
scroll to position [41, 0]
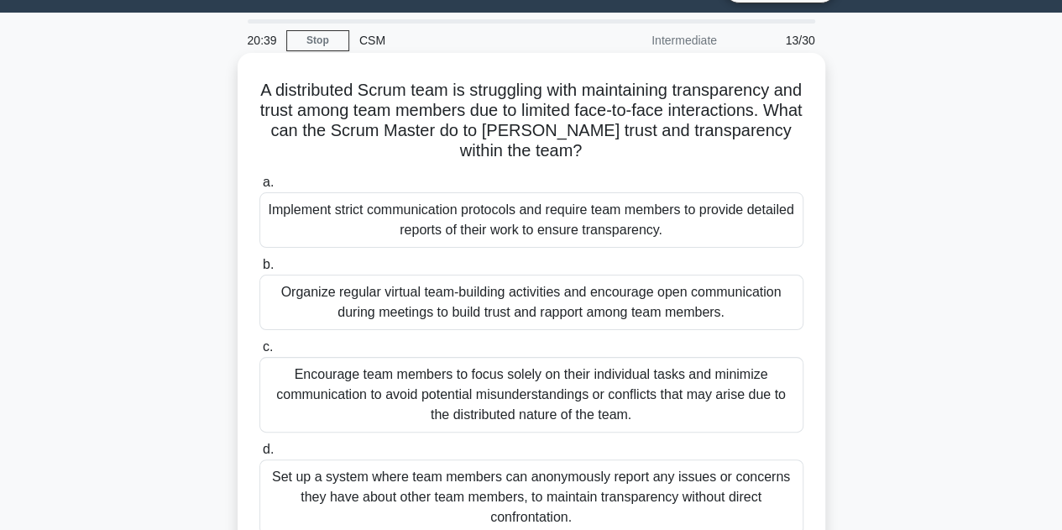
click at [605, 285] on div "Organize regular virtual team-building activities and encourage open communicat…" at bounding box center [531, 301] width 544 height 55
click at [259, 270] on input "b. Organize regular virtual team-building activities and encourage open communi…" at bounding box center [259, 264] width 0 height 11
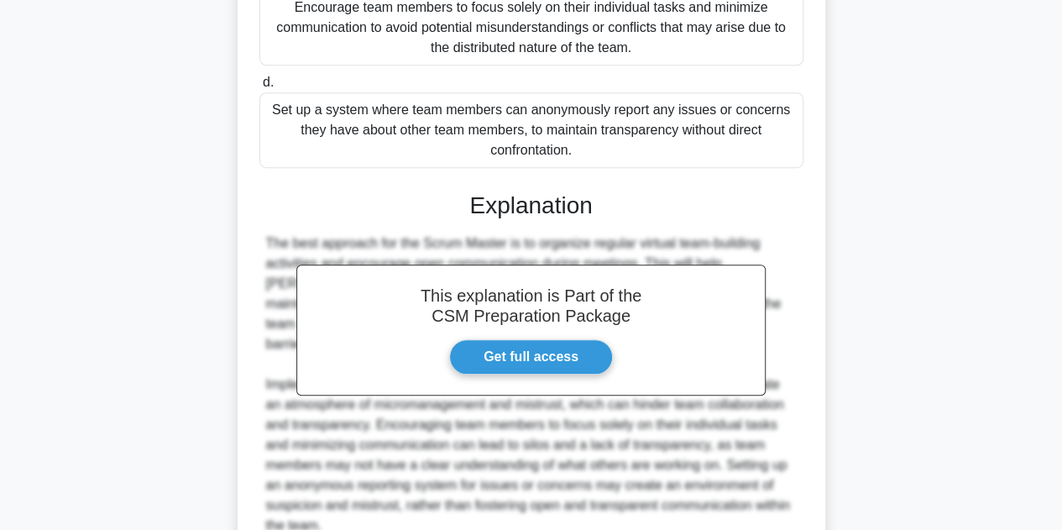
scroll to position [461, 0]
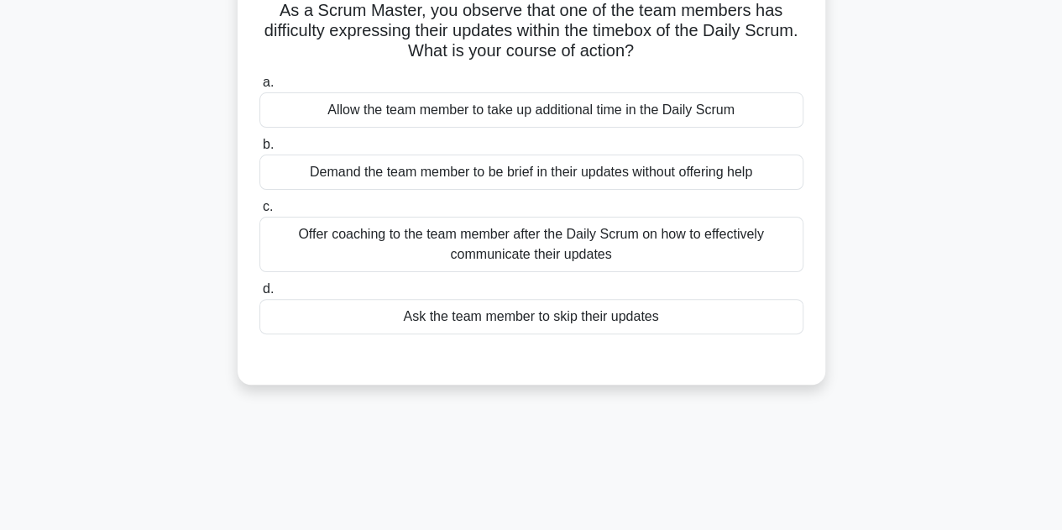
scroll to position [41, 0]
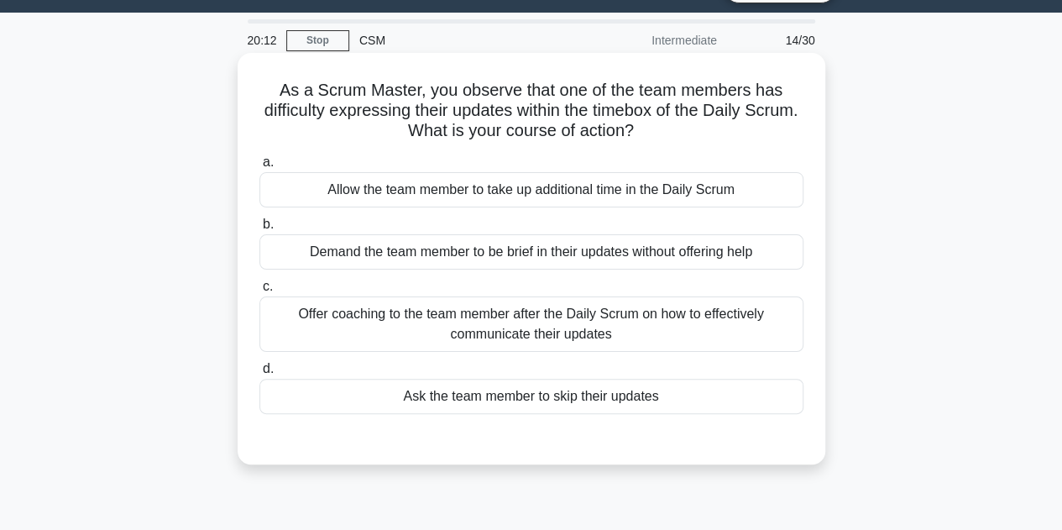
click at [566, 323] on div "Offer coaching to the team member after the Daily Scrum on how to effectively c…" at bounding box center [531, 323] width 544 height 55
click at [259, 292] on input "c. Offer coaching to the team member after the Daily Scrum on how to effectivel…" at bounding box center [259, 286] width 0 height 11
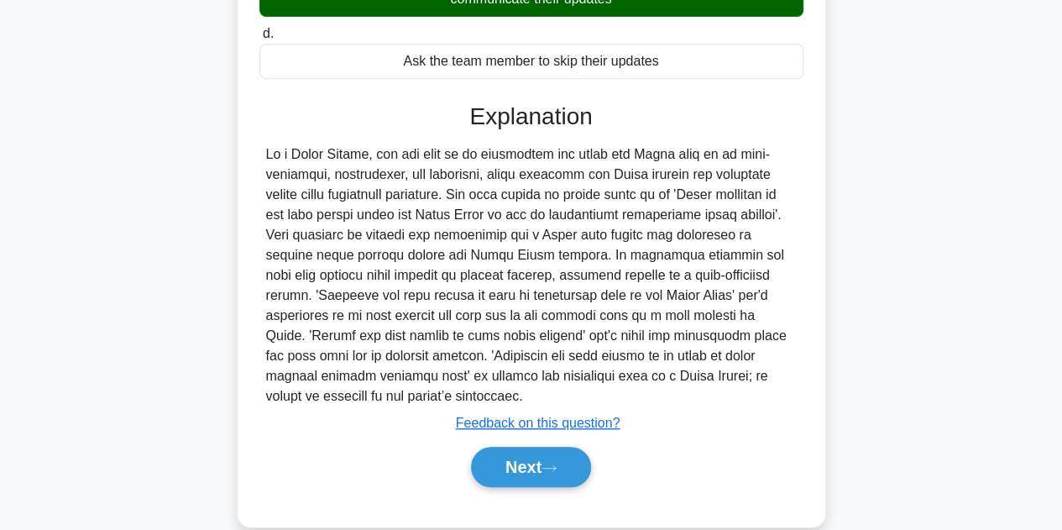
scroll to position [377, 0]
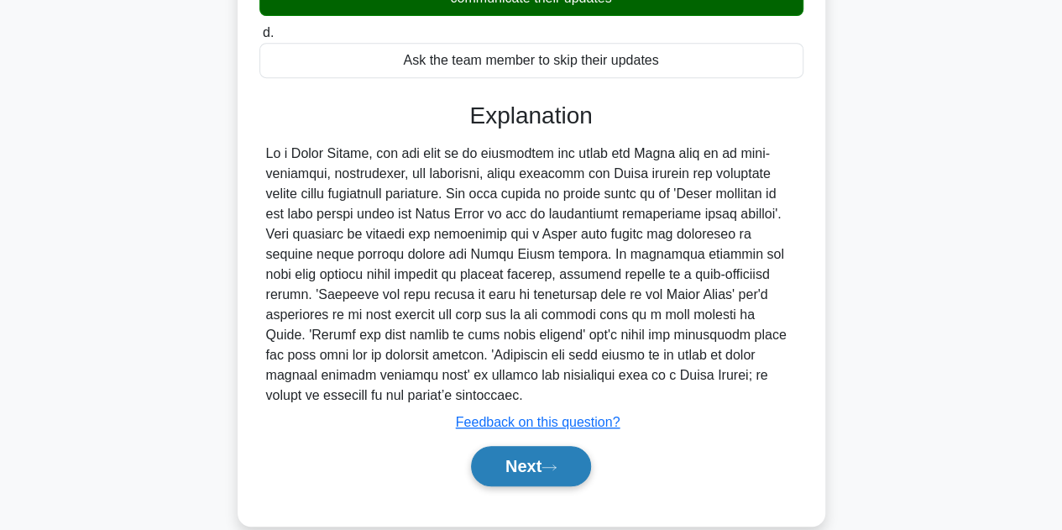
click at [544, 478] on button "Next" at bounding box center [531, 466] width 120 height 40
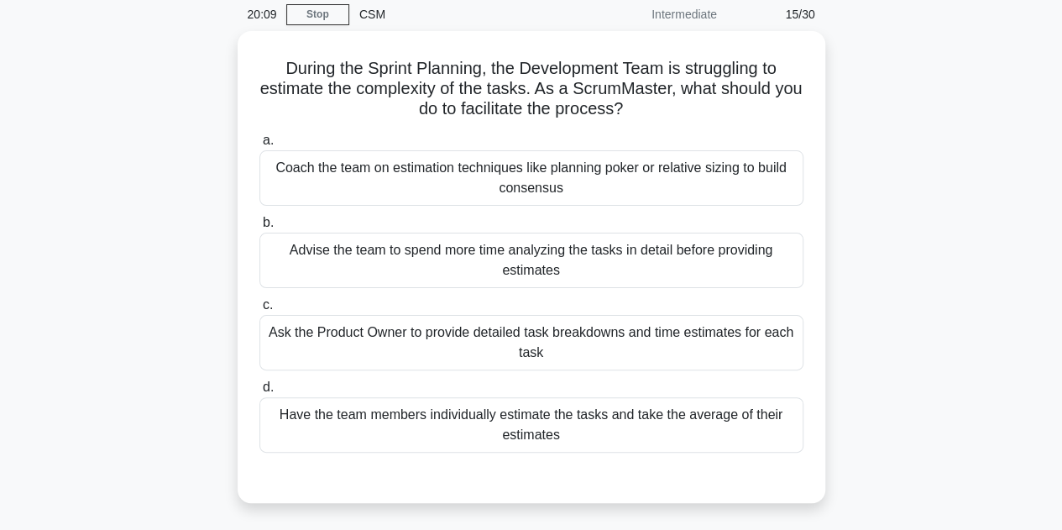
scroll to position [41, 0]
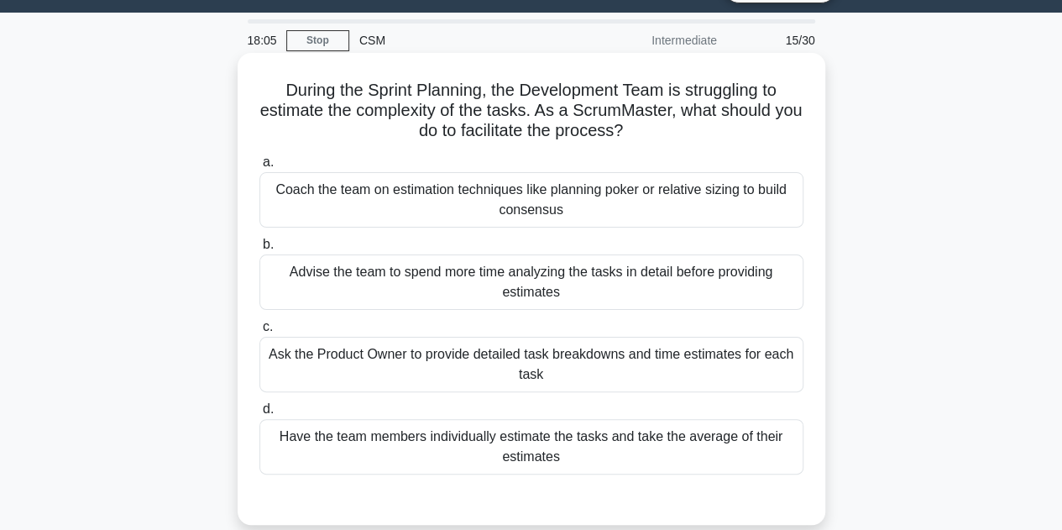
click at [652, 202] on div "Coach the team on estimation techniques like planning poker or relative sizing …" at bounding box center [531, 199] width 544 height 55
click at [259, 168] on input "a. Coach the team on estimation techniques like planning poker or relative sizi…" at bounding box center [259, 162] width 0 height 11
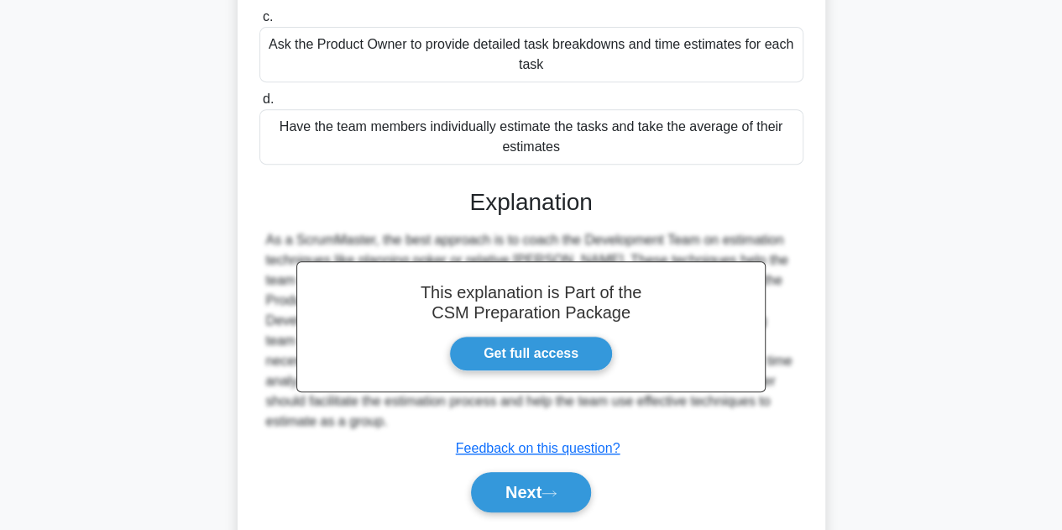
scroll to position [377, 0]
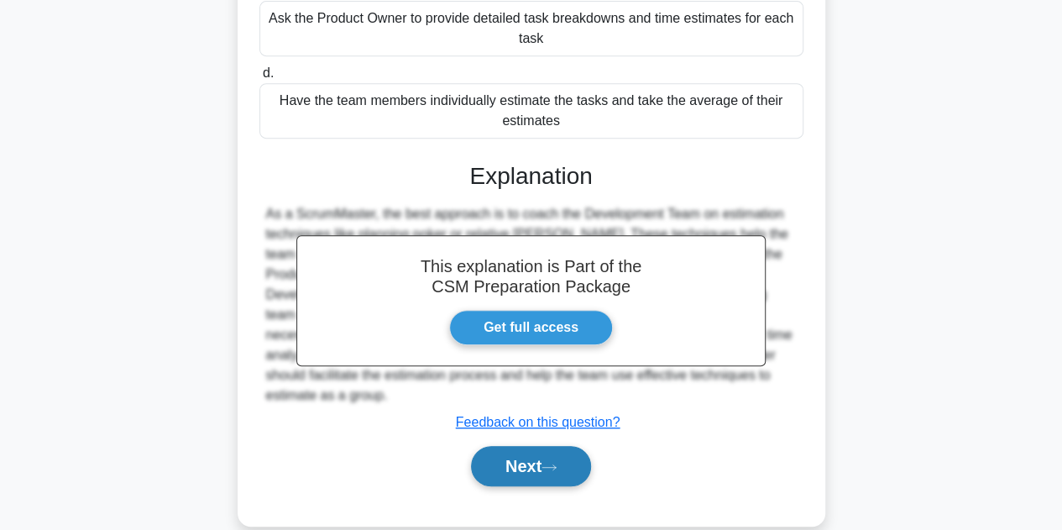
click at [556, 467] on icon at bounding box center [548, 466] width 15 height 9
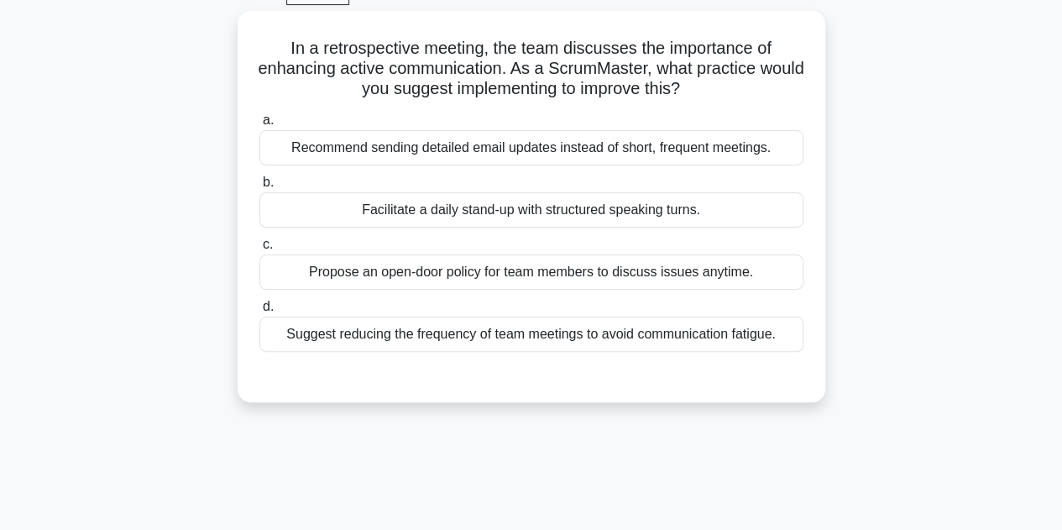
scroll to position [41, 0]
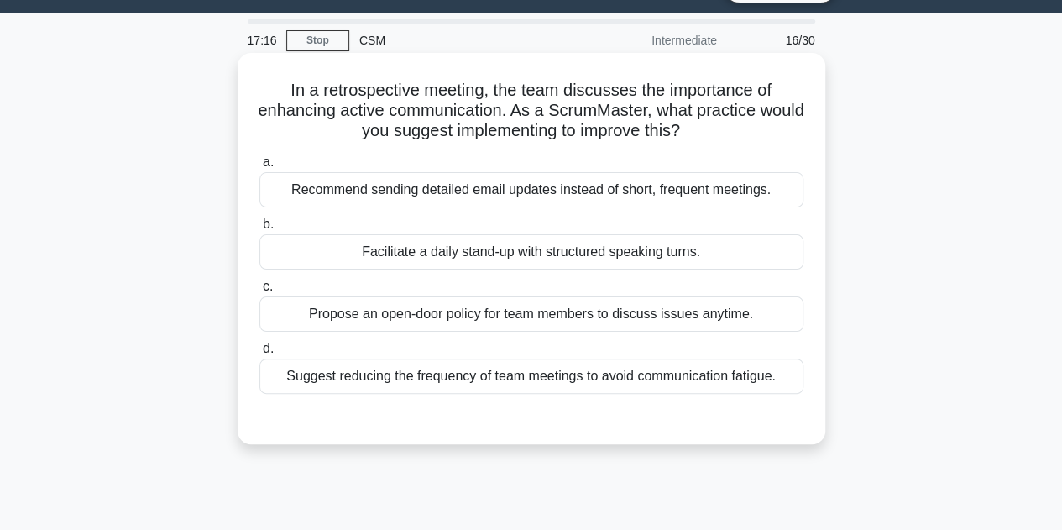
click at [581, 317] on div "Propose an open-door policy for team members to discuss issues anytime." at bounding box center [531, 313] width 544 height 35
click at [259, 292] on input "c. Propose an open-door policy for team members to discuss issues anytime." at bounding box center [259, 286] width 0 height 11
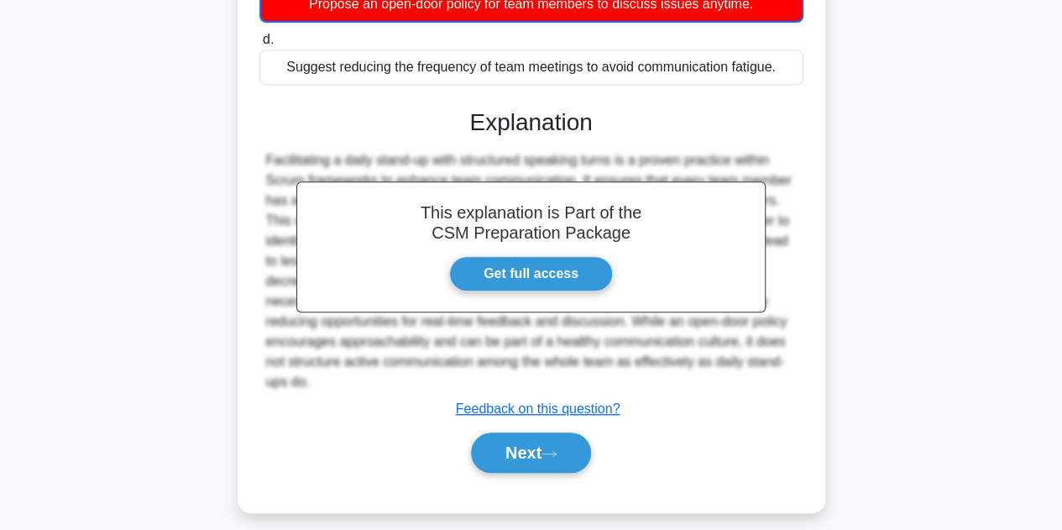
scroll to position [377, 0]
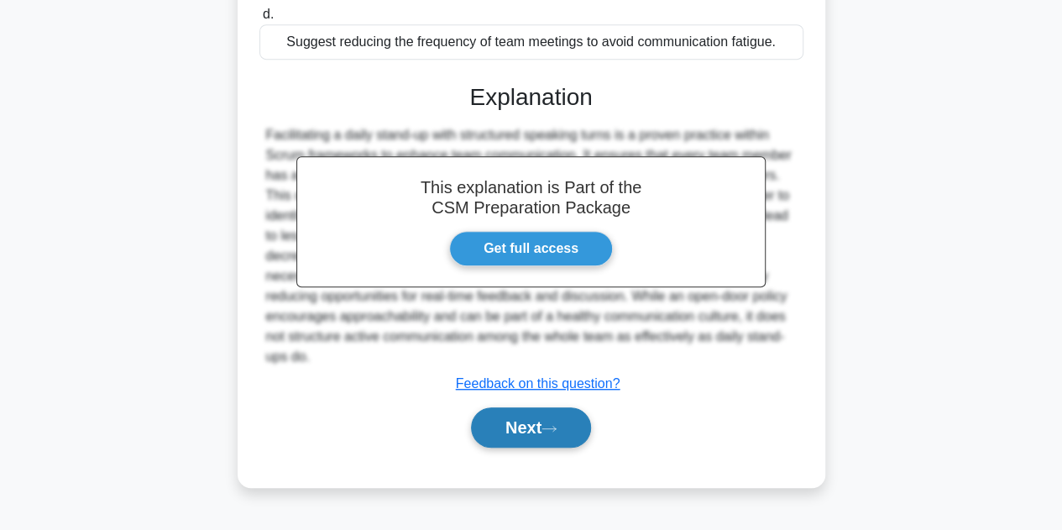
click at [530, 441] on button "Next" at bounding box center [531, 427] width 120 height 40
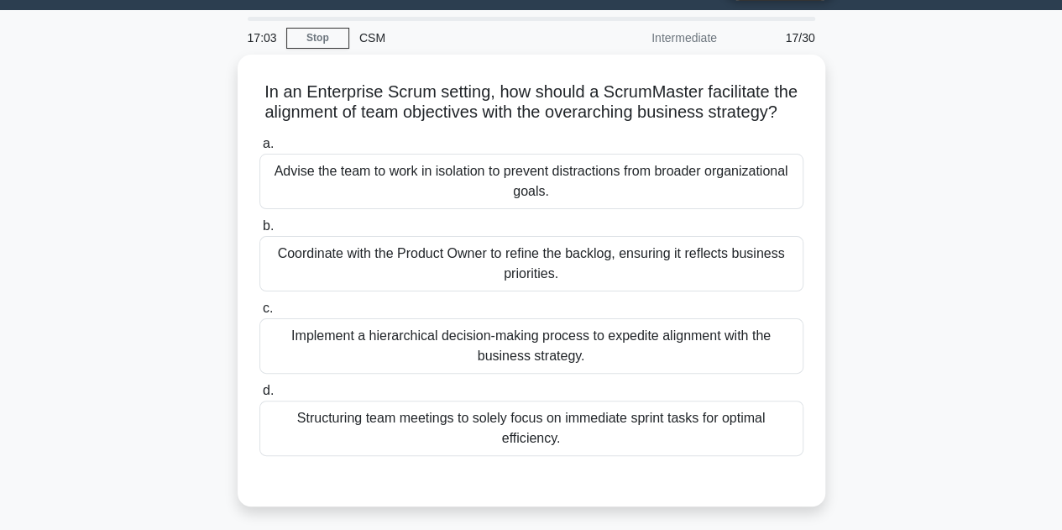
scroll to position [41, 0]
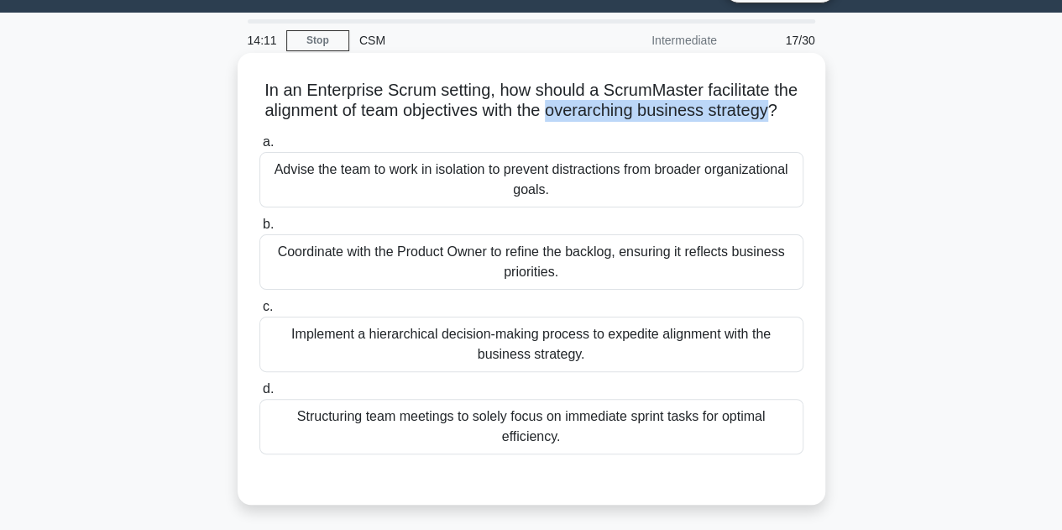
drag, startPoint x: 563, startPoint y: 110, endPoint x: 785, endPoint y: 112, distance: 221.6
click at [785, 112] on h5 "In an Enterprise Scrum setting, how should a ScrumMaster facilitate the alignme…" at bounding box center [531, 101] width 547 height 42
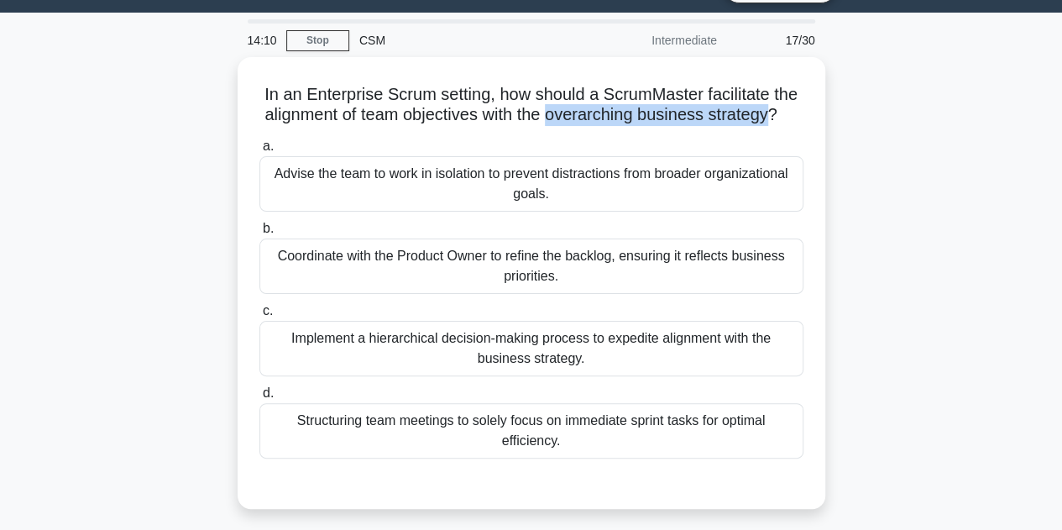
copy h5 "overarching business strategy"
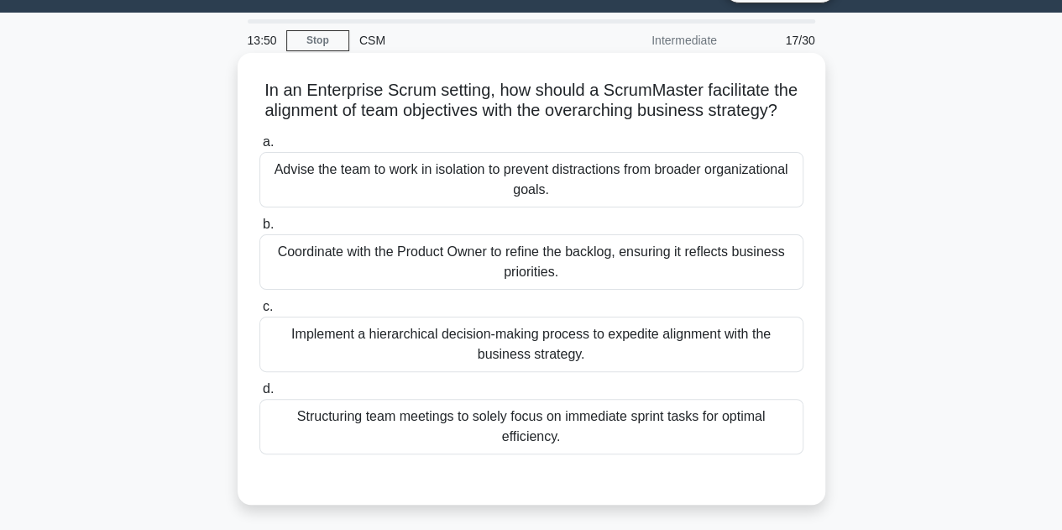
click at [603, 372] on div "Implement a hierarchical decision-making process to expedite alignment with the…" at bounding box center [531, 343] width 544 height 55
click at [259, 312] on input "c. Implement a hierarchical decision-making process to expedite alignment with …" at bounding box center [259, 306] width 0 height 11
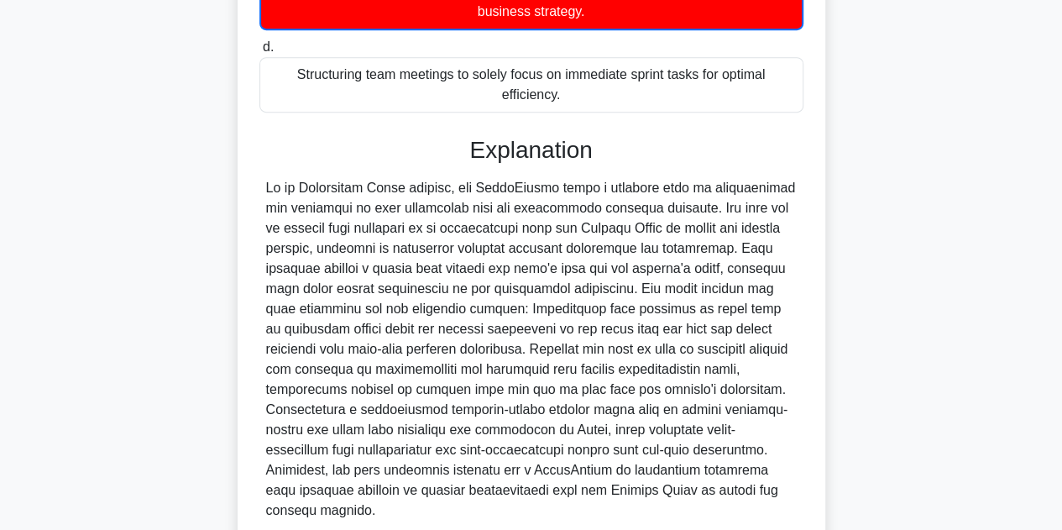
scroll to position [504, 0]
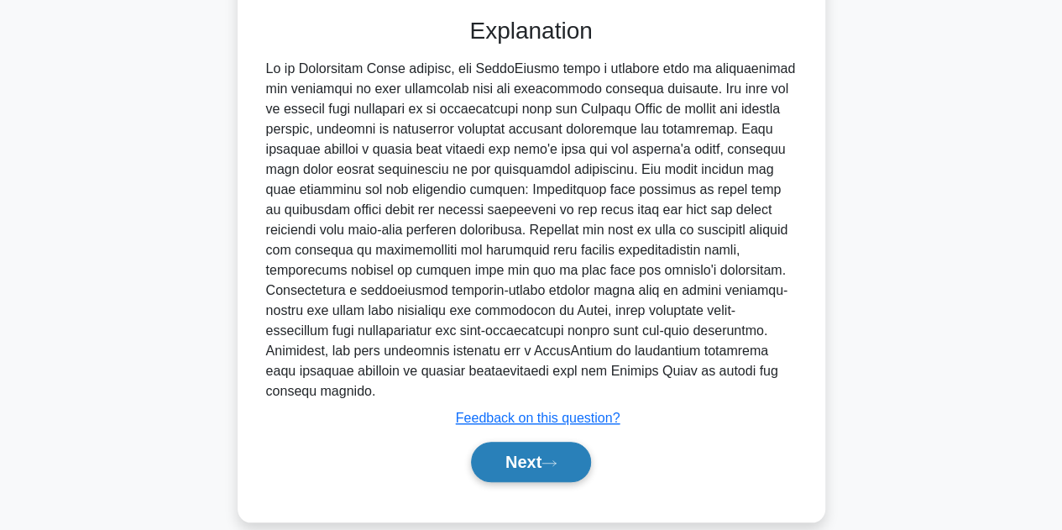
click at [534, 469] on button "Next" at bounding box center [531, 461] width 120 height 40
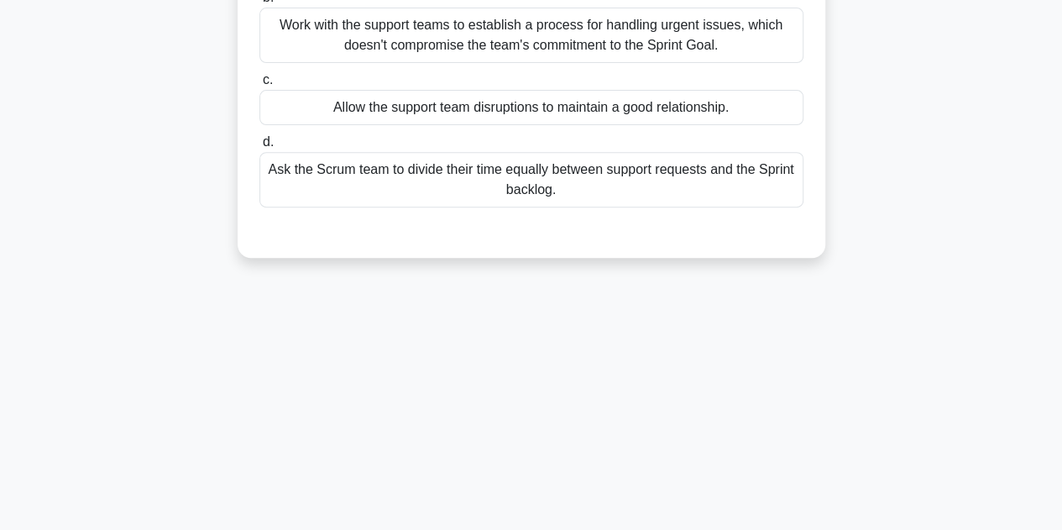
scroll to position [41, 0]
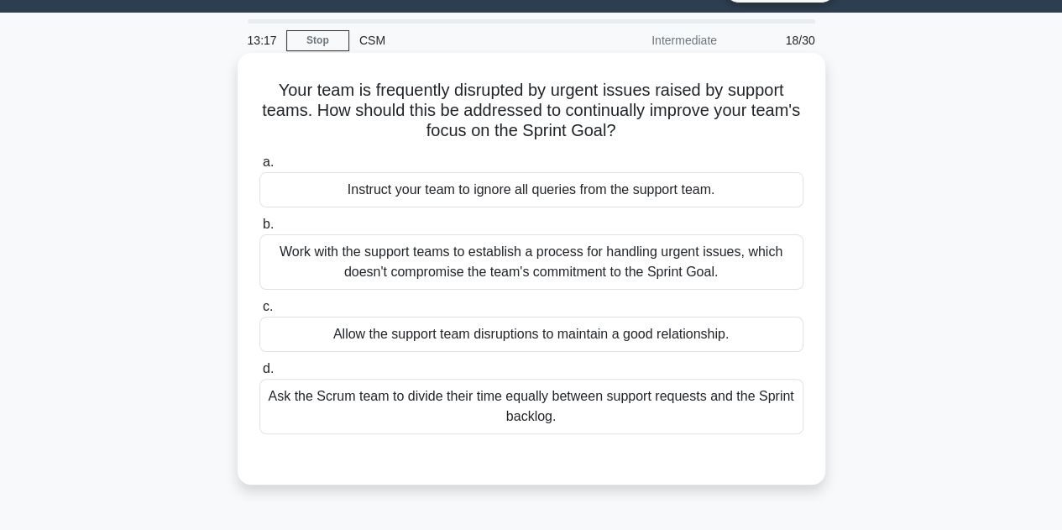
click at [606, 267] on div "Work with the support teams to establish a process for handling urgent issues, …" at bounding box center [531, 261] width 544 height 55
click at [259, 230] on input "b. Work with the support teams to establish a process for handling urgent issue…" at bounding box center [259, 224] width 0 height 11
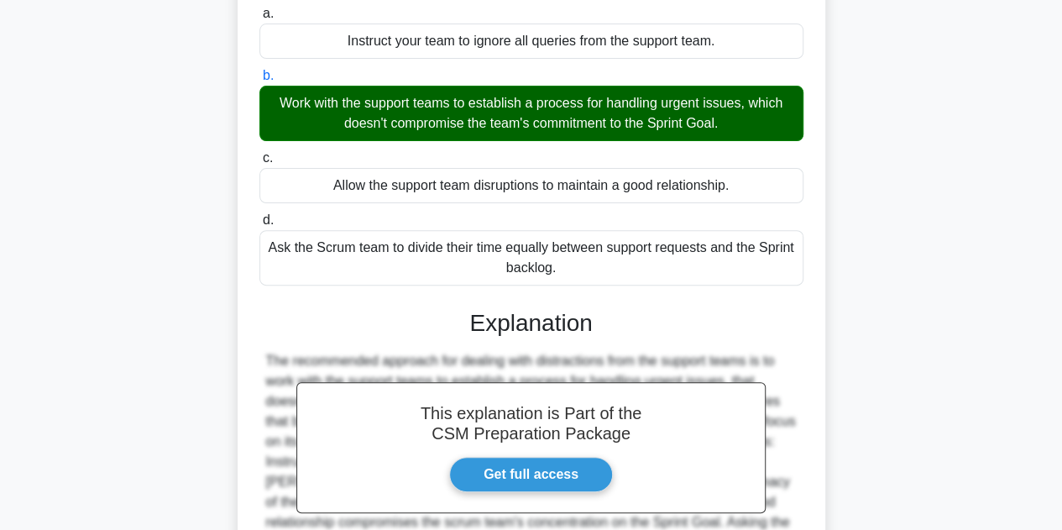
scroll to position [377, 0]
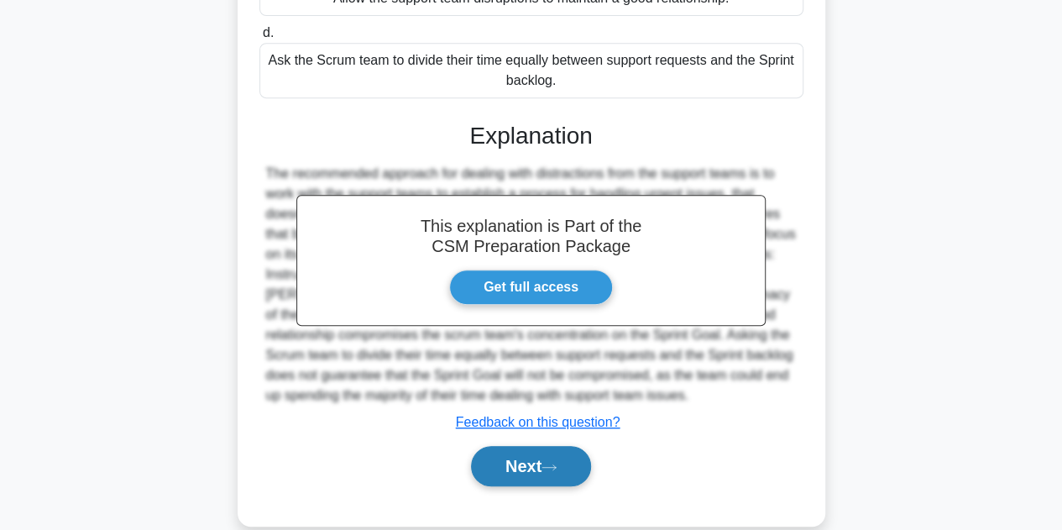
click at [532, 466] on button "Next" at bounding box center [531, 466] width 120 height 40
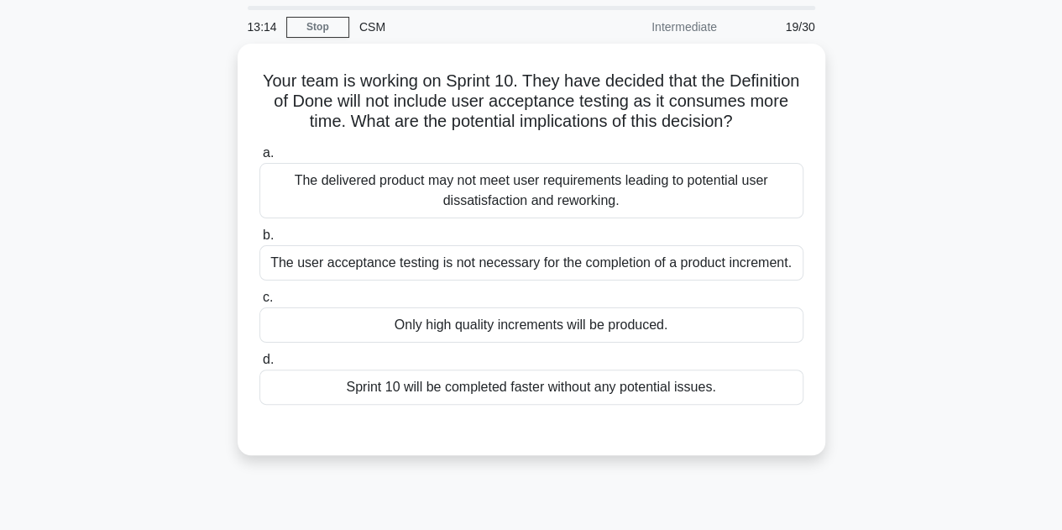
scroll to position [41, 0]
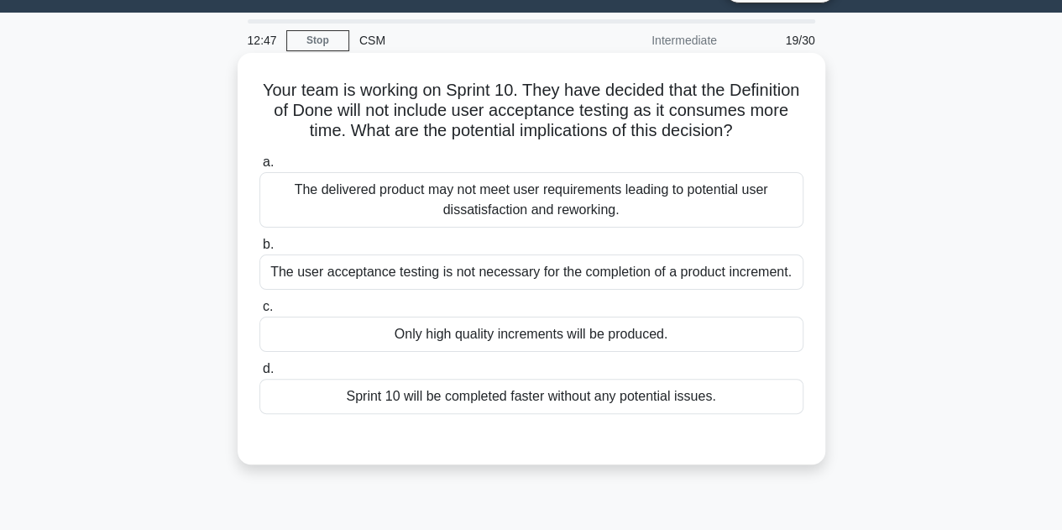
click at [605, 227] on div "The delivered product may not meet user requirements leading to potential user …" at bounding box center [531, 199] width 544 height 55
click at [259, 168] on input "a. The delivered product may not meet user requirements leading to potential us…" at bounding box center [259, 162] width 0 height 11
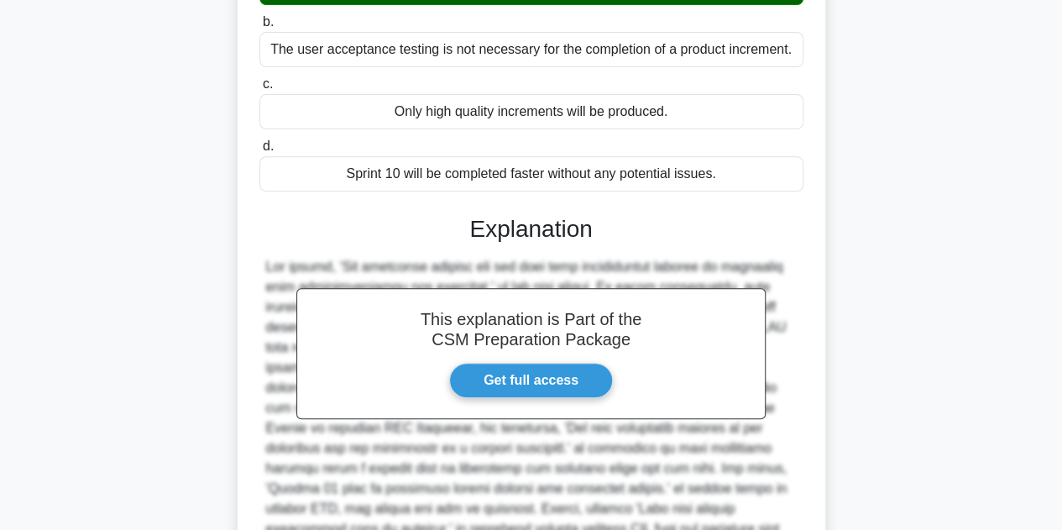
scroll to position [377, 0]
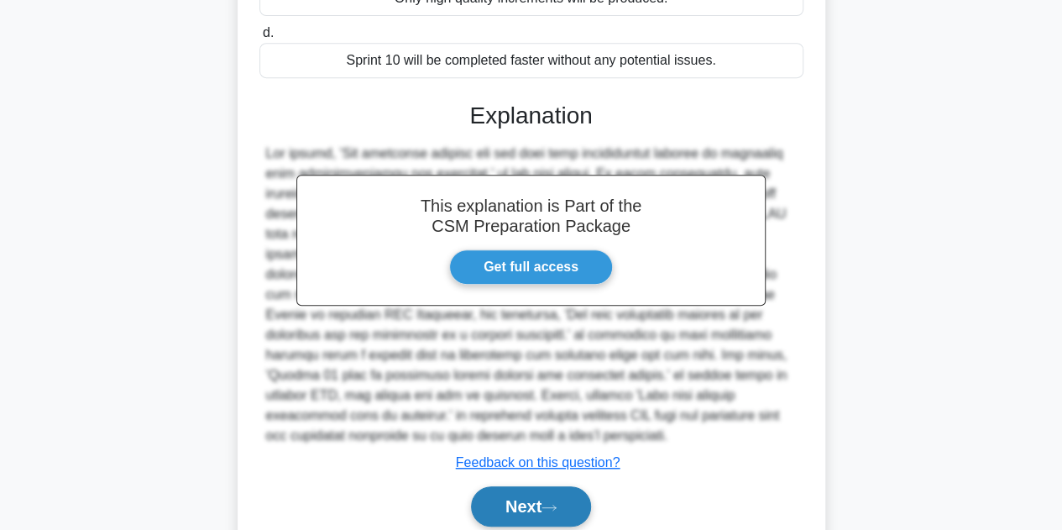
drag, startPoint x: 523, startPoint y: 516, endPoint x: 539, endPoint y: 514, distance: 16.1
click at [523, 516] on button "Next" at bounding box center [531, 506] width 120 height 40
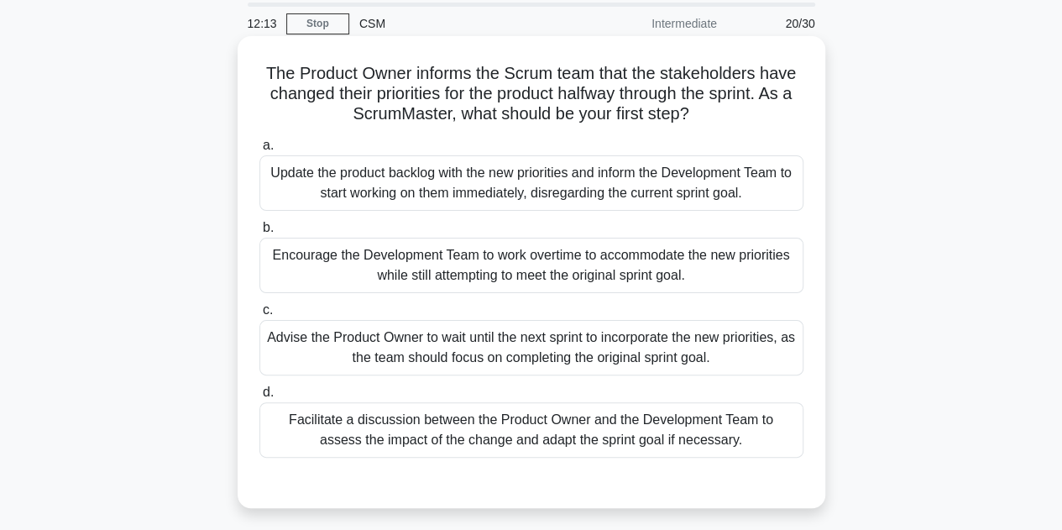
scroll to position [84, 0]
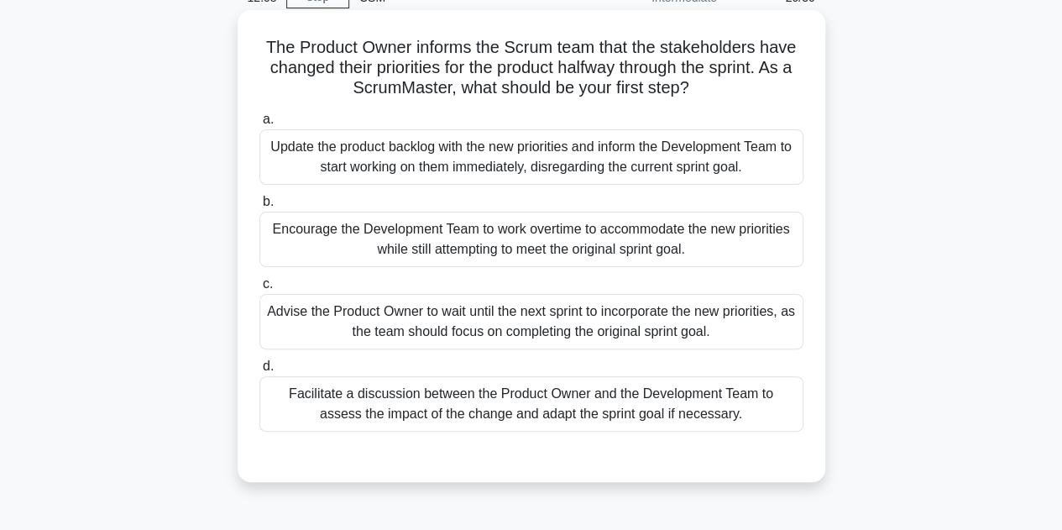
click at [717, 403] on div "Facilitate a discussion between the Product Owner and the Development Team to a…" at bounding box center [531, 403] width 544 height 55
click at [259, 372] on input "d. Facilitate a discussion between the Product Owner and the Development Team t…" at bounding box center [259, 366] width 0 height 11
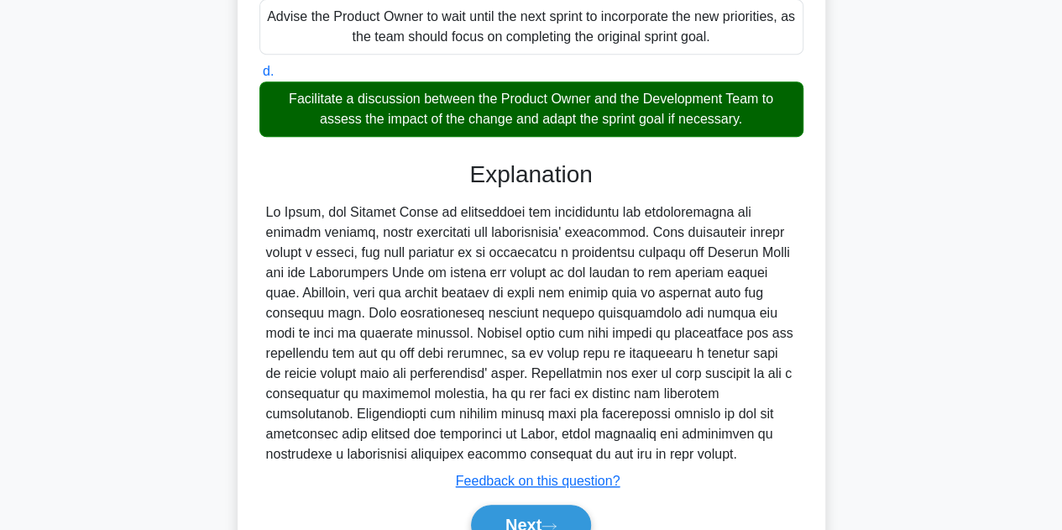
scroll to position [462, 0]
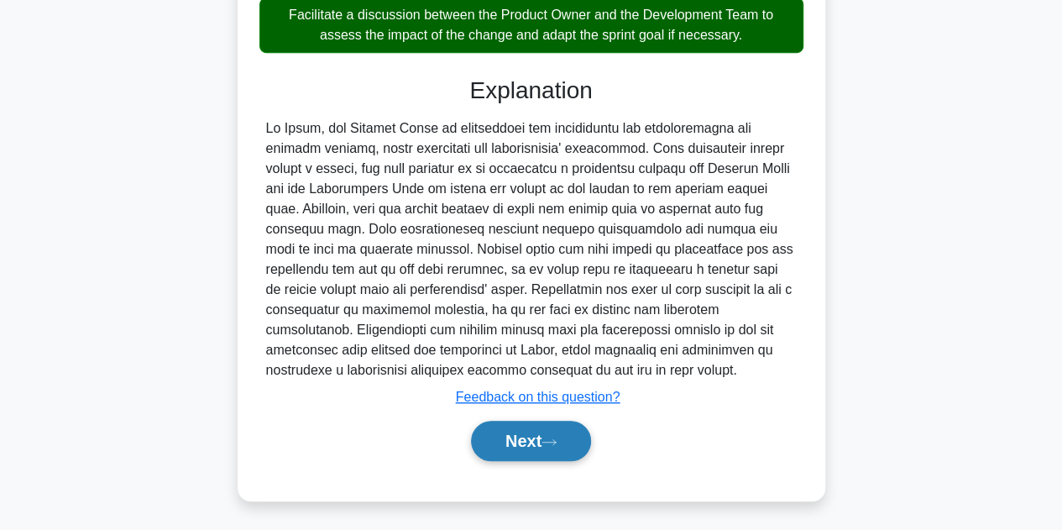
click at [523, 446] on button "Next" at bounding box center [531, 440] width 120 height 40
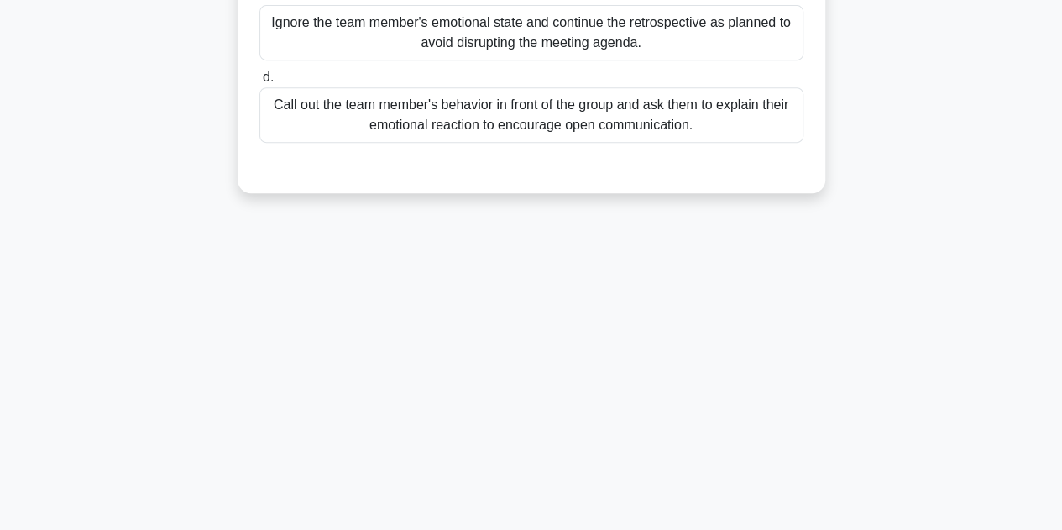
scroll to position [41, 0]
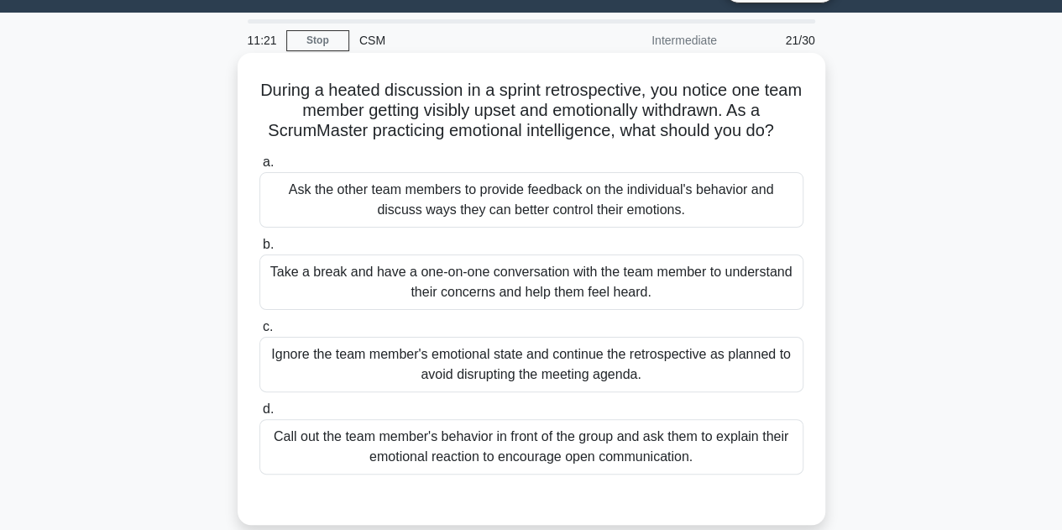
click at [561, 282] on div "Take a break and have a one-on-one conversation with the team member to underst…" at bounding box center [531, 281] width 544 height 55
click at [259, 250] on input "b. Take a break and have a one-on-one conversation with the team member to unde…" at bounding box center [259, 244] width 0 height 11
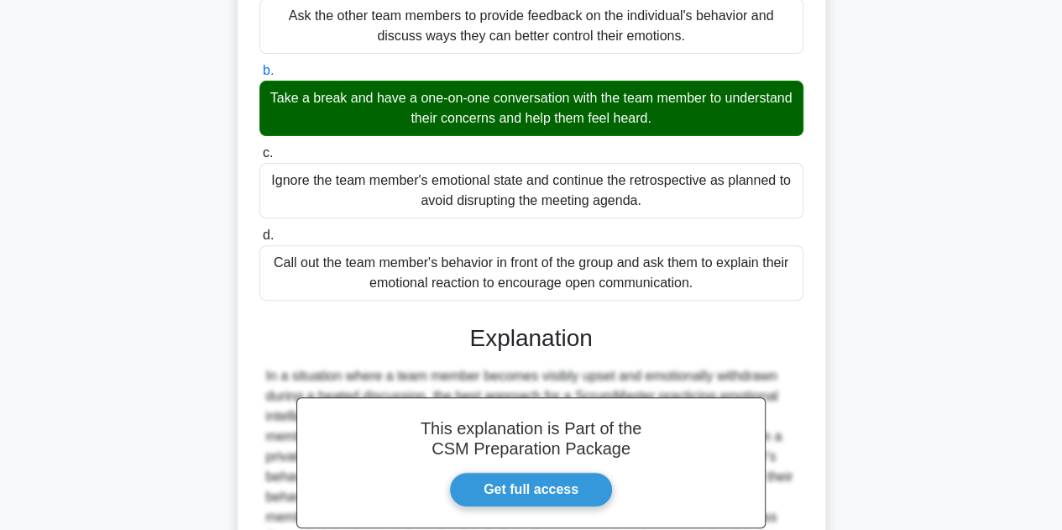
scroll to position [377, 0]
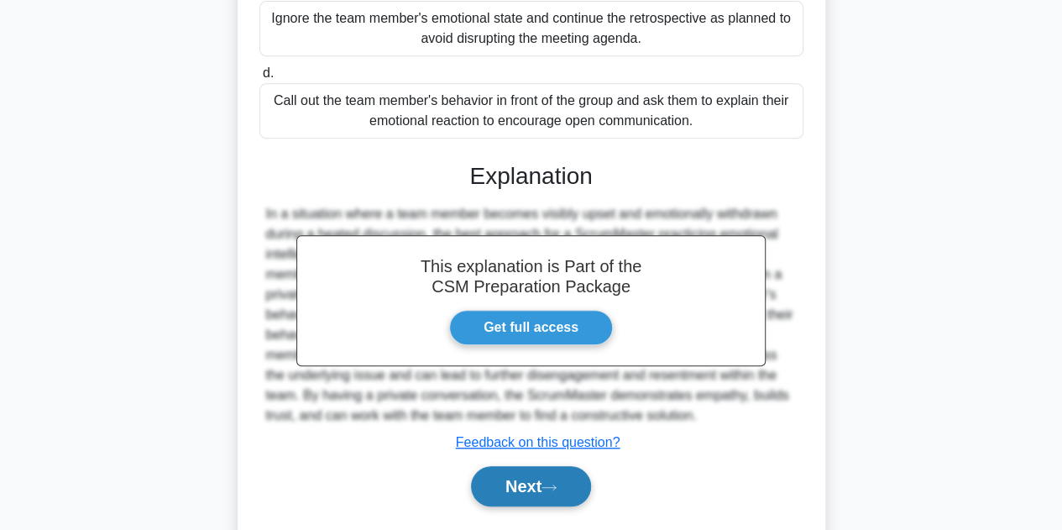
click at [546, 484] on button "Next" at bounding box center [531, 486] width 120 height 40
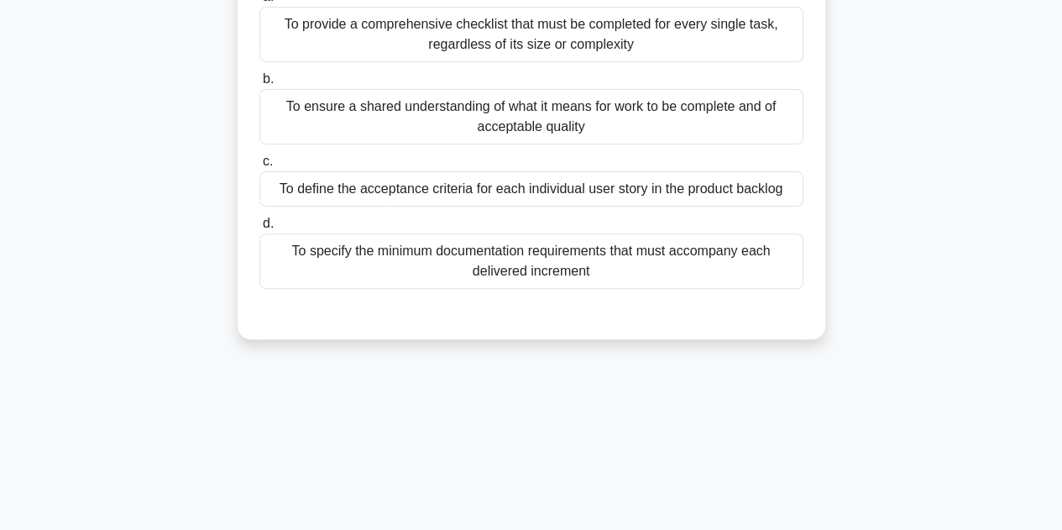
scroll to position [41, 0]
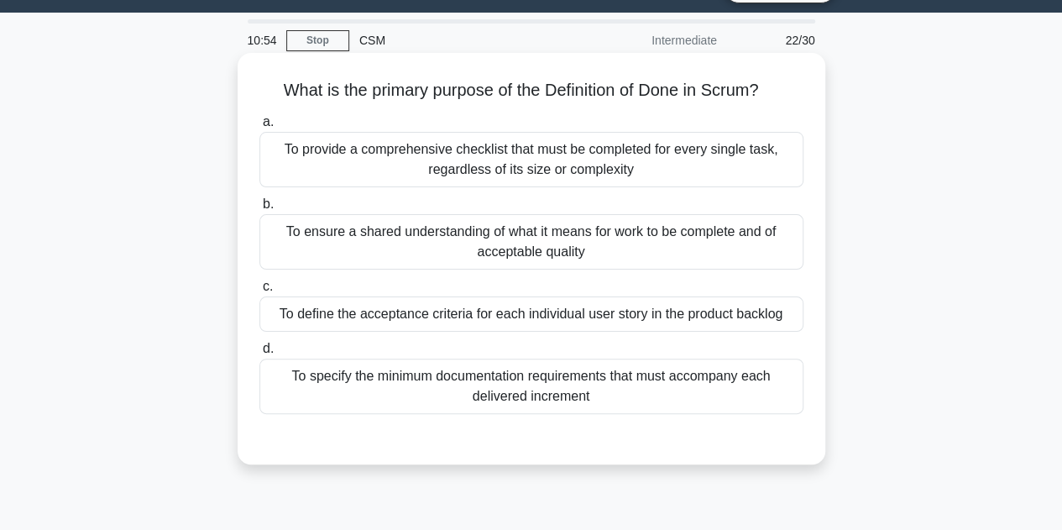
click at [639, 145] on div "To provide a comprehensive checklist that must be completed for every single ta…" at bounding box center [531, 159] width 544 height 55
click at [259, 128] on input "a. To provide a comprehensive checklist that must be completed for every single…" at bounding box center [259, 122] width 0 height 11
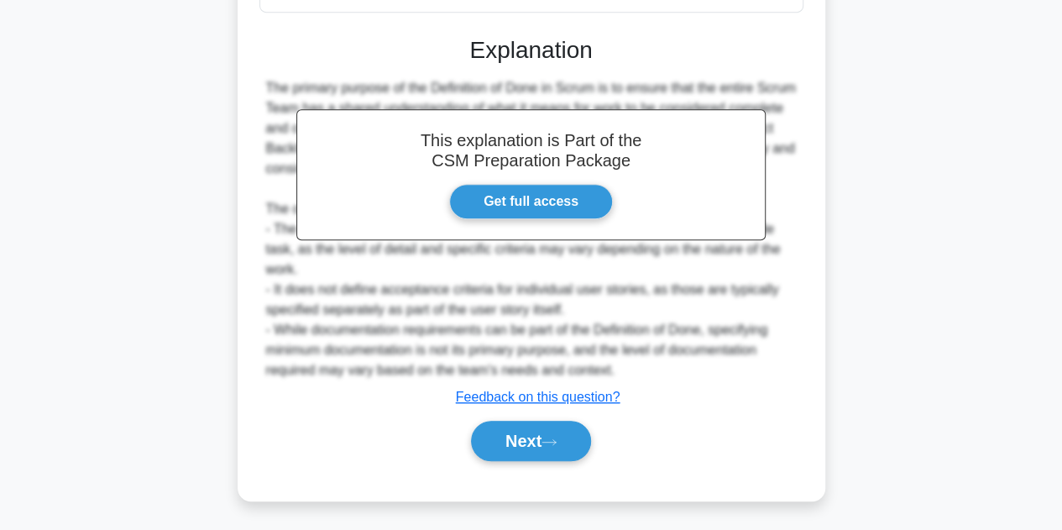
scroll to position [445, 0]
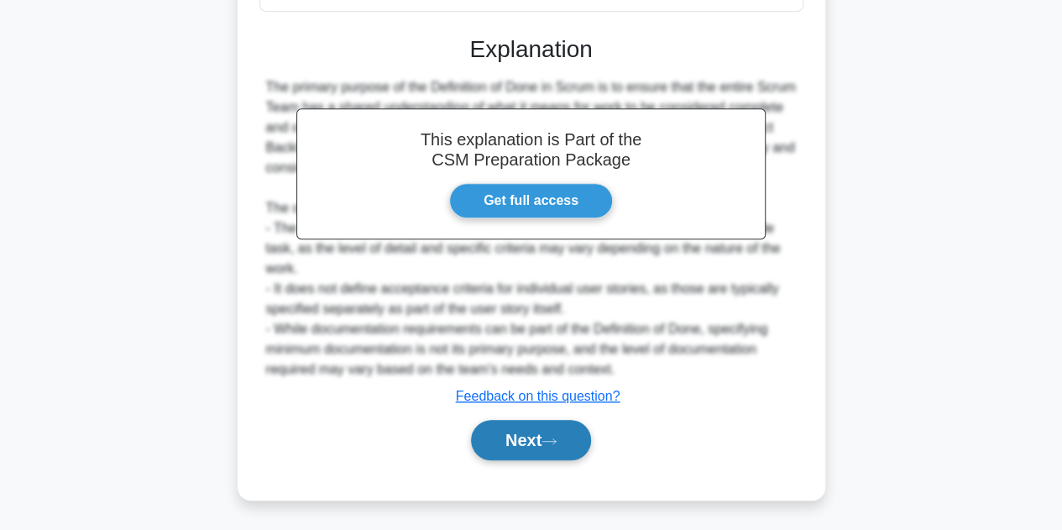
click at [556, 441] on icon at bounding box center [548, 440] width 15 height 9
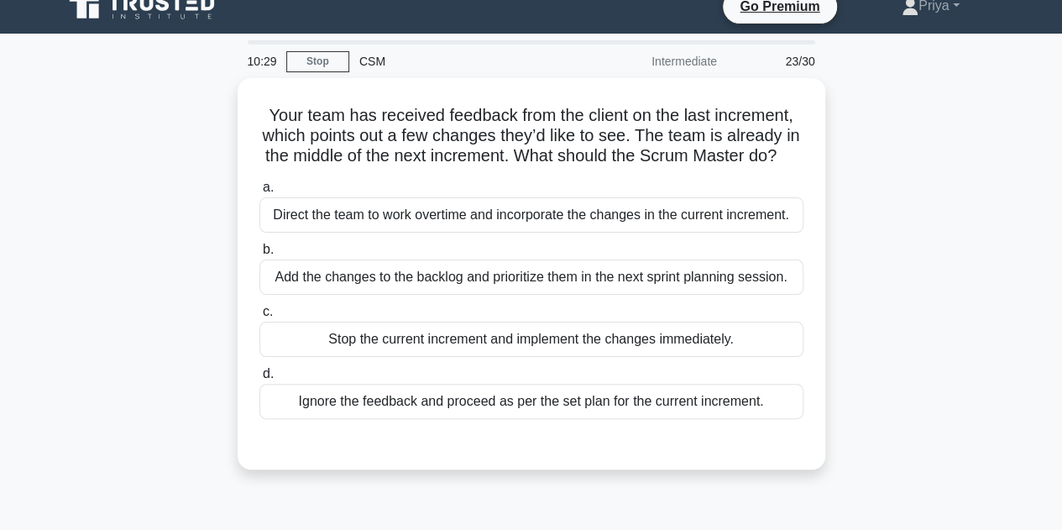
scroll to position [0, 0]
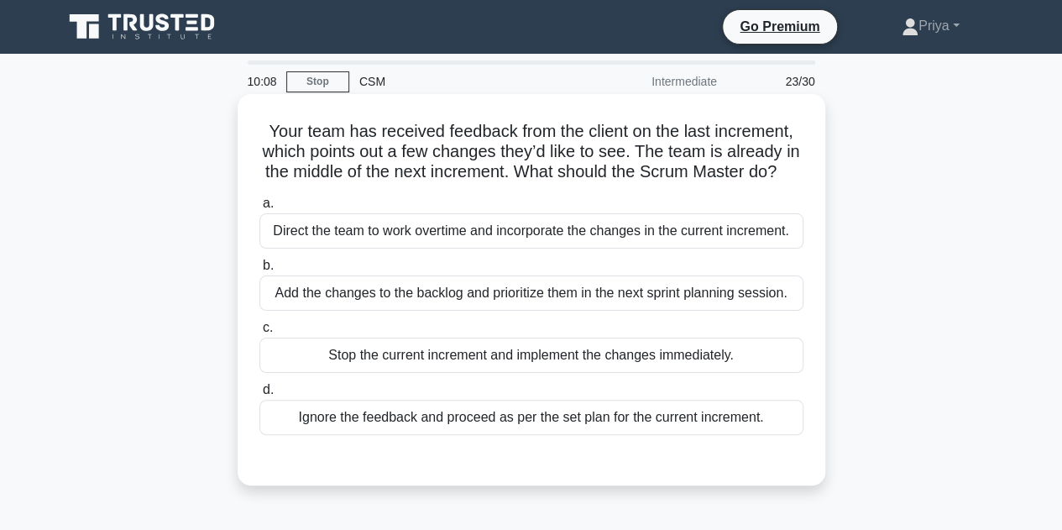
click at [703, 311] on div "Add the changes to the backlog and prioritize them in the next sprint planning …" at bounding box center [531, 292] width 544 height 35
click at [259, 271] on input "b. Add the changes to the backlog and prioritize them in the next sprint planni…" at bounding box center [259, 265] width 0 height 11
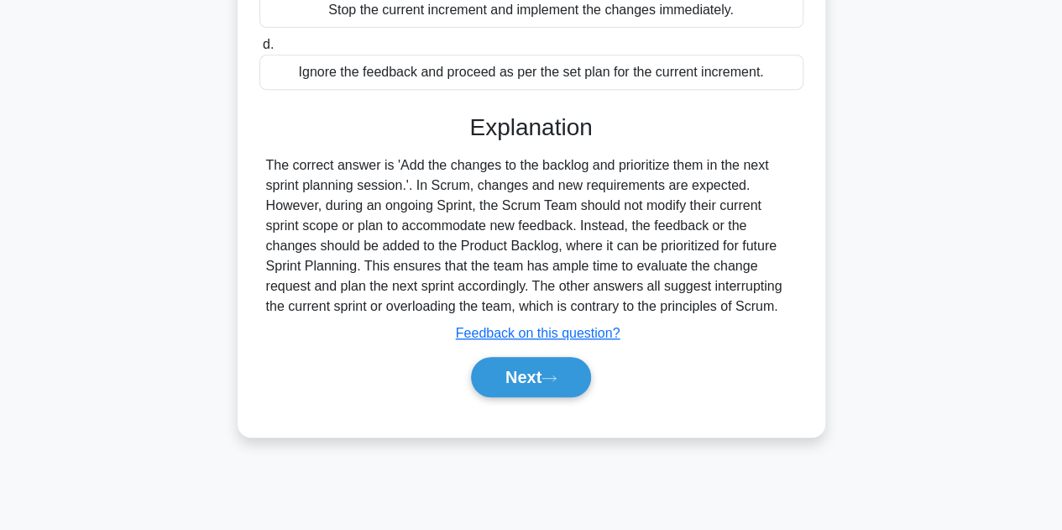
scroll to position [377, 0]
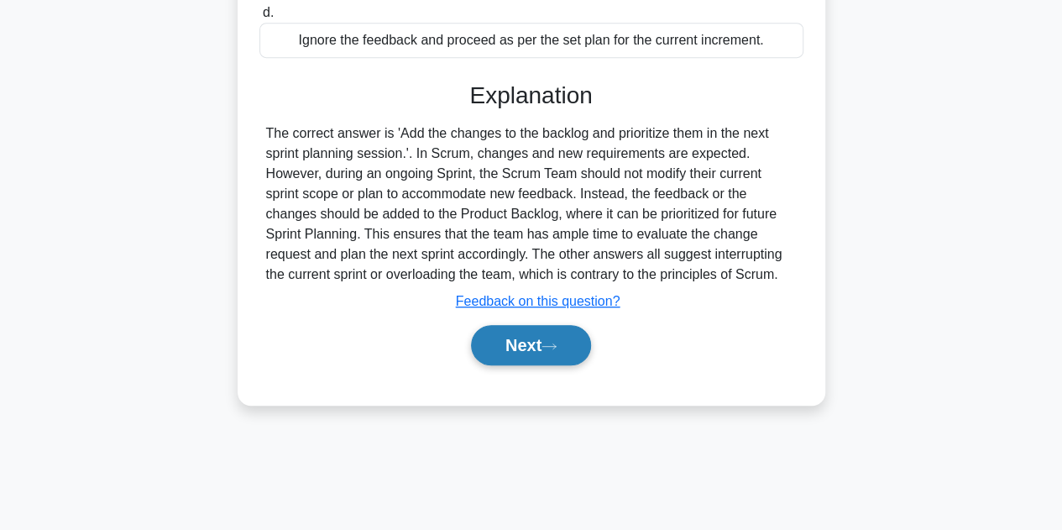
click at [509, 365] on button "Next" at bounding box center [531, 345] width 120 height 40
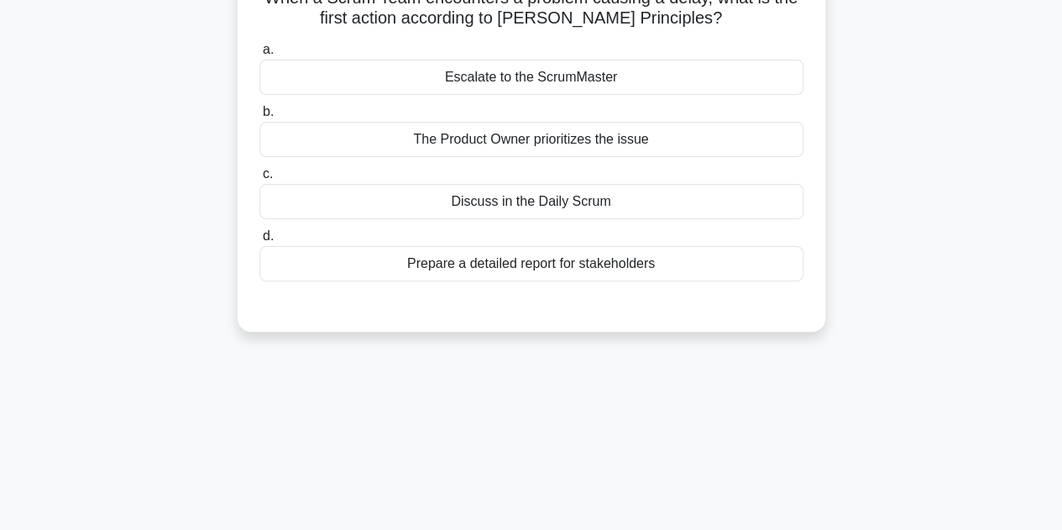
scroll to position [41, 0]
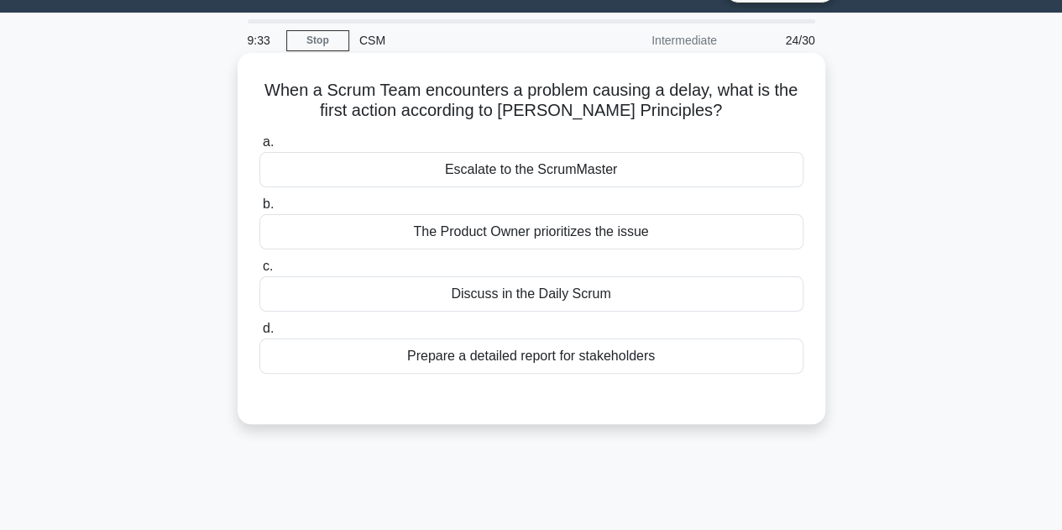
click at [560, 295] on div "Discuss in the Daily Scrum" at bounding box center [531, 293] width 544 height 35
click at [259, 272] on input "c. Discuss in the Daily Scrum" at bounding box center [259, 266] width 0 height 11
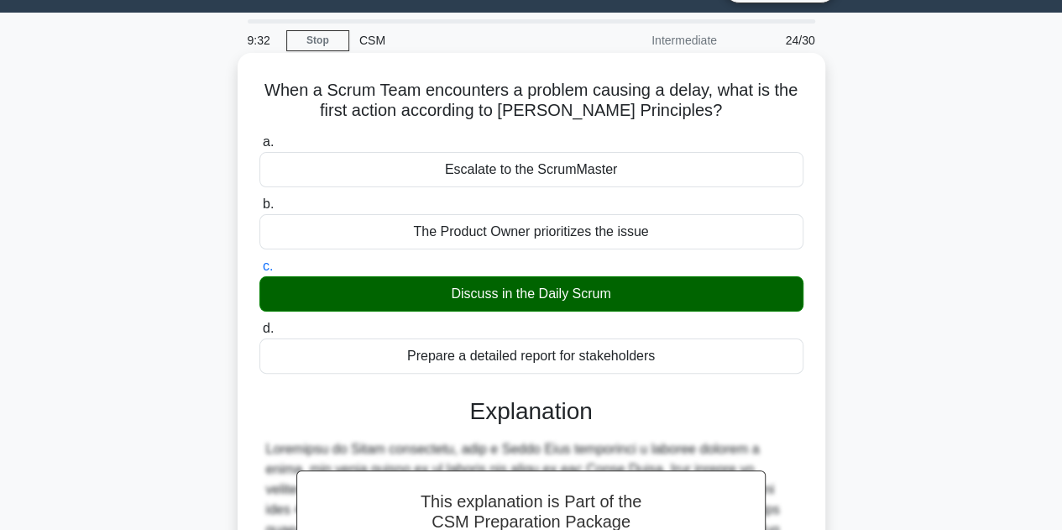
scroll to position [377, 0]
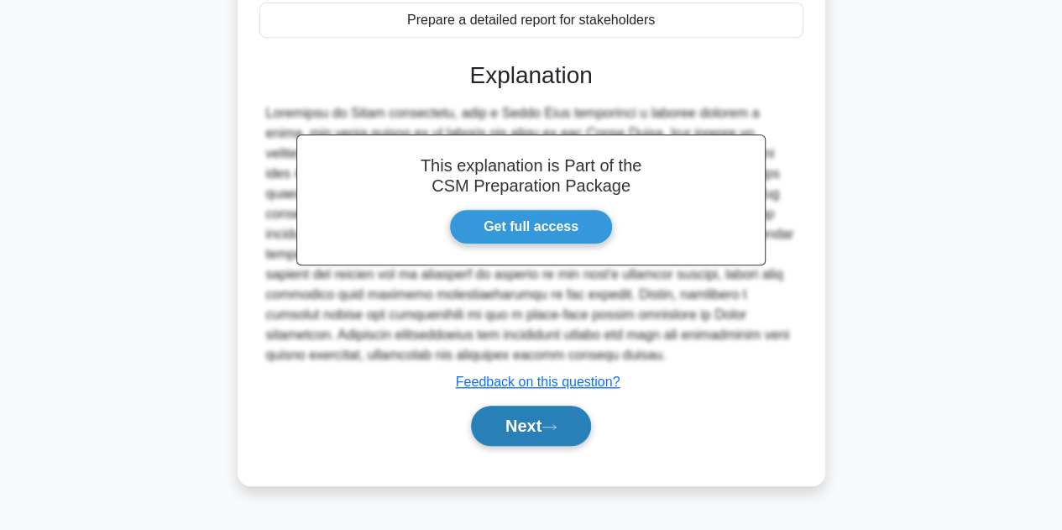
click at [579, 424] on button "Next" at bounding box center [531, 425] width 120 height 40
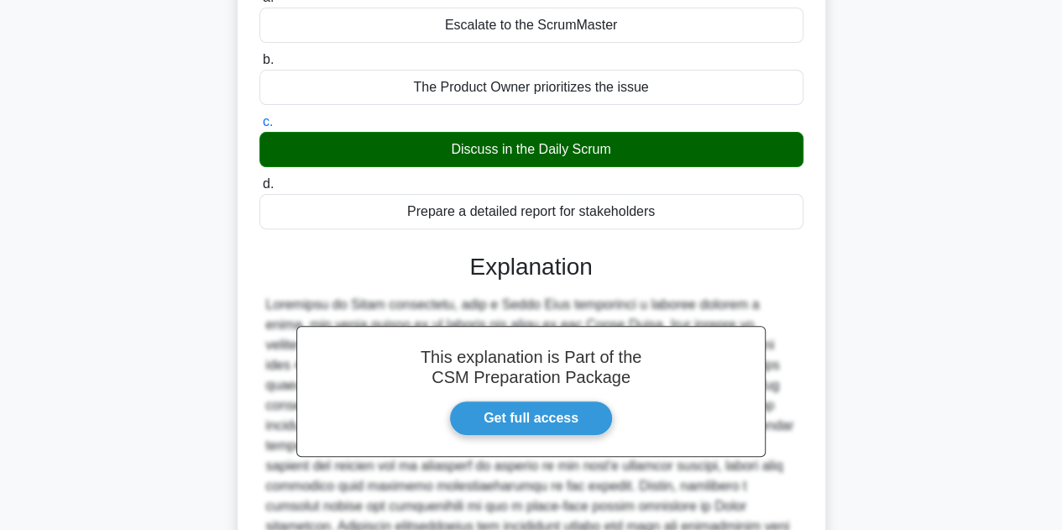
scroll to position [41, 0]
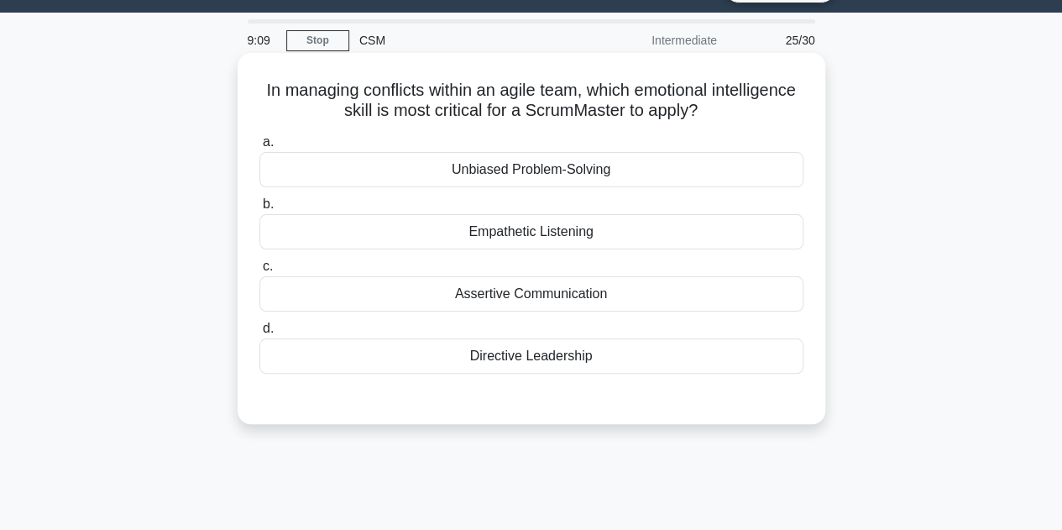
click at [517, 174] on div "Unbiased Problem-Solving" at bounding box center [531, 169] width 544 height 35
click at [259, 148] on input "a. Unbiased Problem-Solving" at bounding box center [259, 142] width 0 height 11
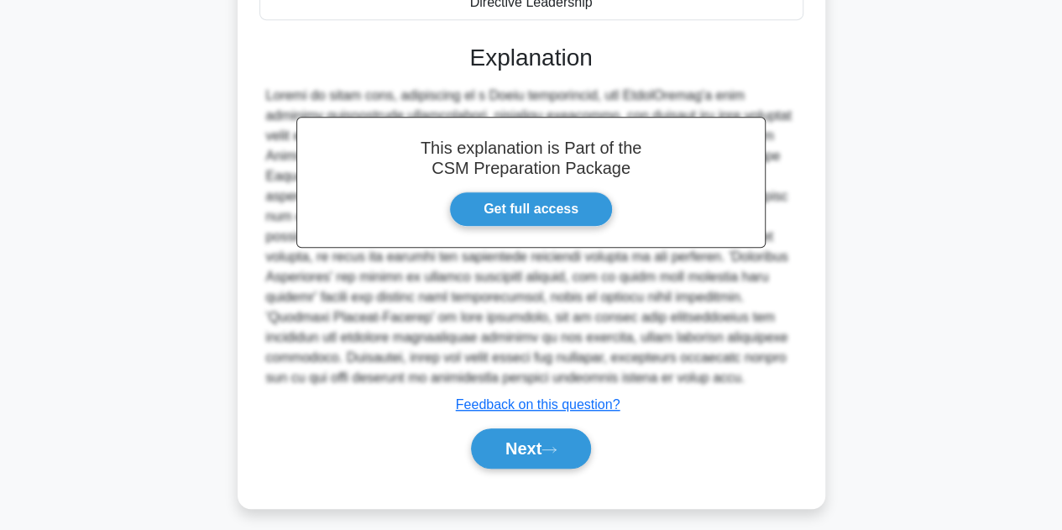
scroll to position [404, 0]
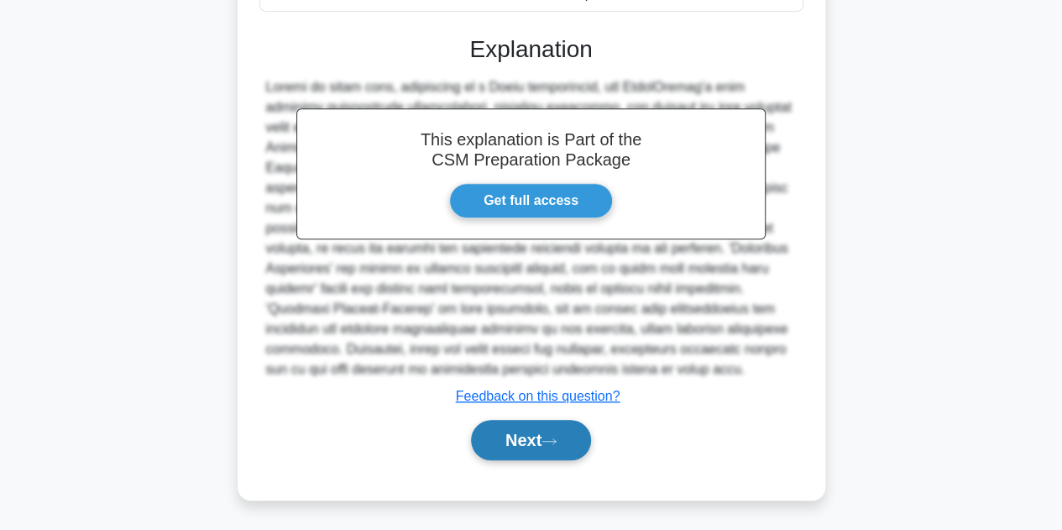
click at [529, 442] on button "Next" at bounding box center [531, 440] width 120 height 40
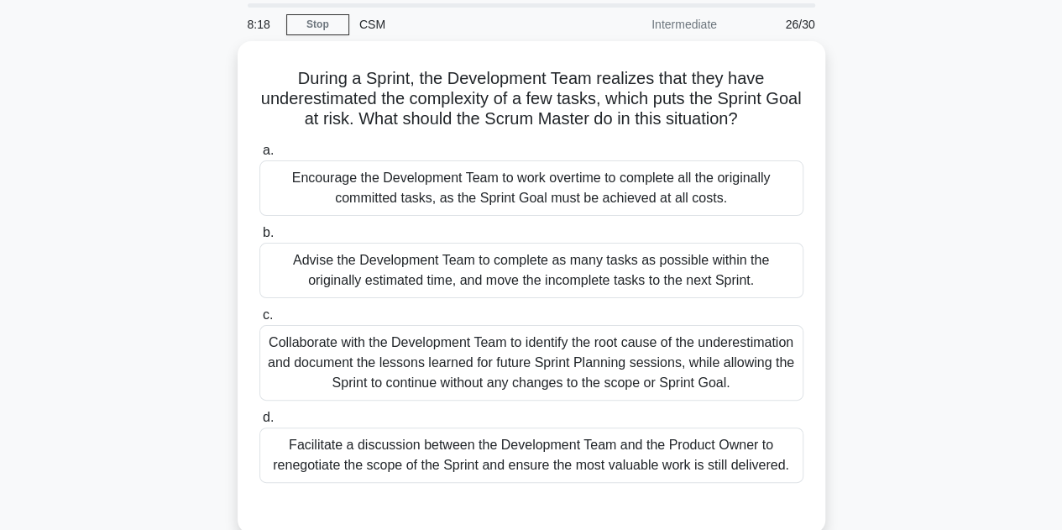
scroll to position [84, 0]
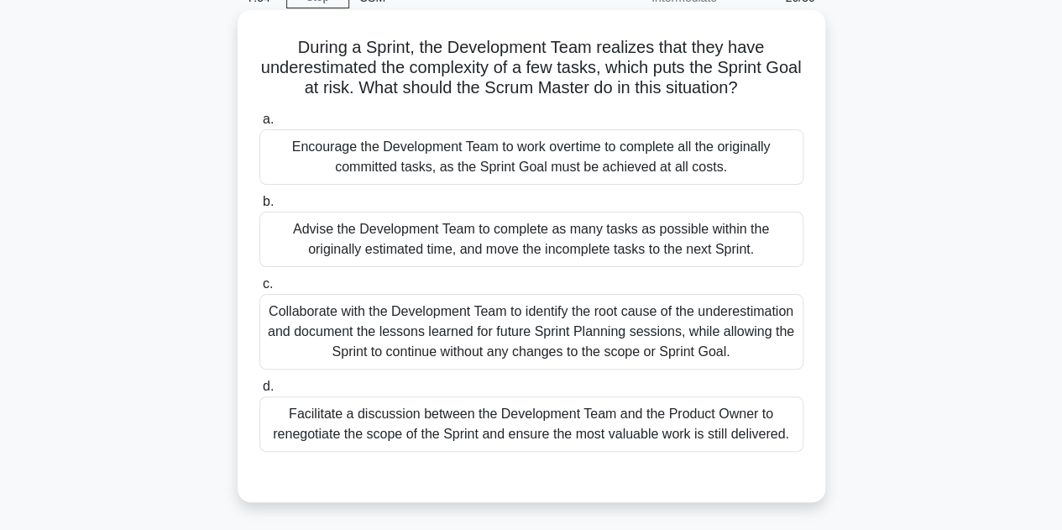
click at [686, 417] on div "Facilitate a discussion between the Development Team and the Product Owner to r…" at bounding box center [531, 423] width 544 height 55
click at [259, 392] on input "d. Facilitate a discussion between the Development Team and the Product Owner t…" at bounding box center [259, 386] width 0 height 11
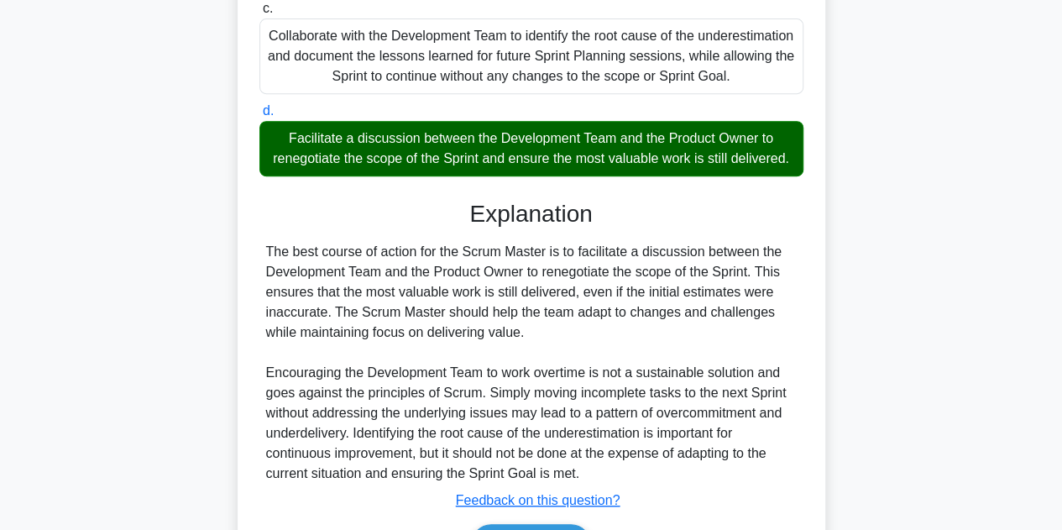
scroll to position [483, 0]
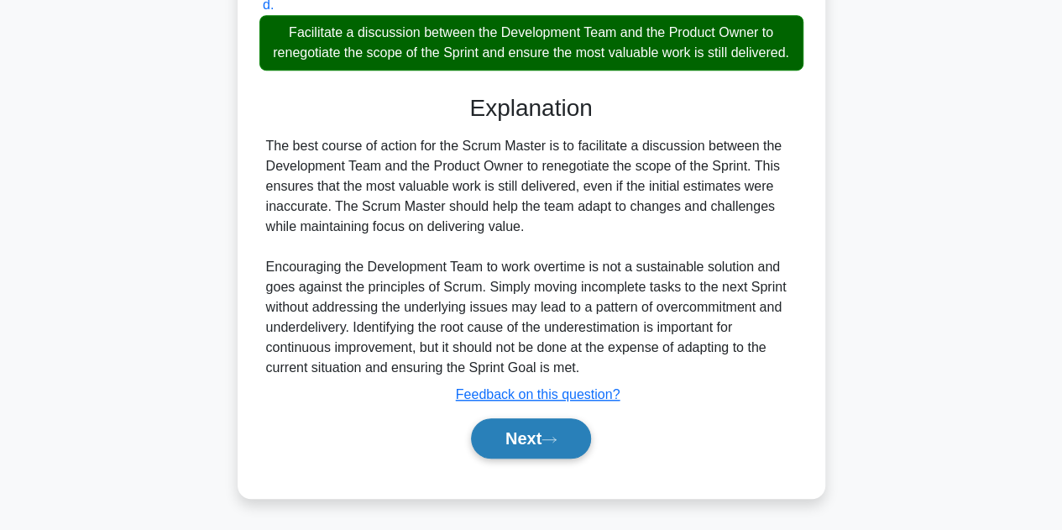
click at [519, 448] on button "Next" at bounding box center [531, 438] width 120 height 40
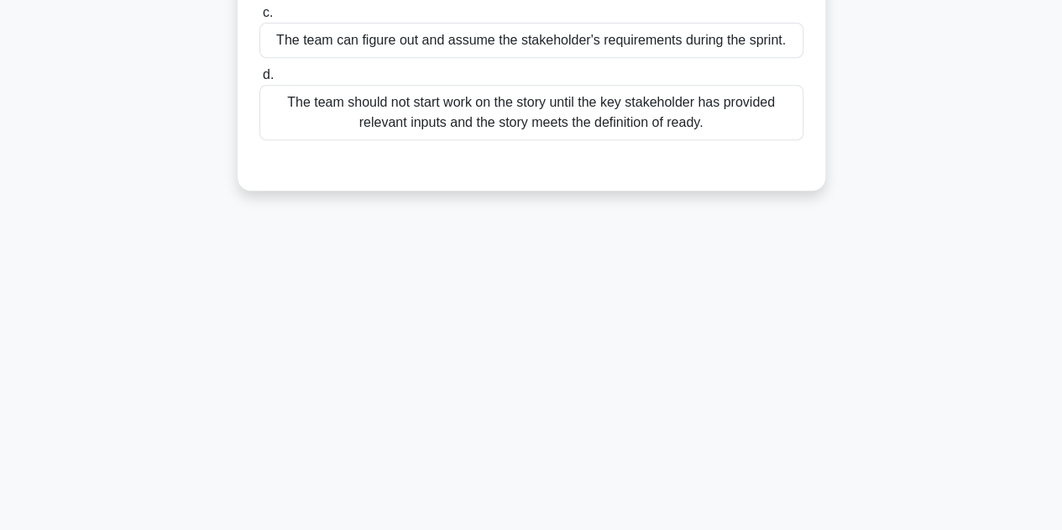
scroll to position [41, 0]
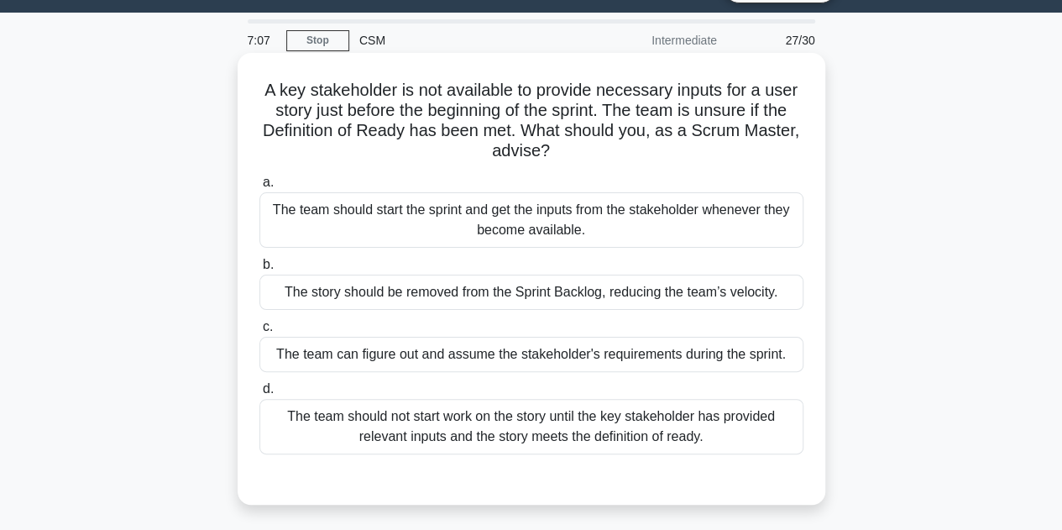
click at [682, 431] on div "The team should not start work on the story until the key stakeholder has provi…" at bounding box center [531, 426] width 544 height 55
click at [259, 394] on input "d. The team should not start work on the story until the key stakeholder has pr…" at bounding box center [259, 389] width 0 height 11
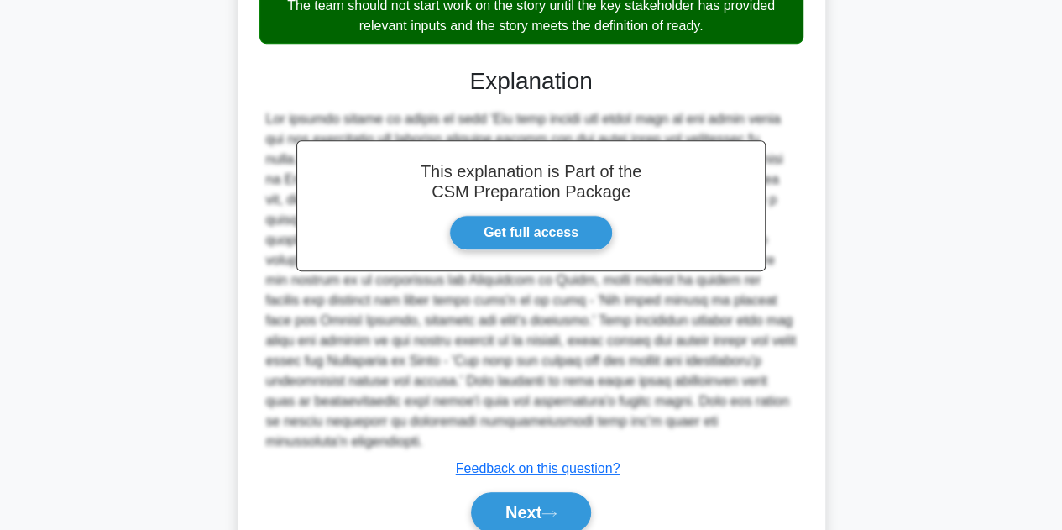
scroll to position [523, 0]
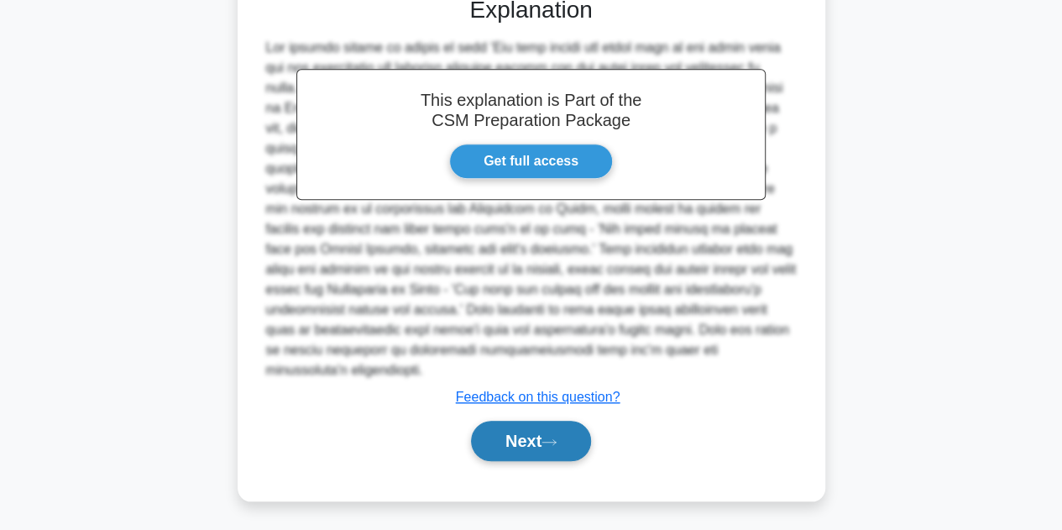
click at [556, 442] on icon at bounding box center [548, 441] width 15 height 9
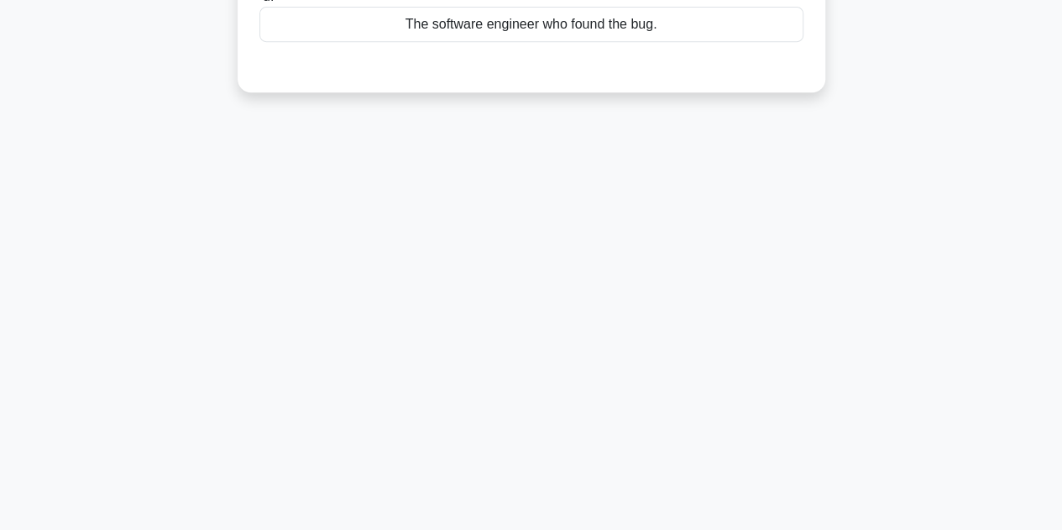
scroll to position [0, 0]
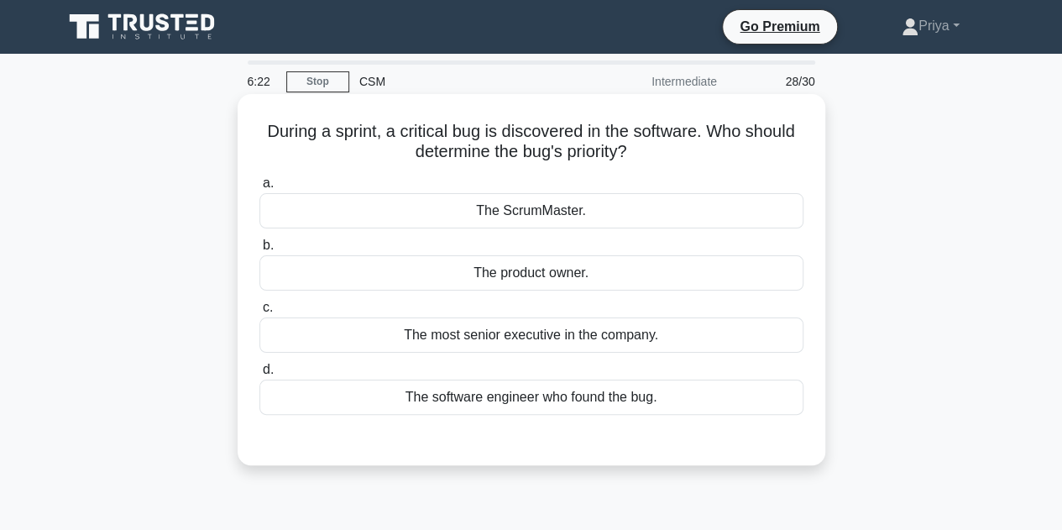
click at [553, 392] on div "The software engineer who found the bug." at bounding box center [531, 396] width 544 height 35
click at [259, 375] on input "d. The software engineer who found the bug." at bounding box center [259, 369] width 0 height 11
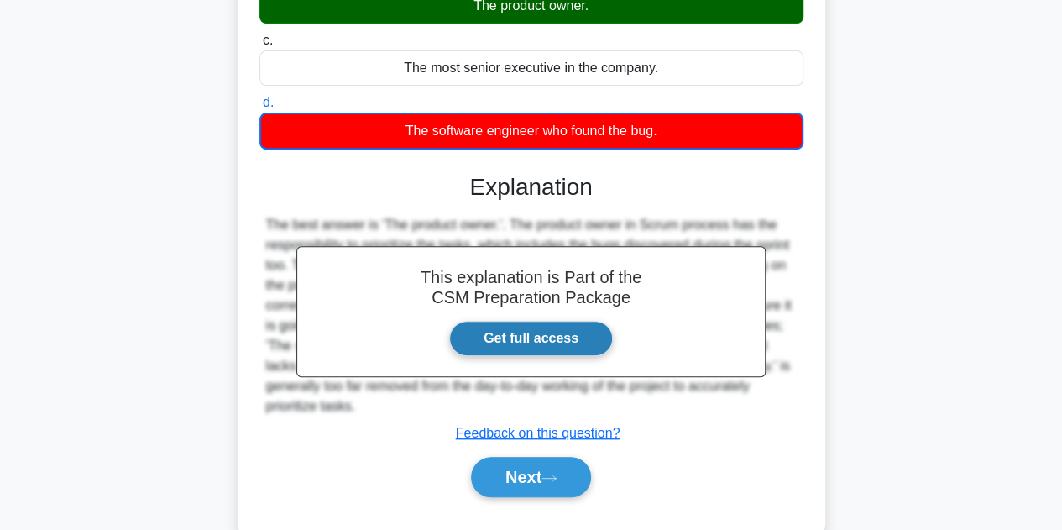
scroll to position [377, 0]
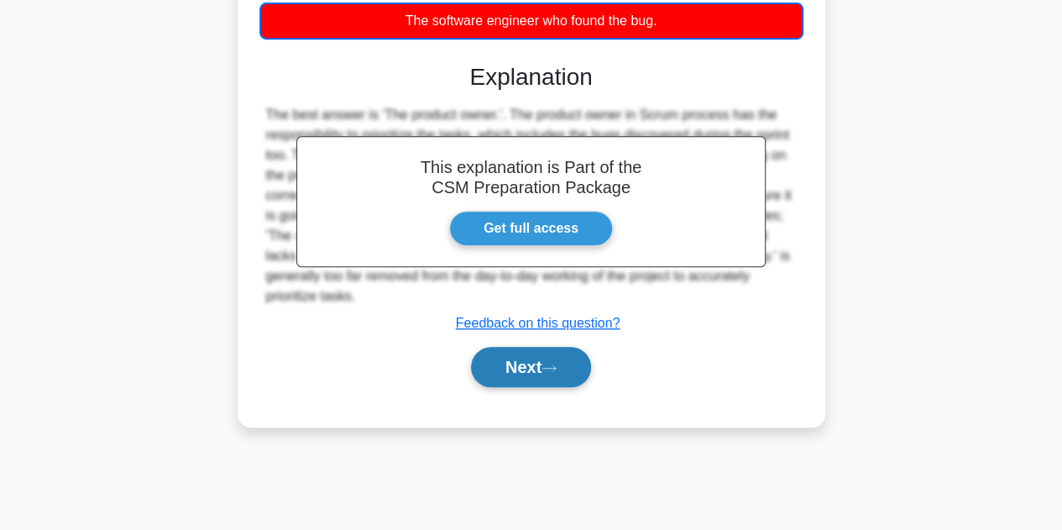
click at [520, 371] on button "Next" at bounding box center [531, 367] width 120 height 40
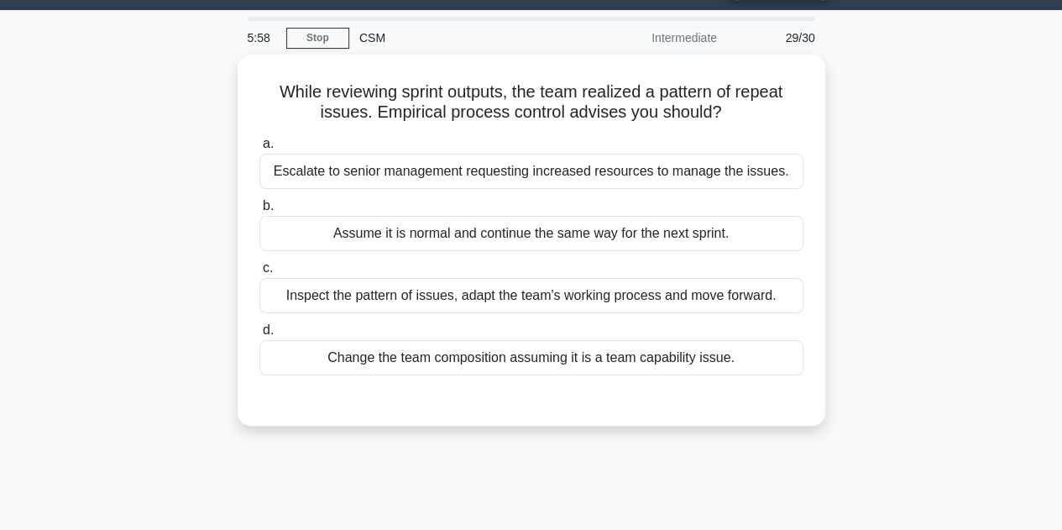
scroll to position [41, 0]
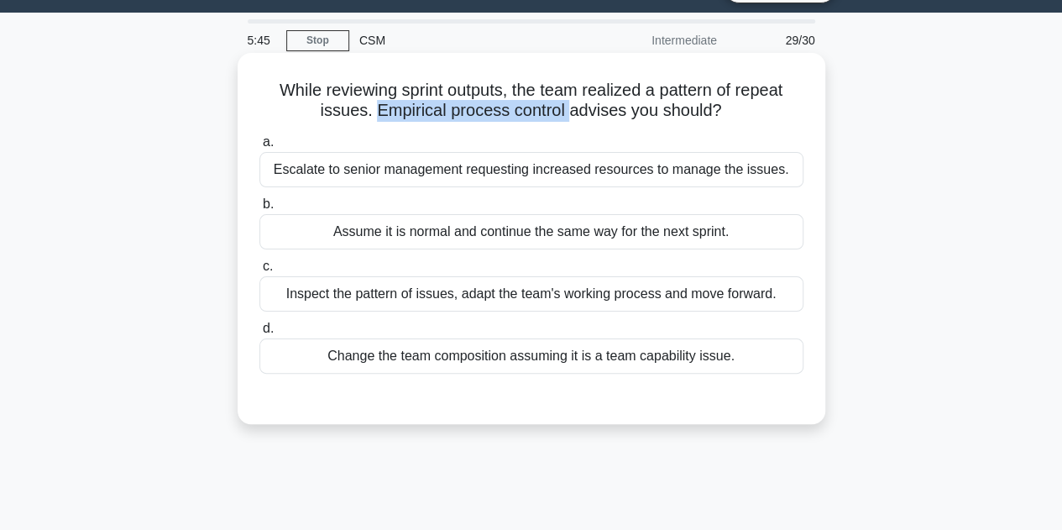
drag, startPoint x: 374, startPoint y: 111, endPoint x: 569, endPoint y: 110, distance: 194.7
click at [569, 110] on h5 "While reviewing sprint outputs, the team realized a pattern of repeat issues. E…" at bounding box center [531, 101] width 547 height 42
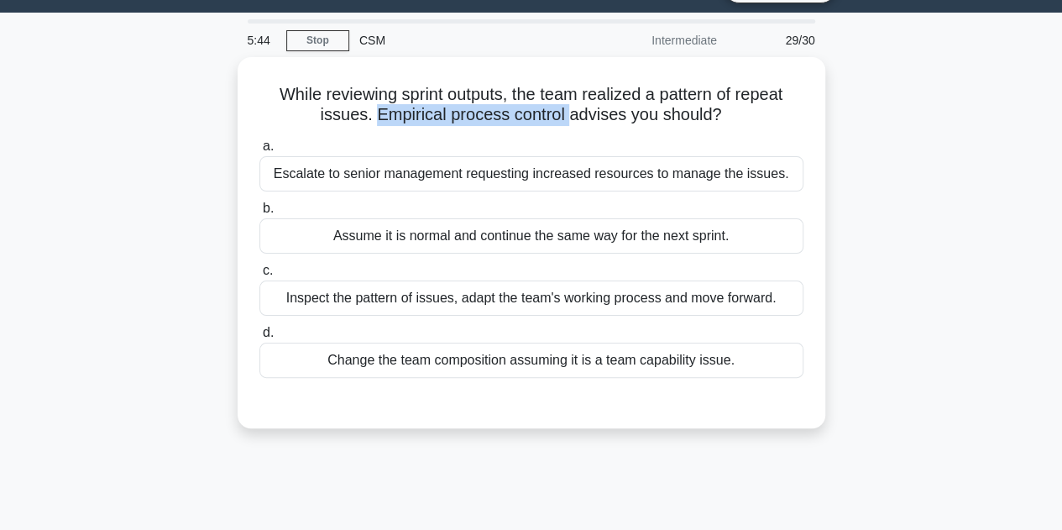
copy h5 "Empirical process control"
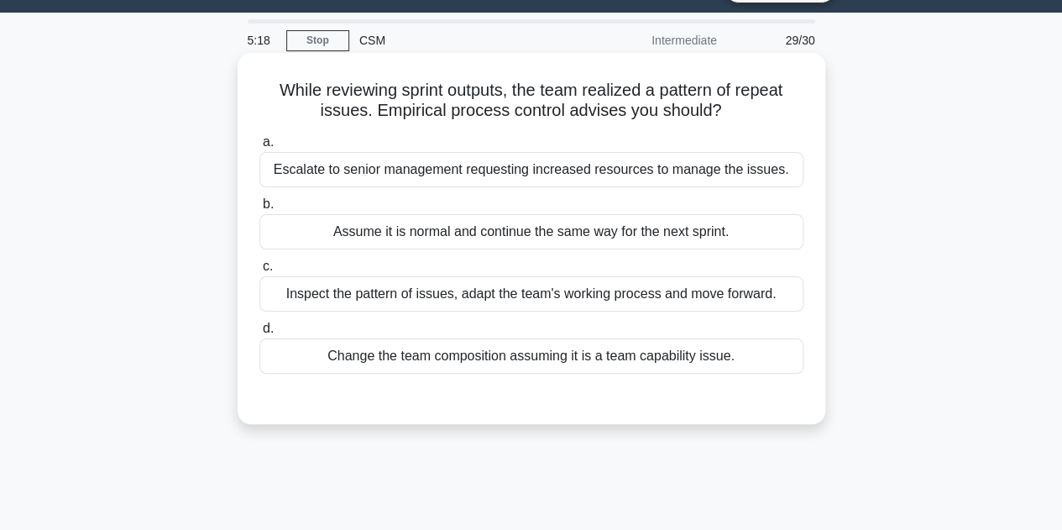
click at [639, 284] on div "Inspect the pattern of issues, adapt the team's working process and move forwar…" at bounding box center [531, 293] width 544 height 35
click at [259, 272] on input "c. Inspect the pattern of issues, adapt the team's working process and move for…" at bounding box center [259, 266] width 0 height 11
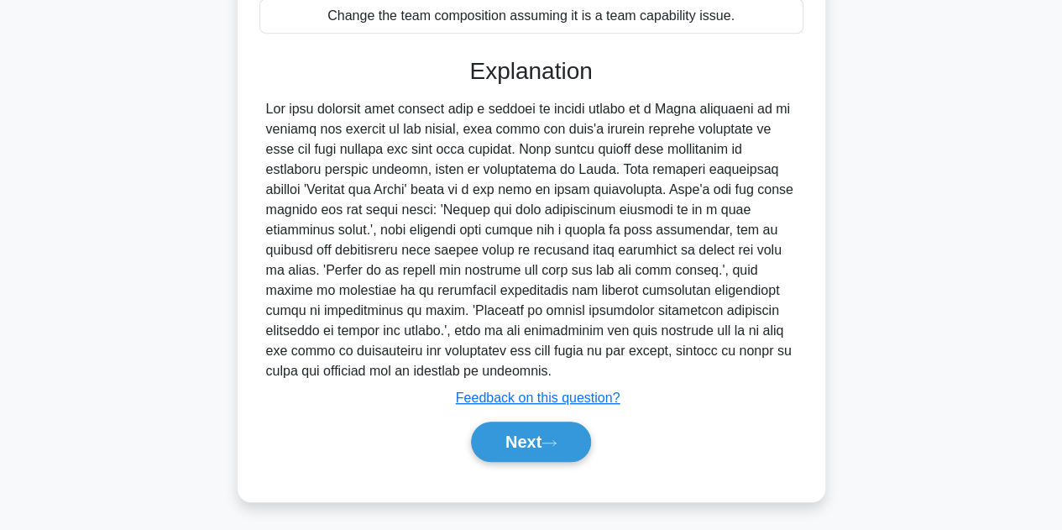
scroll to position [382, 0]
click at [557, 430] on button "Next" at bounding box center [531, 440] width 120 height 40
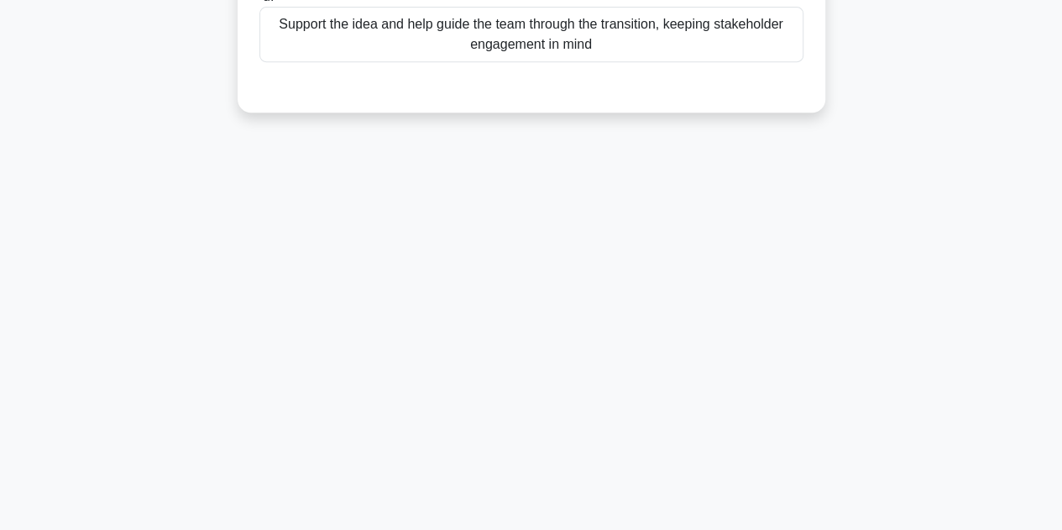
scroll to position [0, 0]
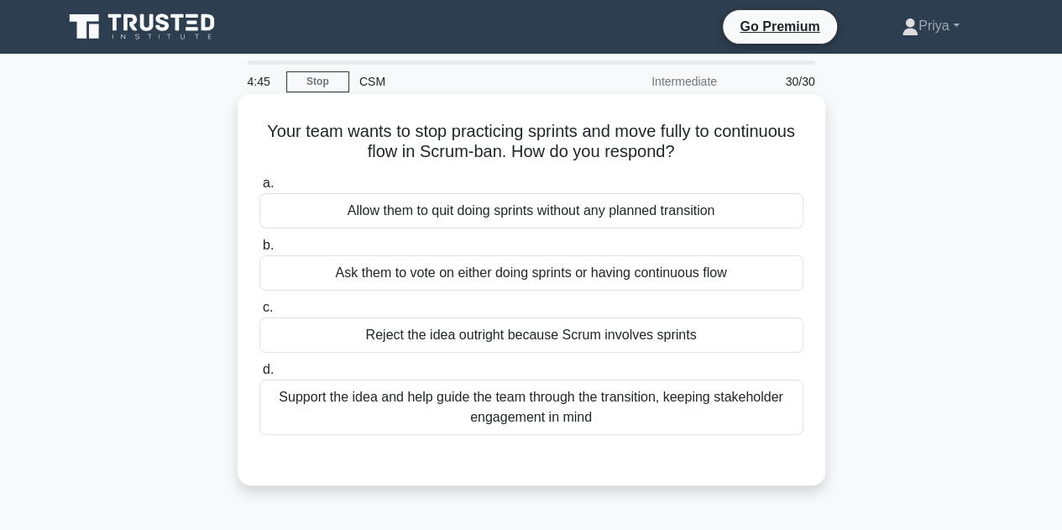
click at [643, 414] on div "Support the idea and help guide the team through the transition, keeping stakeh…" at bounding box center [531, 406] width 544 height 55
click at [259, 375] on input "d. Support the idea and help guide the team through the transition, keeping sta…" at bounding box center [259, 369] width 0 height 11
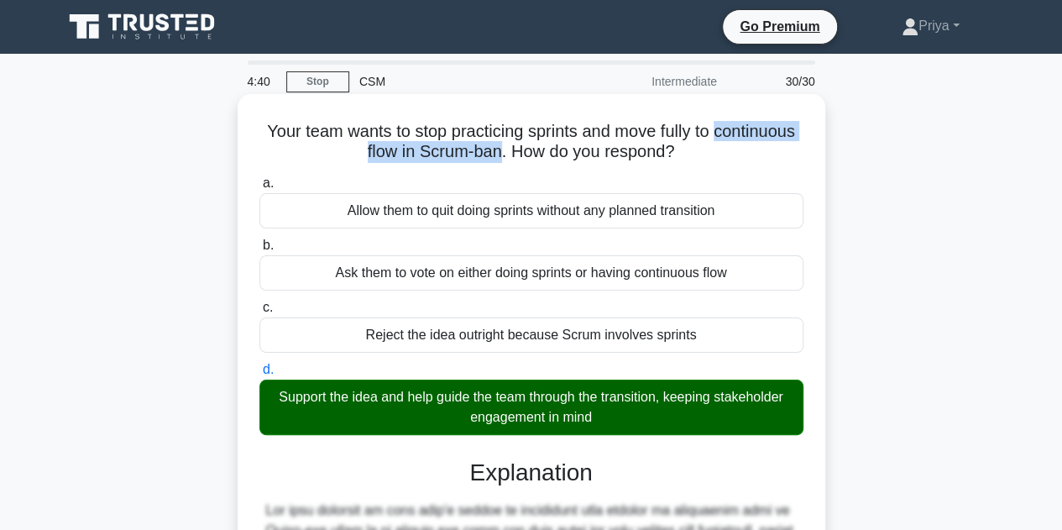
drag, startPoint x: 316, startPoint y: 154, endPoint x: 544, endPoint y: 156, distance: 227.4
click at [544, 156] on h5 "Your team wants to stop practicing sprints and move fully to continuous flow in…" at bounding box center [531, 142] width 547 height 42
copy h5 "continuous flow in Scrum-ban"
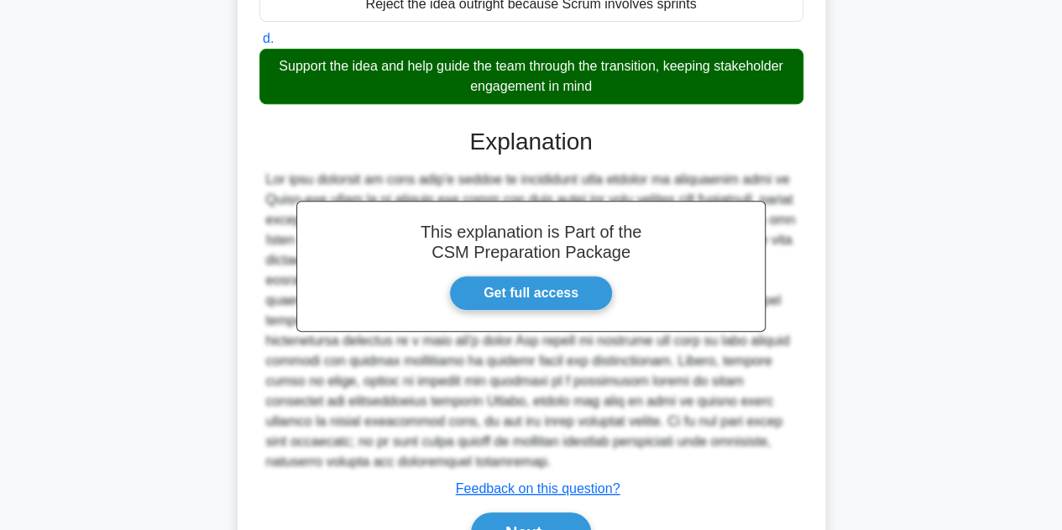
scroll to position [420, 0]
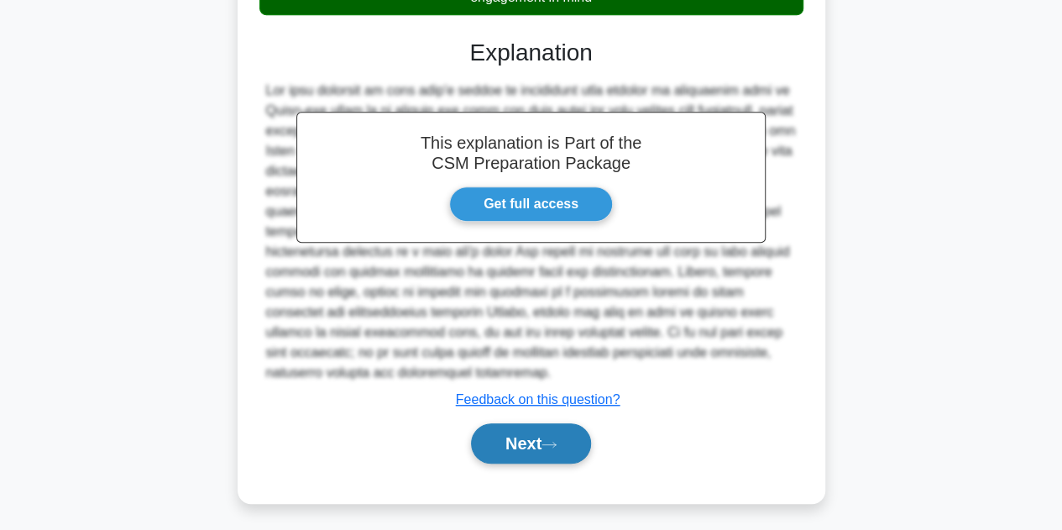
click at [545, 439] on button "Next" at bounding box center [531, 443] width 120 height 40
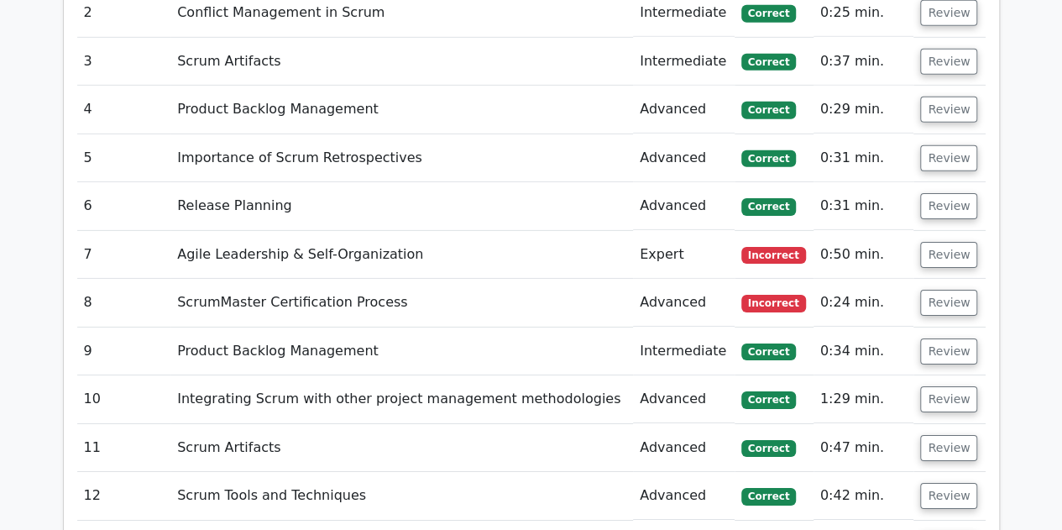
scroll to position [2602, 0]
click at [951, 242] on button "Review" at bounding box center [948, 255] width 57 height 26
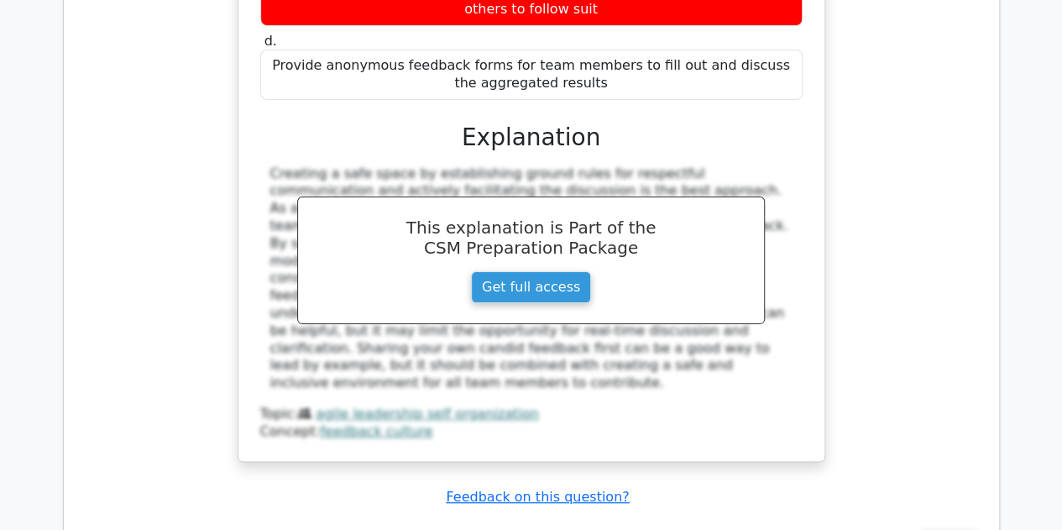
scroll to position [3273, 0]
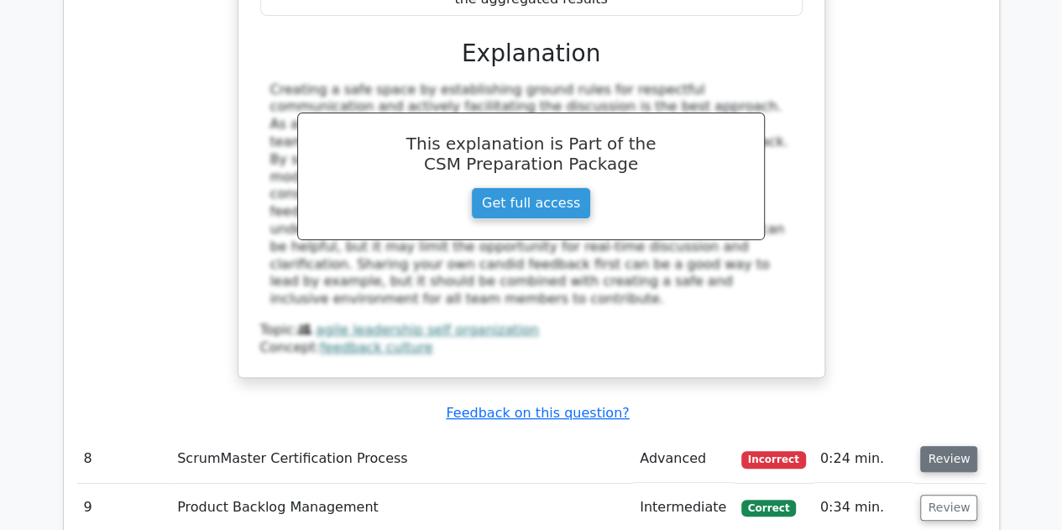
click at [952, 446] on button "Review" at bounding box center [948, 459] width 57 height 26
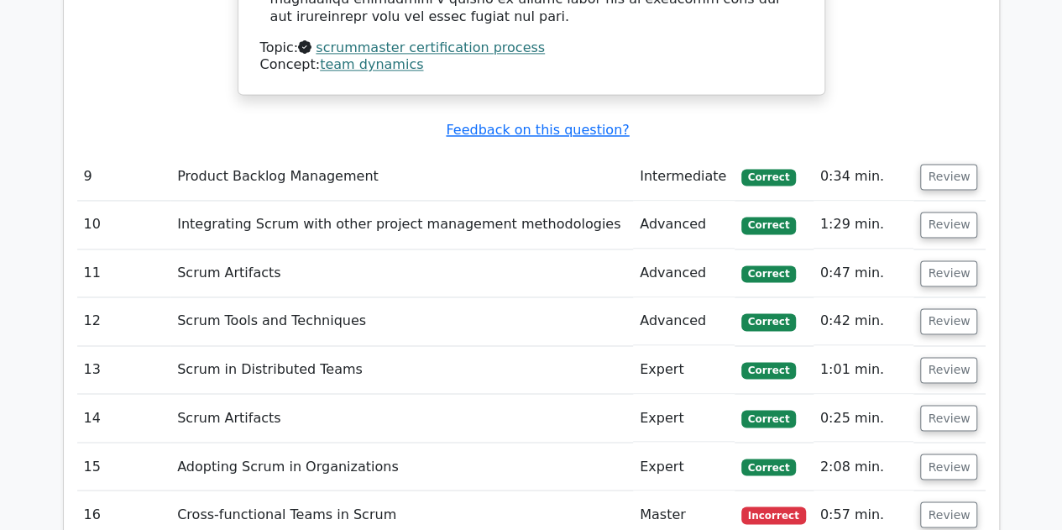
scroll to position [4448, 0]
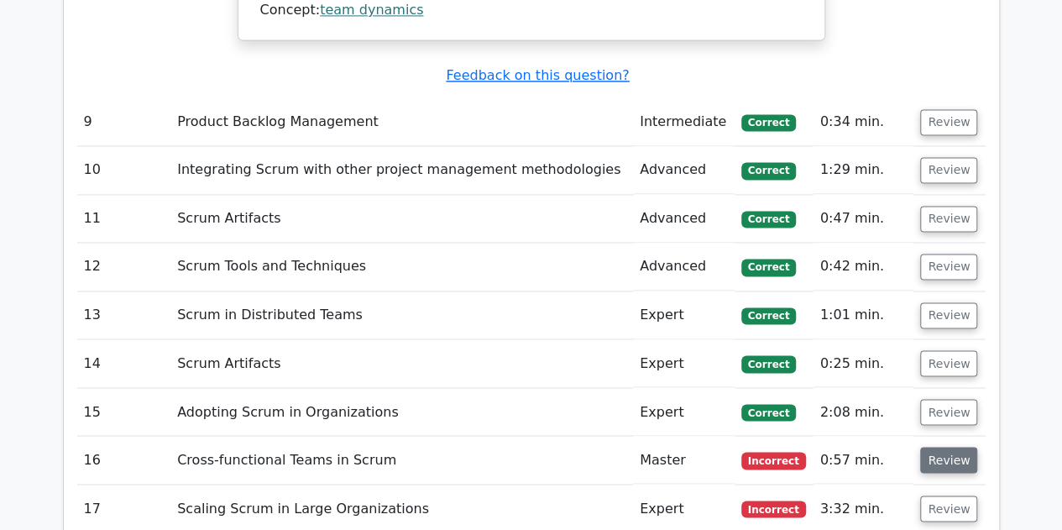
click at [942, 446] on button "Review" at bounding box center [948, 459] width 57 height 26
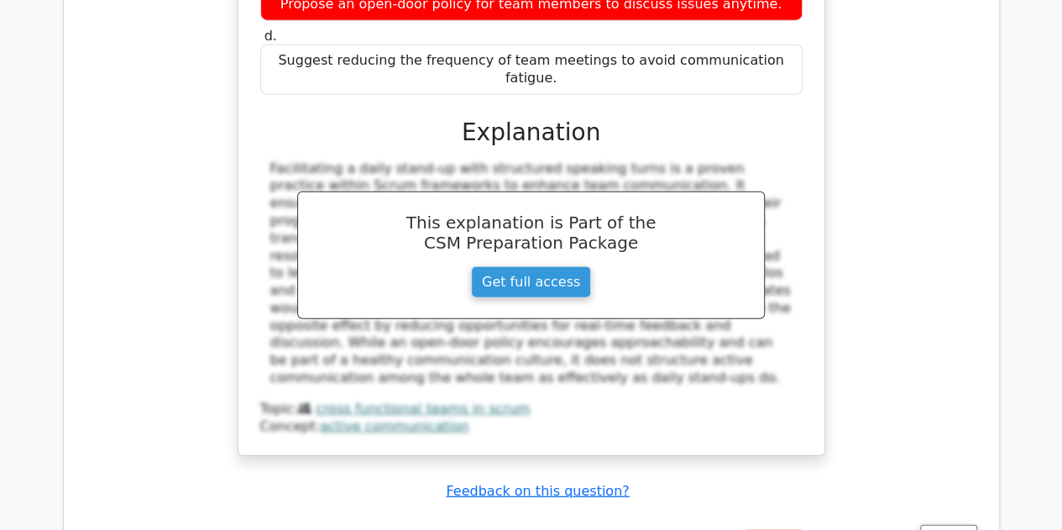
scroll to position [5287, 0]
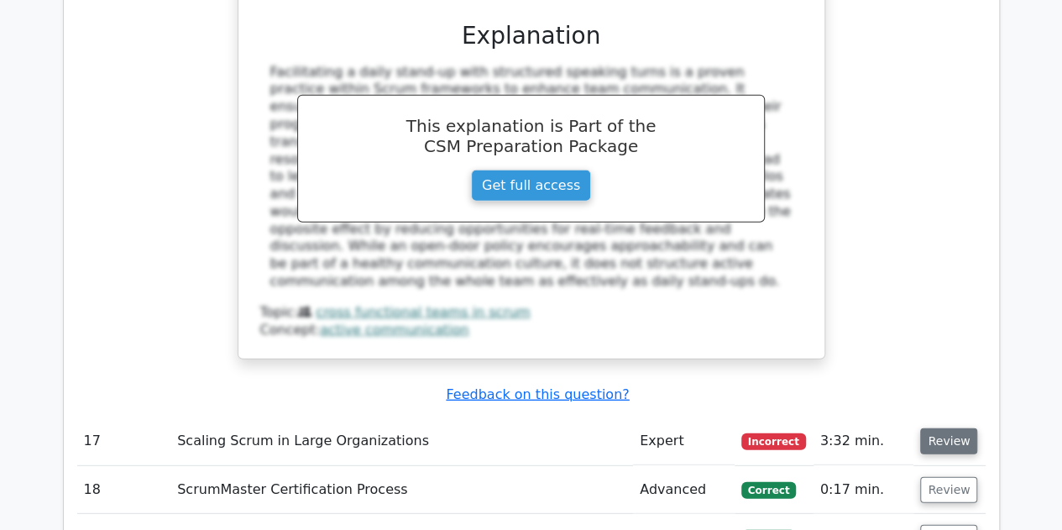
click at [932, 428] on button "Review" at bounding box center [948, 441] width 57 height 26
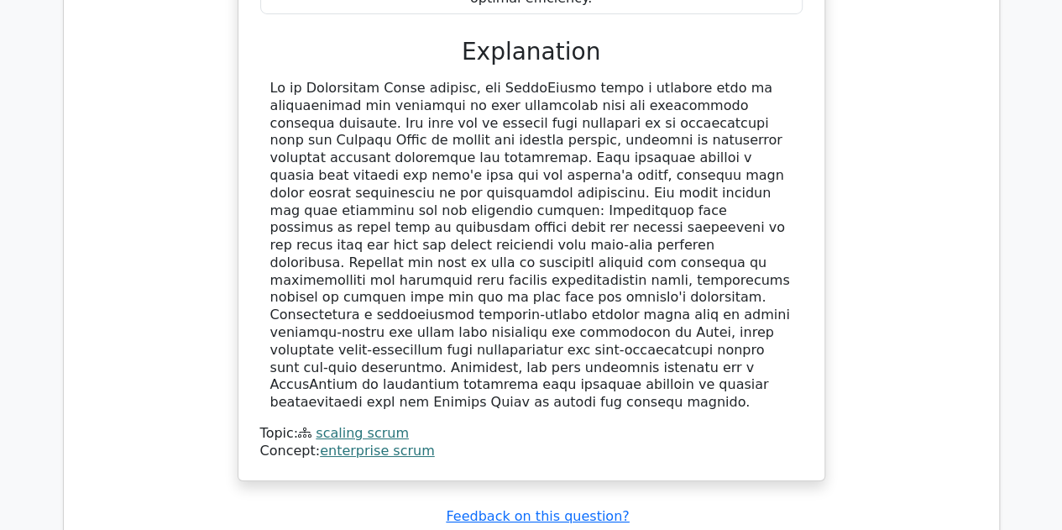
scroll to position [6294, 0]
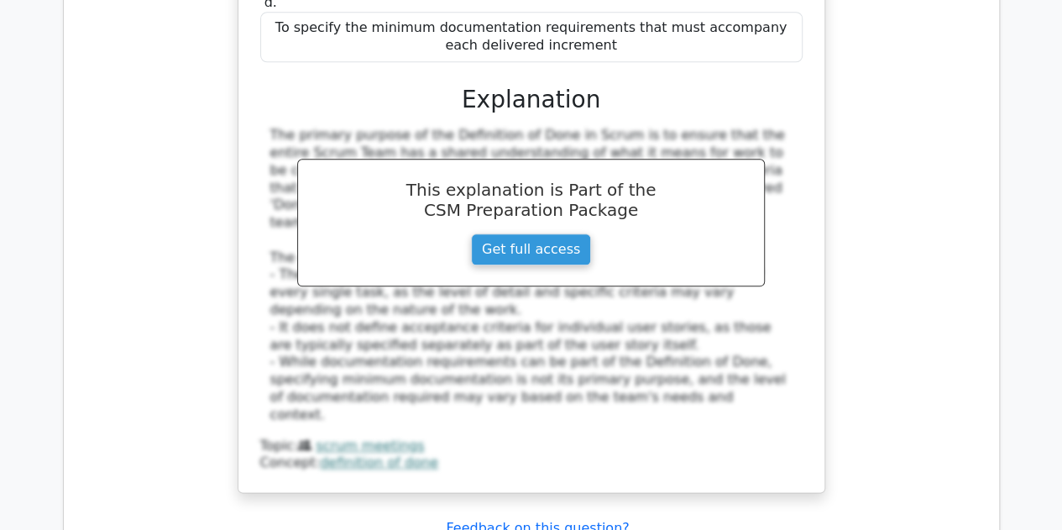
scroll to position [7301, 0]
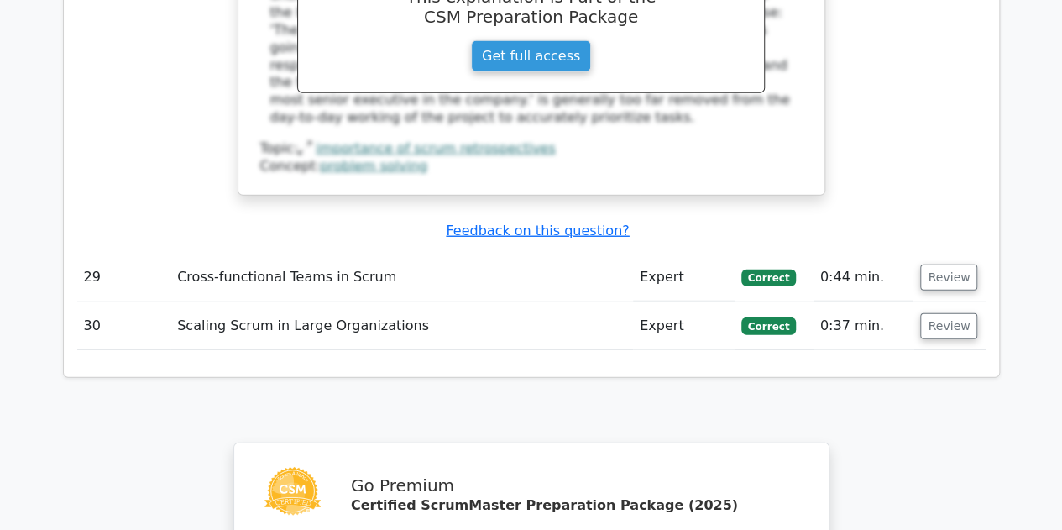
scroll to position [8560, 0]
